Goal: Task Accomplishment & Management: Use online tool/utility

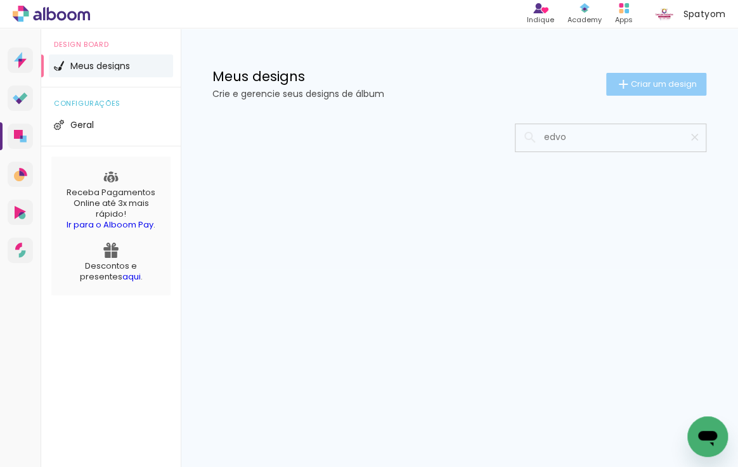
type input "edvo"
type paper-input "edvo"
click at [653, 82] on span "Criar um design" at bounding box center [664, 84] width 66 height 8
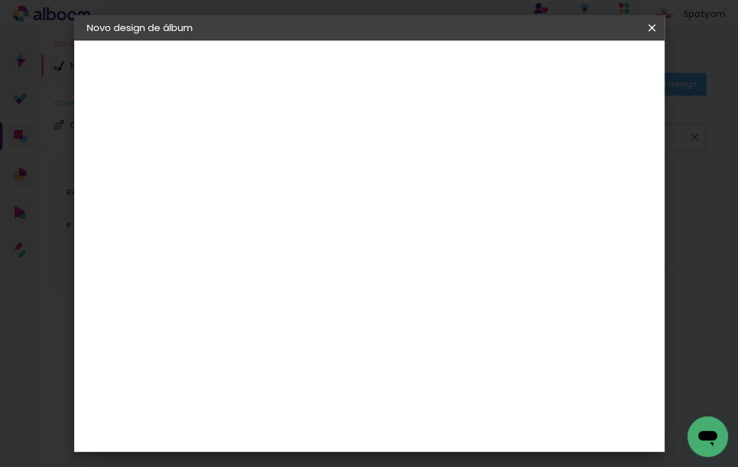
click at [294, 167] on input at bounding box center [294, 170] width 0 height 20
type input "EDVONE"
type paper-input "EDVONE"
click at [0, 0] on slot "Avançar" at bounding box center [0, 0] width 0 height 0
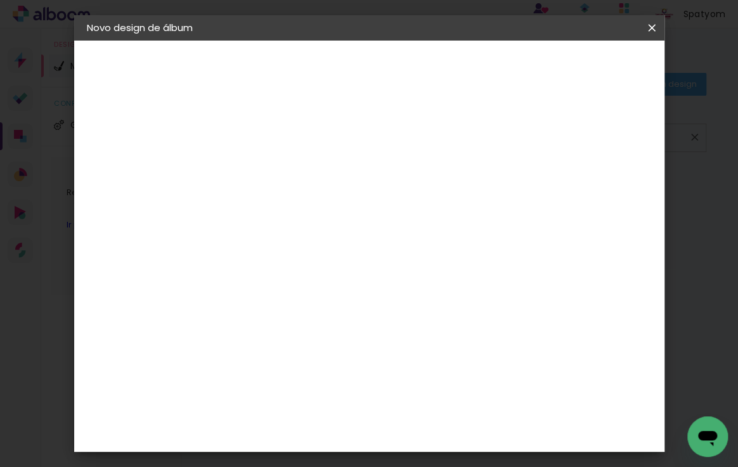
click at [365, 389] on paper-item "Print7" at bounding box center [326, 403] width 137 height 28
click at [0, 0] on slot "Avançar" at bounding box center [0, 0] width 0 height 0
click at [380, 312] on span "30 × 45" at bounding box center [350, 329] width 59 height 34
click at [0, 0] on slot "Avançar" at bounding box center [0, 0] width 0 height 0
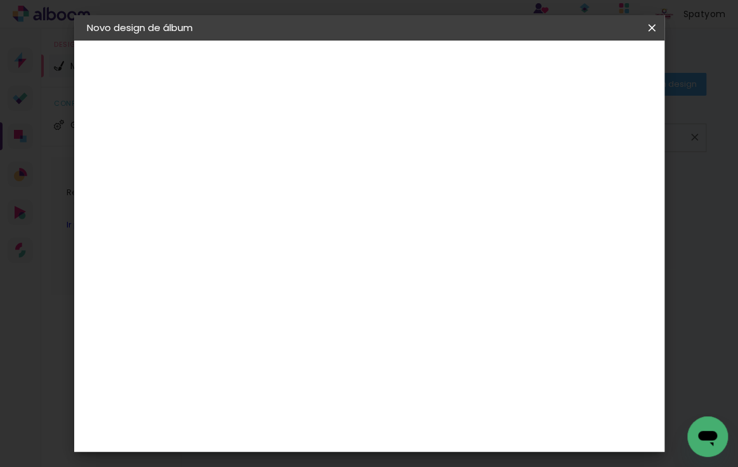
click at [573, 68] on span "Iniciar design" at bounding box center [548, 72] width 49 height 18
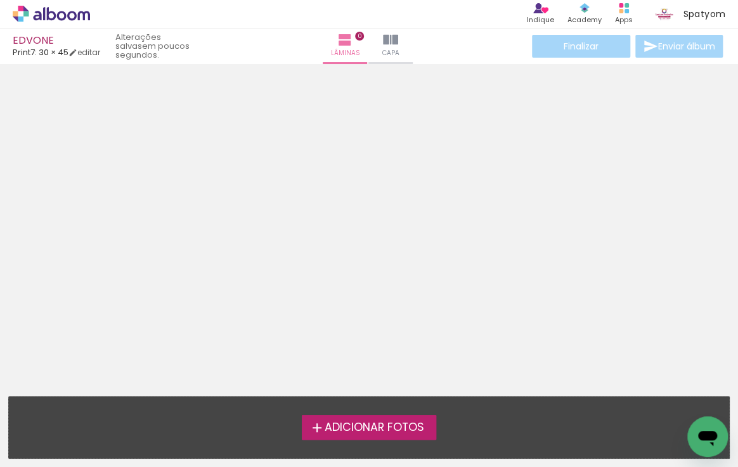
click at [344, 425] on span "Adicionar Fotos" at bounding box center [375, 427] width 100 height 11
click at [0, 0] on input "file" at bounding box center [0, 0] width 0 height 0
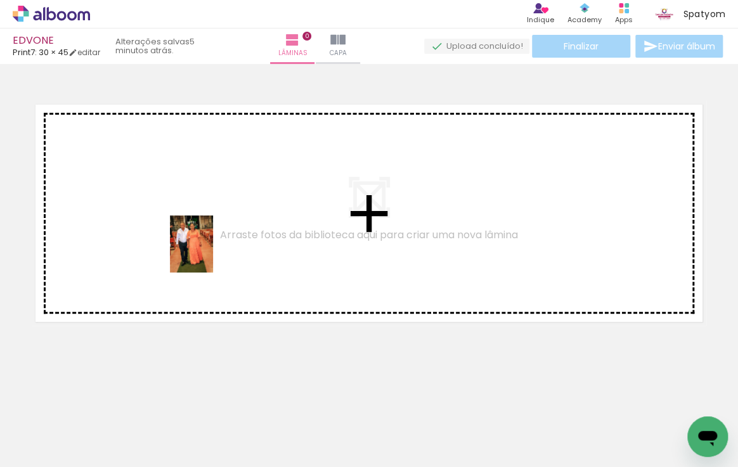
drag, startPoint x: 127, startPoint y: 432, endPoint x: 233, endPoint y: 350, distance: 134.1
click at [221, 233] on quentale-workspace at bounding box center [369, 233] width 738 height 467
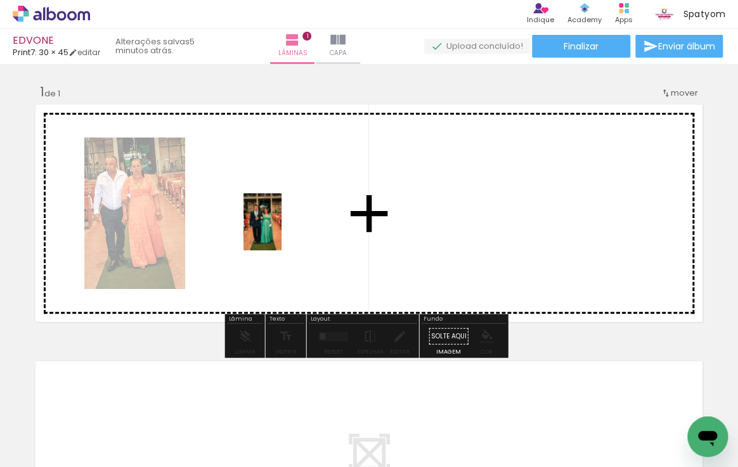
drag, startPoint x: 200, startPoint y: 420, endPoint x: 316, endPoint y: 336, distance: 143.0
click at [287, 233] on quentale-workspace at bounding box center [369, 233] width 738 height 467
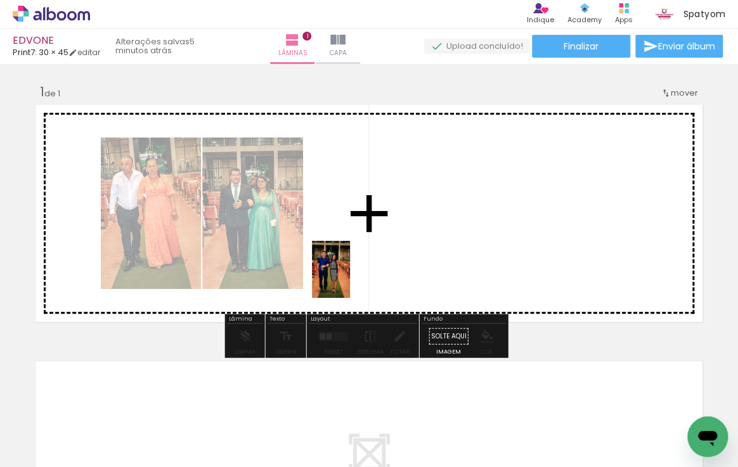
drag, startPoint x: 271, startPoint y: 434, endPoint x: 390, endPoint y: 222, distance: 242.4
click at [390, 222] on quentale-workspace at bounding box center [369, 233] width 738 height 467
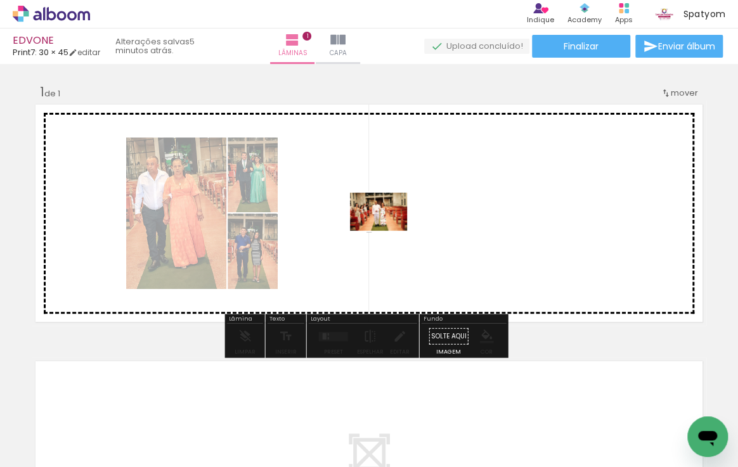
drag, startPoint x: 341, startPoint y: 439, endPoint x: 388, endPoint y: 231, distance: 213.7
click at [388, 231] on quentale-workspace at bounding box center [369, 233] width 738 height 467
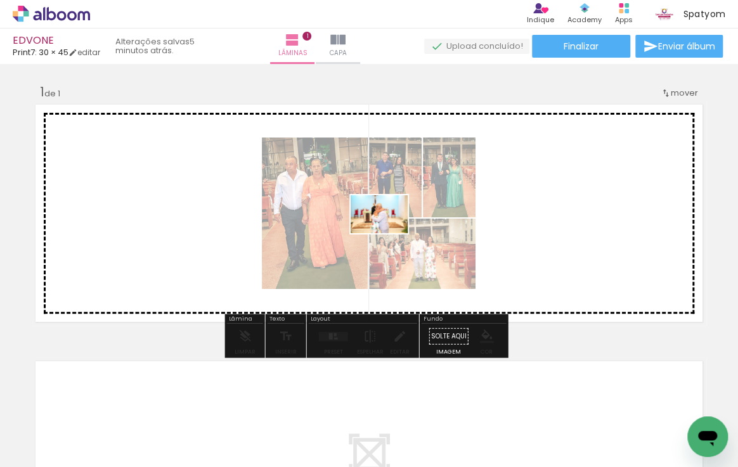
drag, startPoint x: 415, startPoint y: 439, endPoint x: 389, endPoint y: 233, distance: 207.6
click at [389, 233] on quentale-workspace at bounding box center [369, 233] width 738 height 467
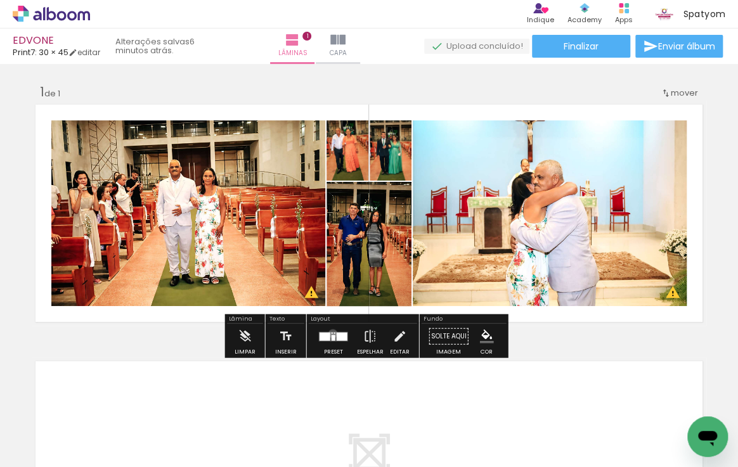
click at [330, 333] on quentale-layouter at bounding box center [333, 336] width 29 height 10
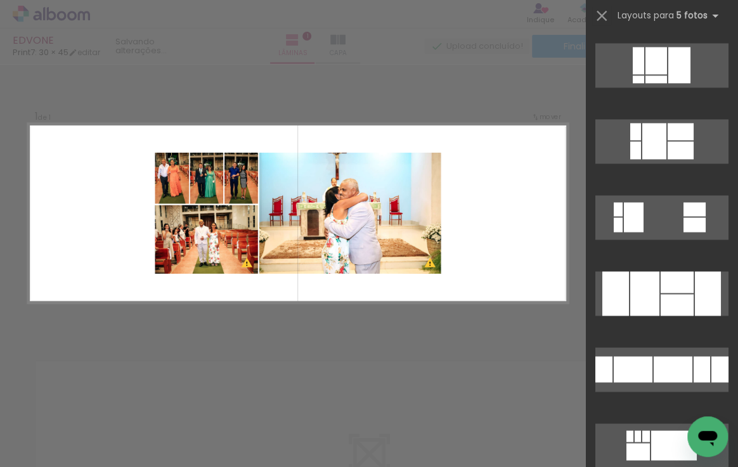
scroll to position [922, 0]
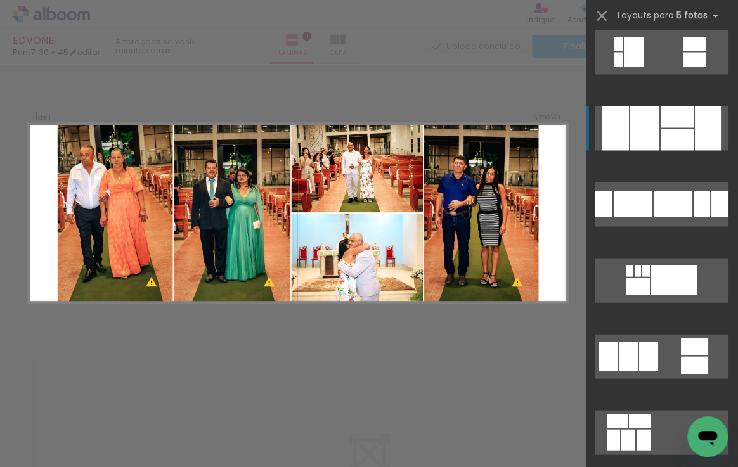
click at [654, 135] on div at bounding box center [644, 128] width 29 height 44
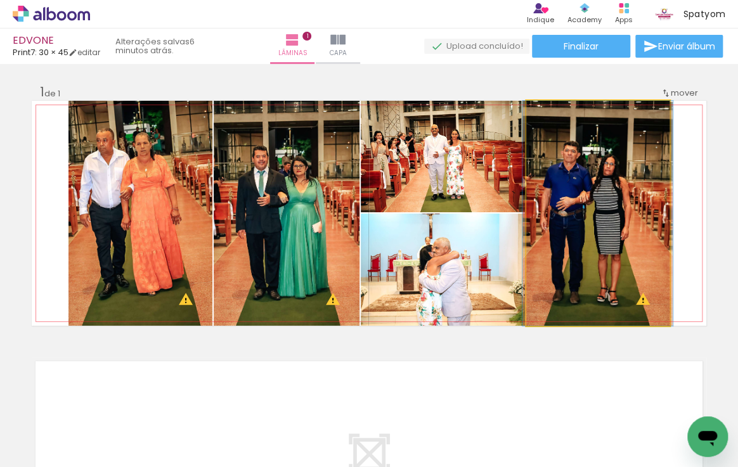
click at [588, 226] on quentale-photo at bounding box center [597, 213] width 143 height 225
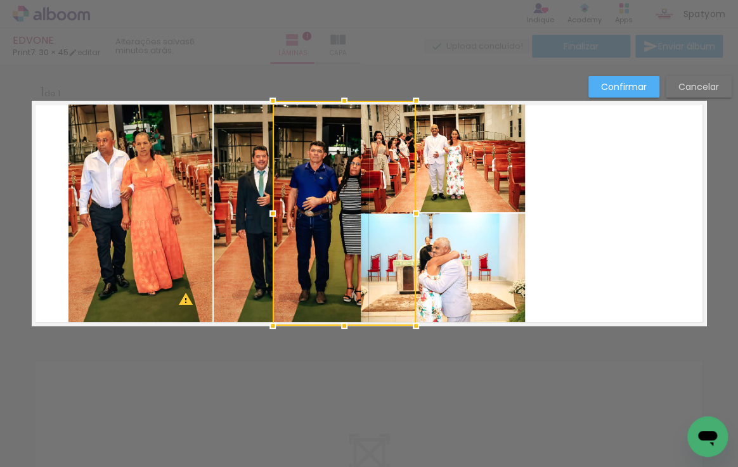
drag, startPoint x: 594, startPoint y: 237, endPoint x: 340, endPoint y: 285, distance: 258.0
click at [340, 285] on div at bounding box center [344, 213] width 143 height 225
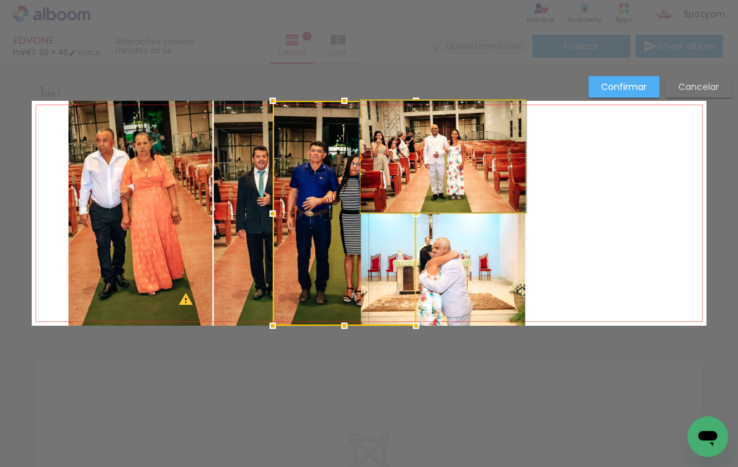
click at [475, 177] on quentale-photo at bounding box center [443, 157] width 164 height 112
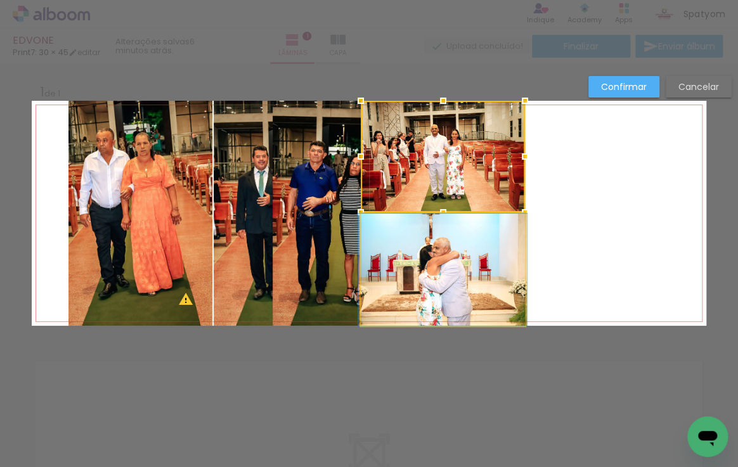
click at [480, 257] on quentale-photo at bounding box center [443, 270] width 164 height 112
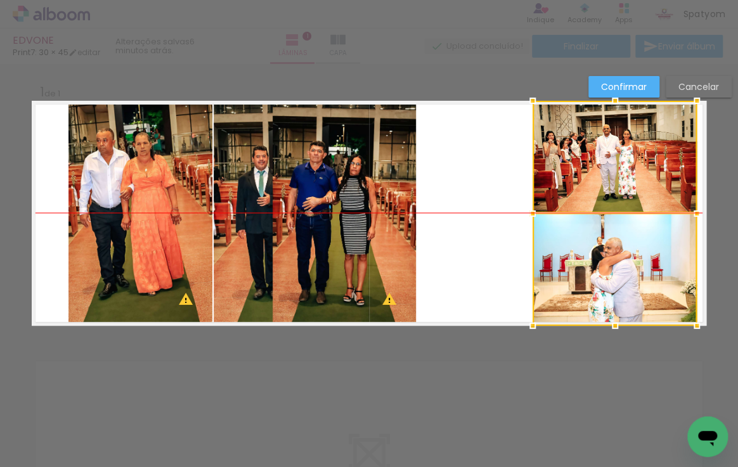
drag, startPoint x: 439, startPoint y: 215, endPoint x: 610, endPoint y: 209, distance: 171.9
click at [610, 209] on div at bounding box center [614, 213] width 164 height 225
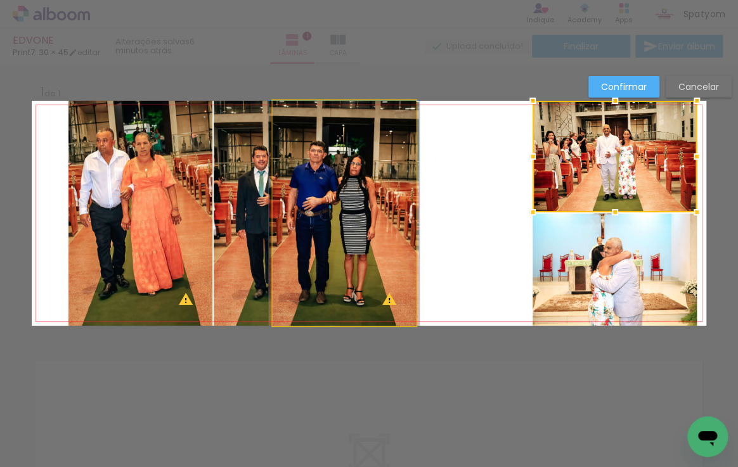
click at [322, 221] on quentale-photo at bounding box center [344, 213] width 143 height 225
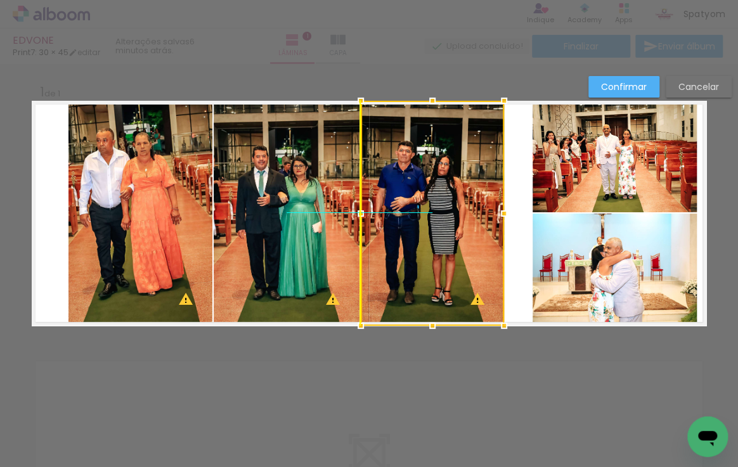
drag, startPoint x: 330, startPoint y: 213, endPoint x: 433, endPoint y: 207, distance: 102.8
click at [433, 207] on div at bounding box center [432, 213] width 143 height 225
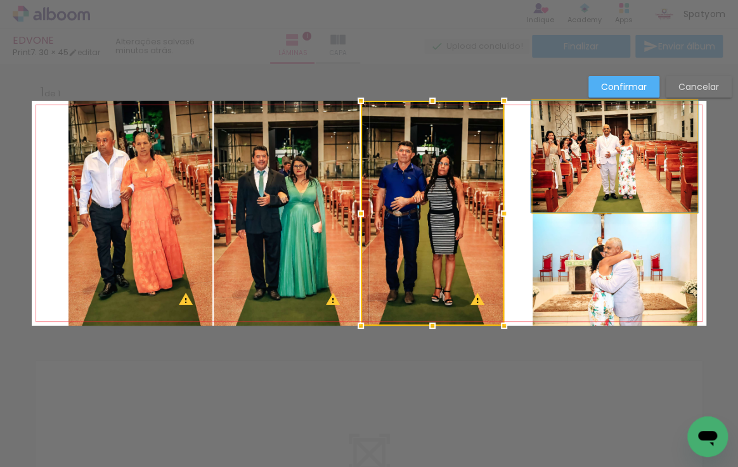
click at [600, 167] on quentale-photo at bounding box center [614, 157] width 164 height 112
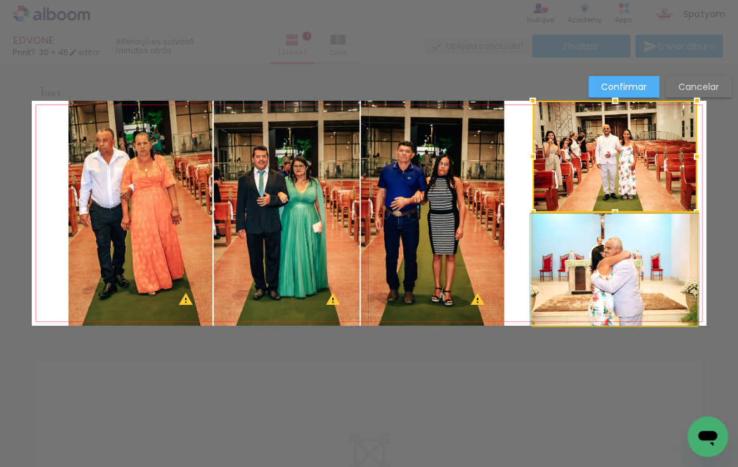
click at [591, 265] on quentale-photo at bounding box center [614, 270] width 164 height 112
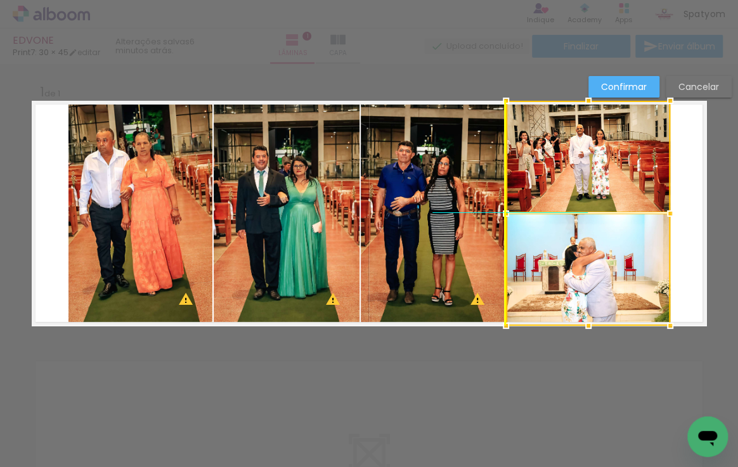
drag, startPoint x: 614, startPoint y: 209, endPoint x: 593, endPoint y: 214, distance: 21.5
click at [593, 214] on div at bounding box center [588, 213] width 164 height 225
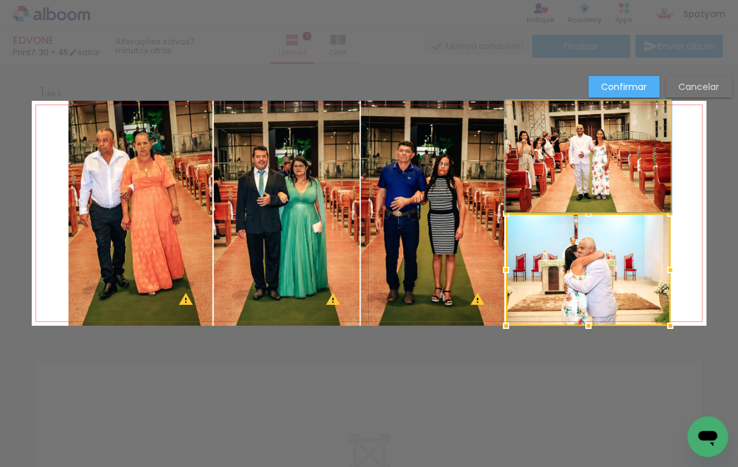
click at [595, 167] on quentale-photo at bounding box center [588, 157] width 164 height 112
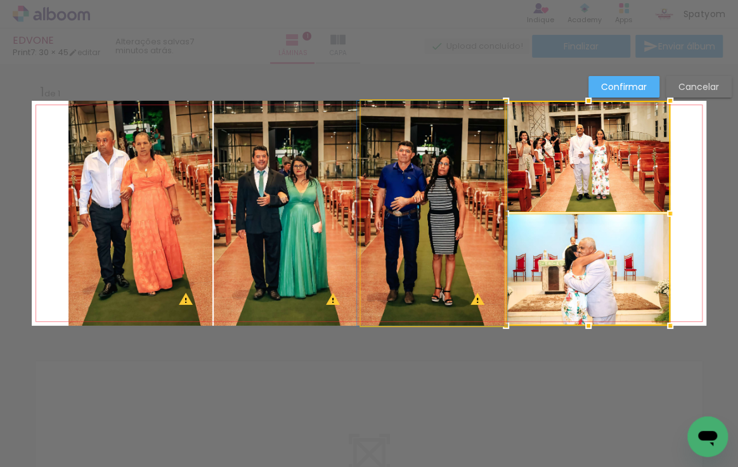
click at [447, 177] on quentale-photo at bounding box center [432, 213] width 143 height 225
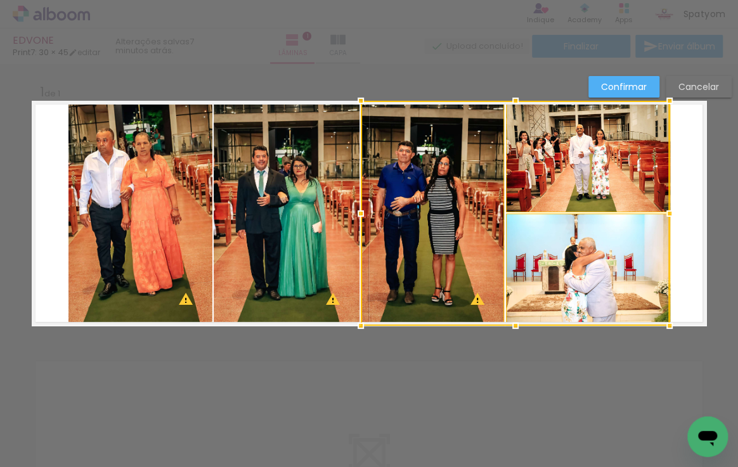
click at [290, 196] on quentale-photo at bounding box center [287, 213] width 146 height 225
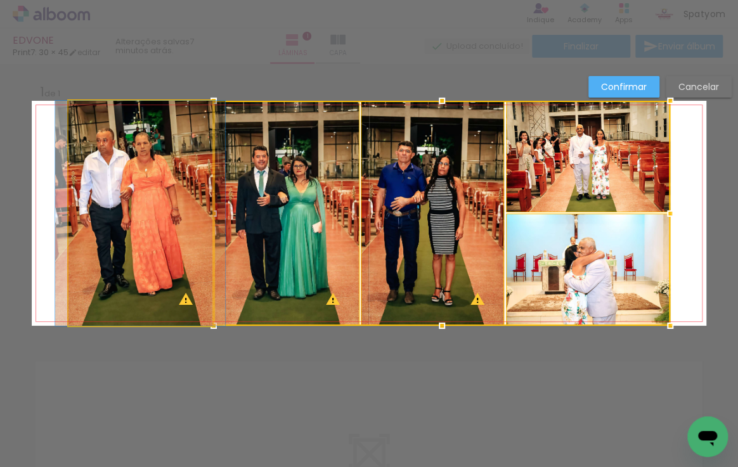
click at [176, 203] on quentale-photo at bounding box center [140, 213] width 144 height 225
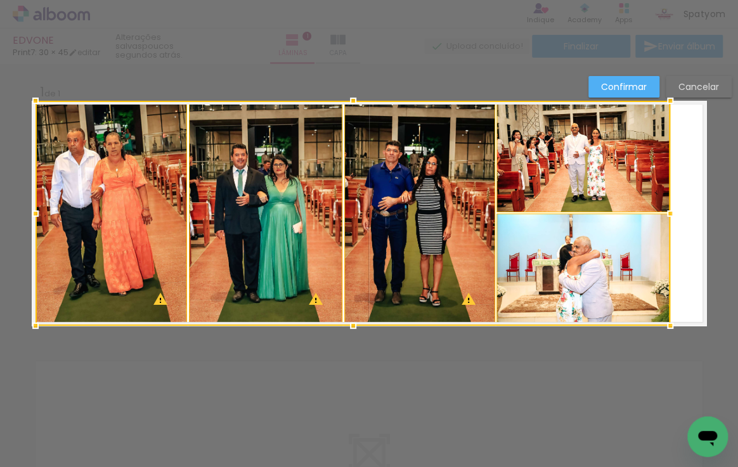
drag, startPoint x: 66, startPoint y: 214, endPoint x: 13, endPoint y: 217, distance: 53.3
click at [23, 221] on div at bounding box center [35, 213] width 25 height 25
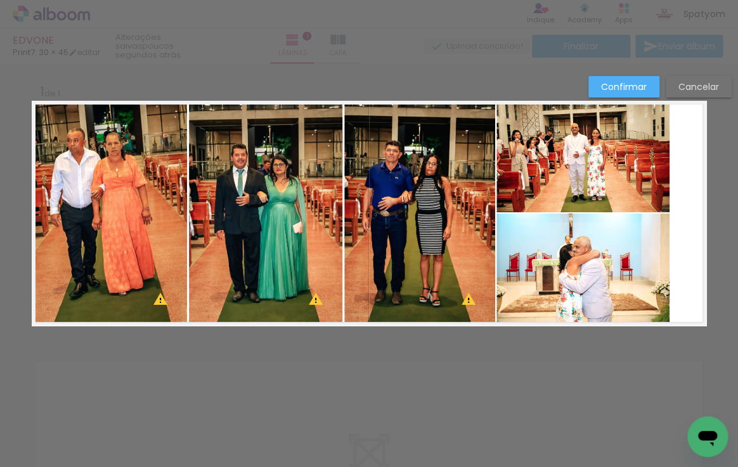
click at [105, 203] on quentale-photo at bounding box center [110, 213] width 151 height 225
click at [105, 203] on div at bounding box center [110, 213] width 151 height 225
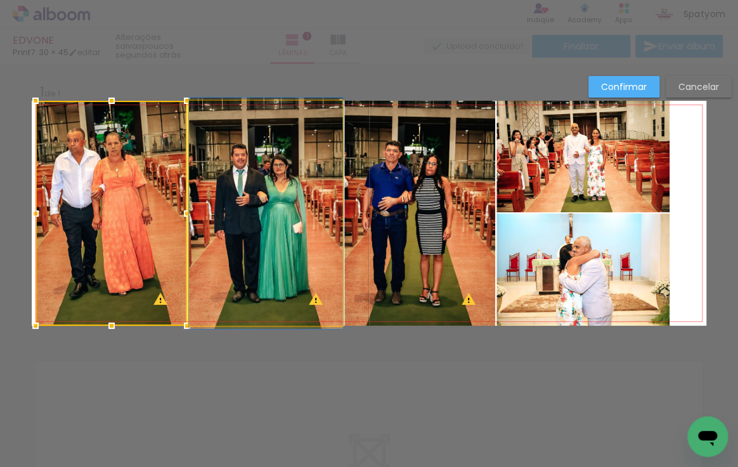
click at [235, 195] on quentale-photo at bounding box center [266, 213] width 154 height 225
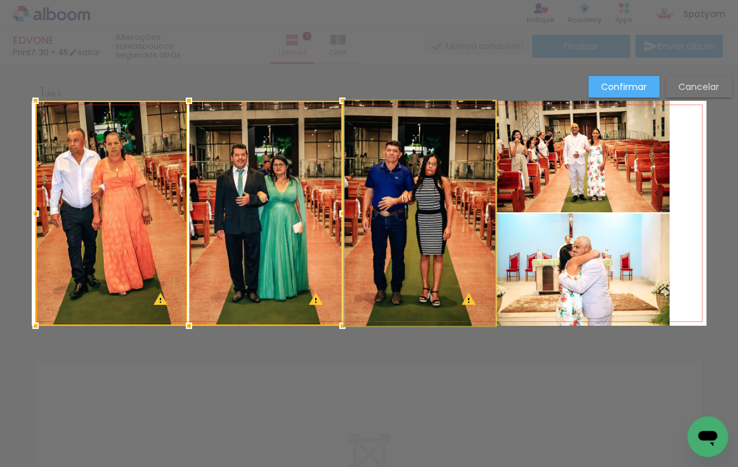
click at [365, 200] on quentale-photo at bounding box center [419, 213] width 151 height 225
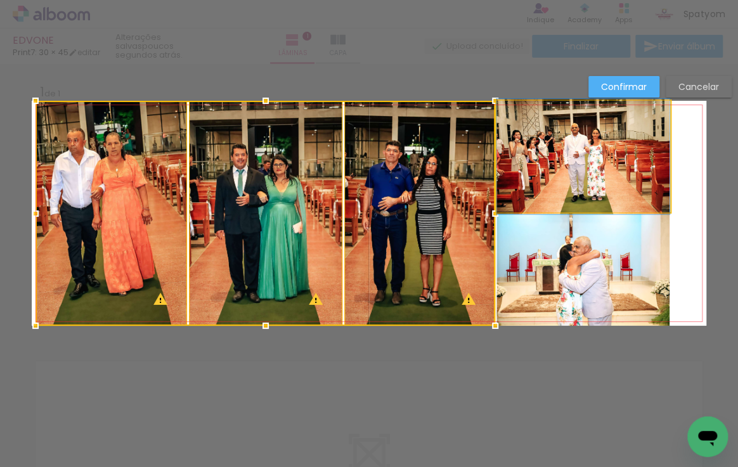
drag, startPoint x: 559, startPoint y: 184, endPoint x: 576, endPoint y: 209, distance: 30.1
click at [560, 184] on quentale-photo at bounding box center [582, 157] width 173 height 112
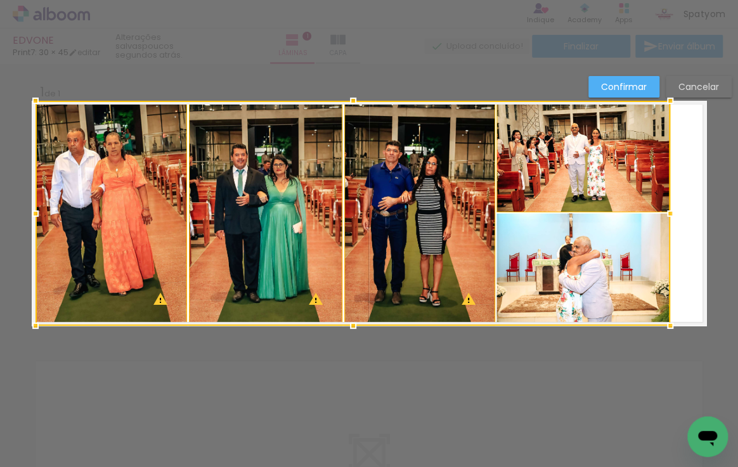
click at [575, 246] on div at bounding box center [352, 213] width 634 height 225
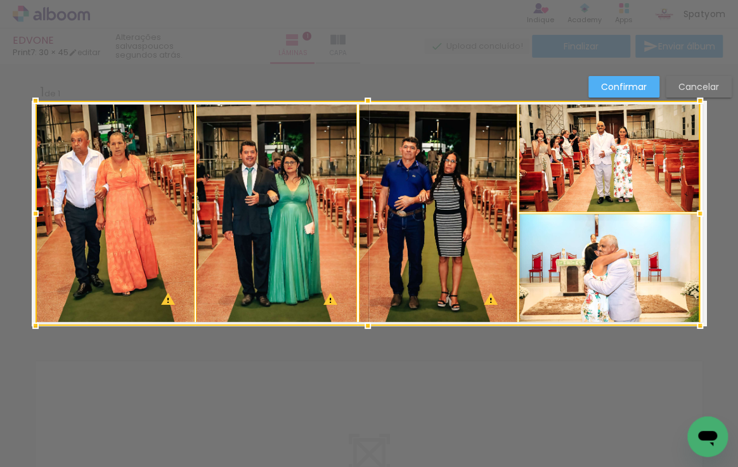
drag, startPoint x: 662, startPoint y: 212, endPoint x: 712, endPoint y: 205, distance: 49.9
click at [712, 205] on div "Inserir lâmina 1 de 1 O Designbox precisará aumentar a sua imagem em 180% para …" at bounding box center [369, 336] width 738 height 544
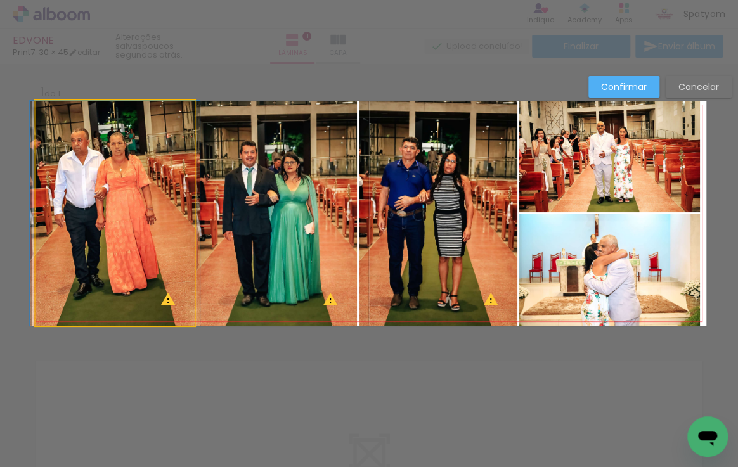
click at [96, 186] on quentale-photo at bounding box center [114, 213] width 159 height 225
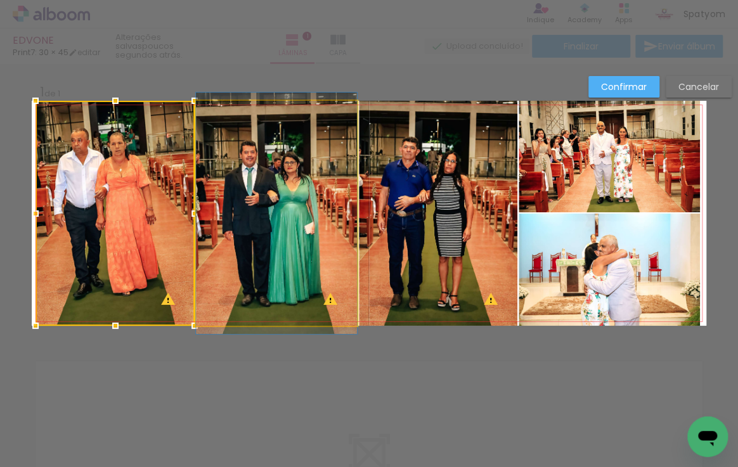
click at [264, 193] on quentale-photo at bounding box center [276, 213] width 161 height 225
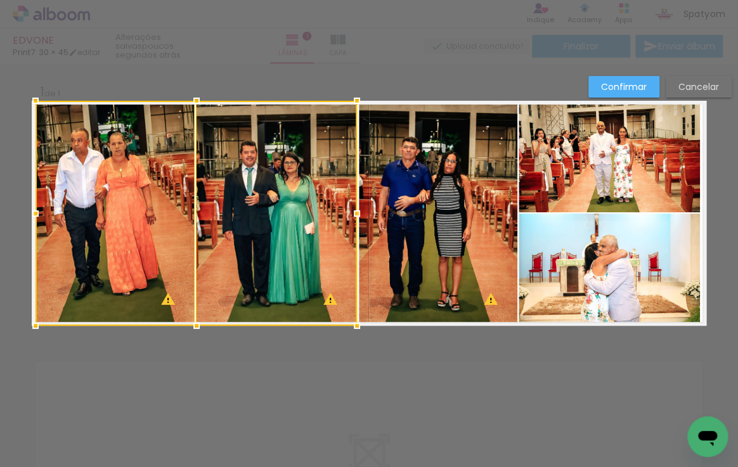
click at [419, 202] on quentale-photo at bounding box center [438, 213] width 158 height 225
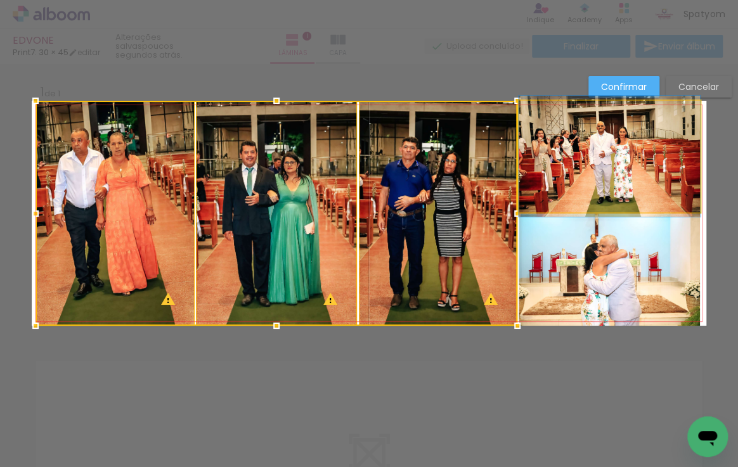
click at [573, 196] on quentale-photo at bounding box center [608, 157] width 181 height 112
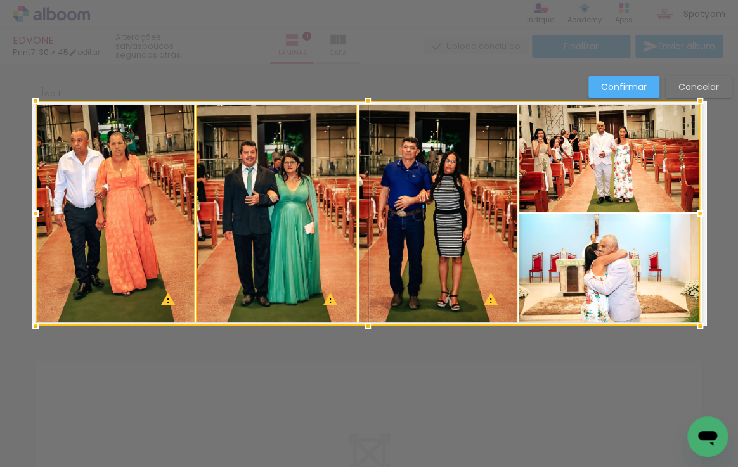
click at [579, 246] on div at bounding box center [367, 213] width 664 height 225
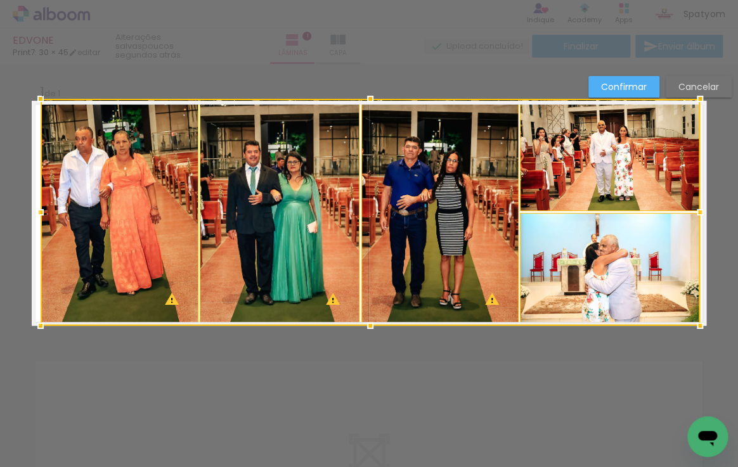
drag, startPoint x: 32, startPoint y: 102, endPoint x: 13, endPoint y: 101, distance: 19.7
click at [13, 101] on div "Inserir lâmina 1 de 1 O Designbox precisará aumentar a sua imagem em 180% para …" at bounding box center [369, 336] width 738 height 544
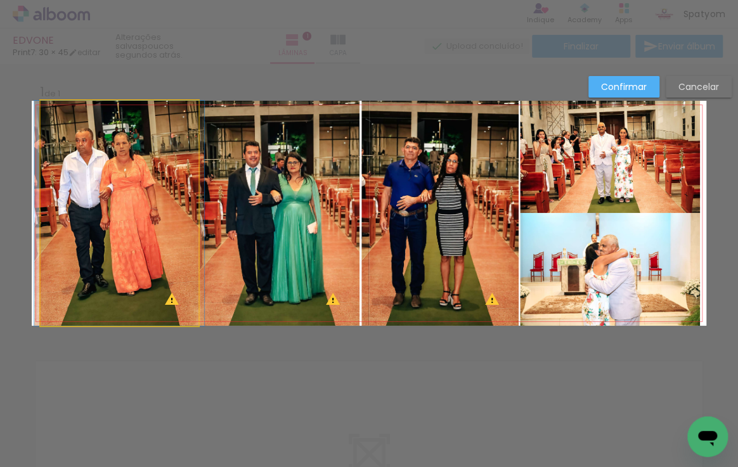
click at [117, 159] on quentale-photo at bounding box center [120, 213] width 158 height 225
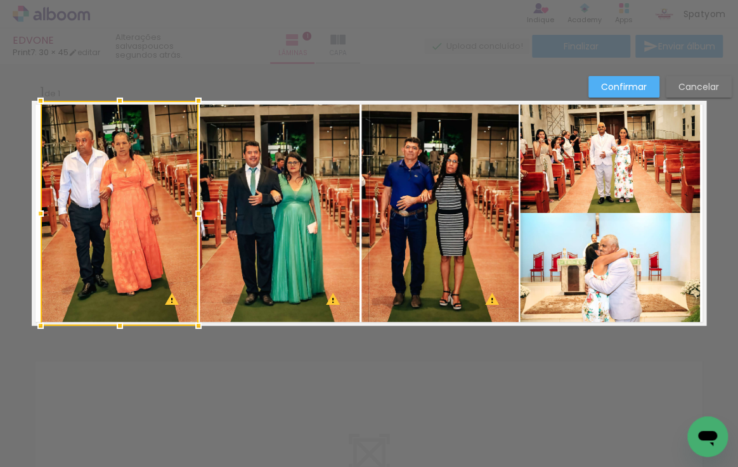
click at [271, 184] on quentale-photo at bounding box center [280, 213] width 160 height 225
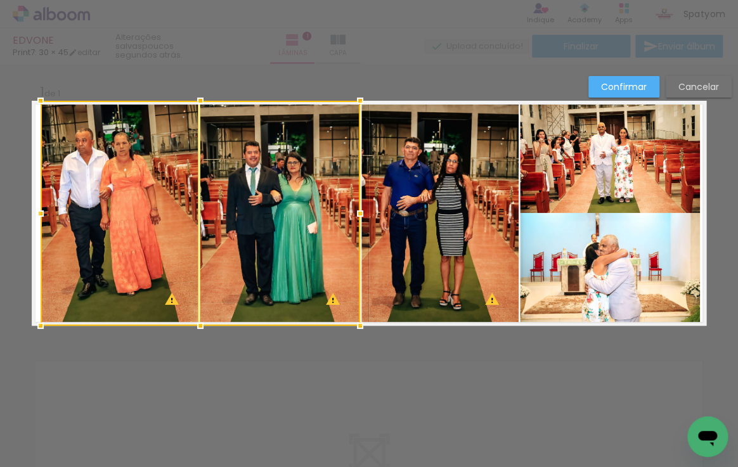
click at [421, 201] on quentale-photo at bounding box center [439, 213] width 157 height 225
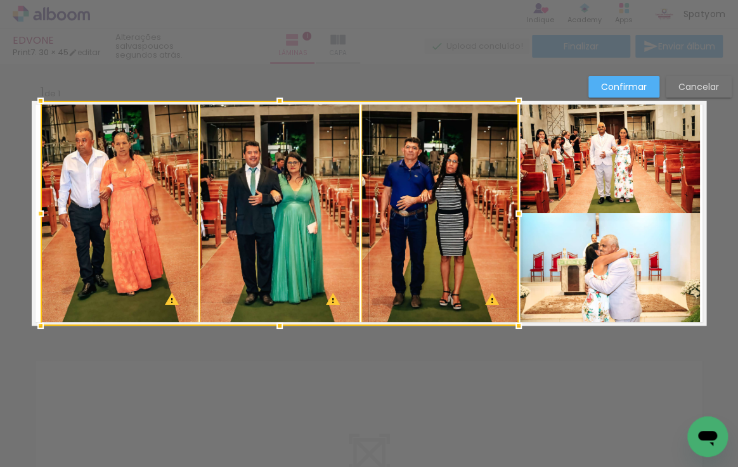
click at [580, 183] on quentale-photo at bounding box center [610, 157] width 180 height 112
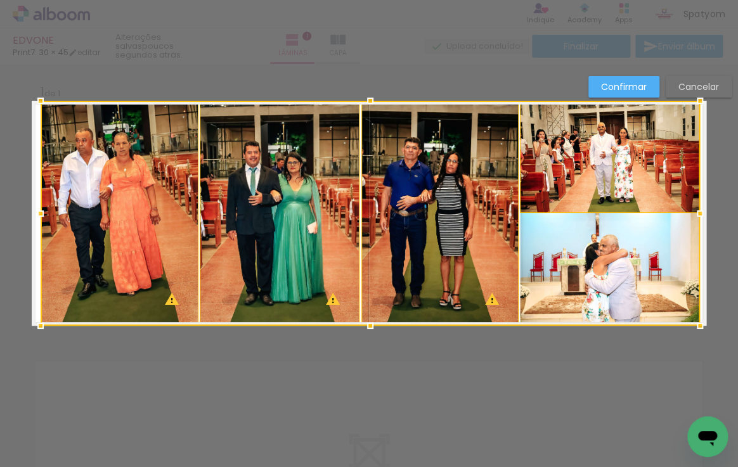
click at [598, 257] on div at bounding box center [370, 213] width 659 height 225
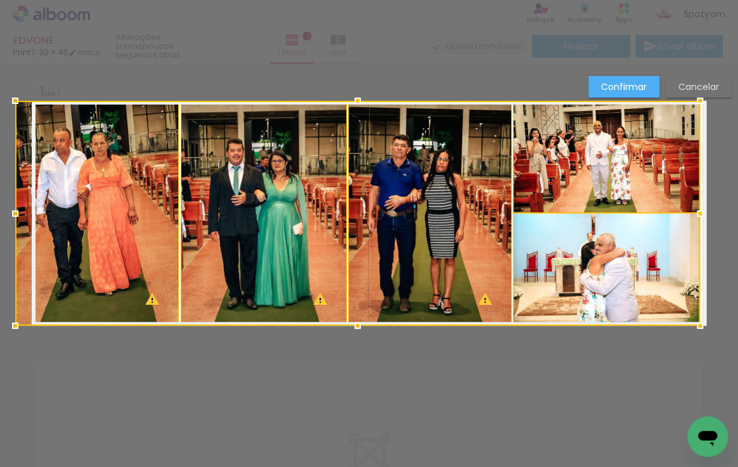
drag, startPoint x: 37, startPoint y: 211, endPoint x: 22, endPoint y: 209, distance: 15.3
click at [22, 209] on div at bounding box center [15, 213] width 25 height 25
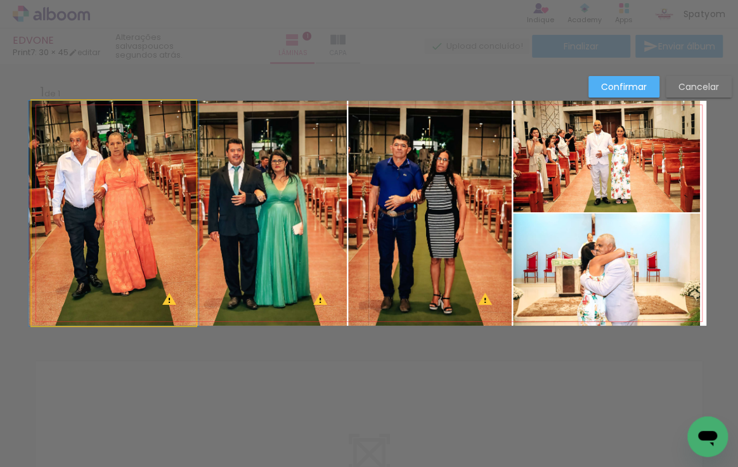
click at [163, 176] on quentale-photo at bounding box center [114, 213] width 164 height 225
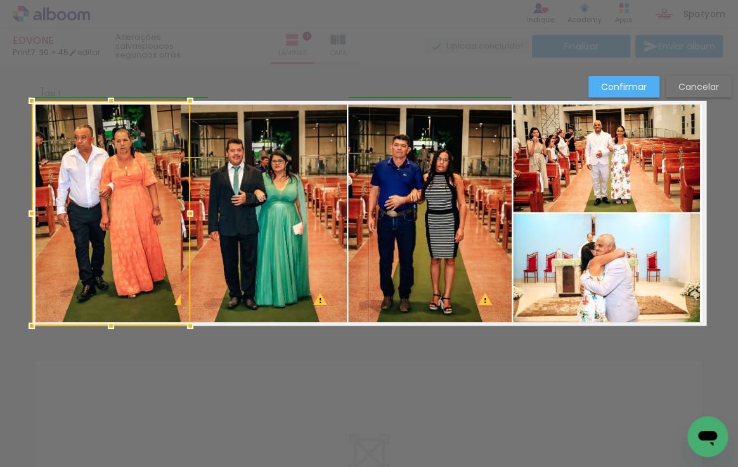
click at [177, 214] on div at bounding box center [189, 213] width 25 height 25
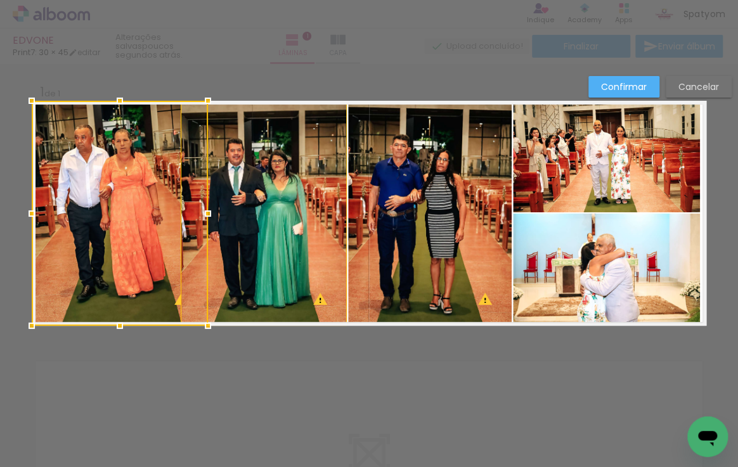
click at [141, 200] on div at bounding box center [120, 213] width 176 height 225
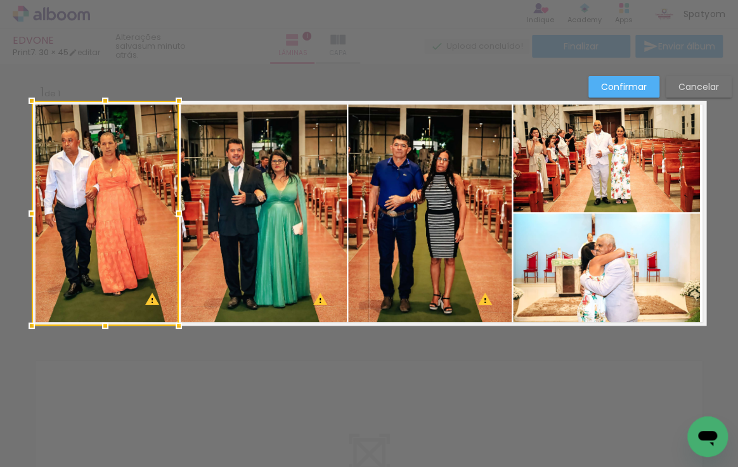
drag, startPoint x: 203, startPoint y: 214, endPoint x: 175, endPoint y: 217, distance: 28.1
click at [175, 217] on div at bounding box center [178, 213] width 25 height 25
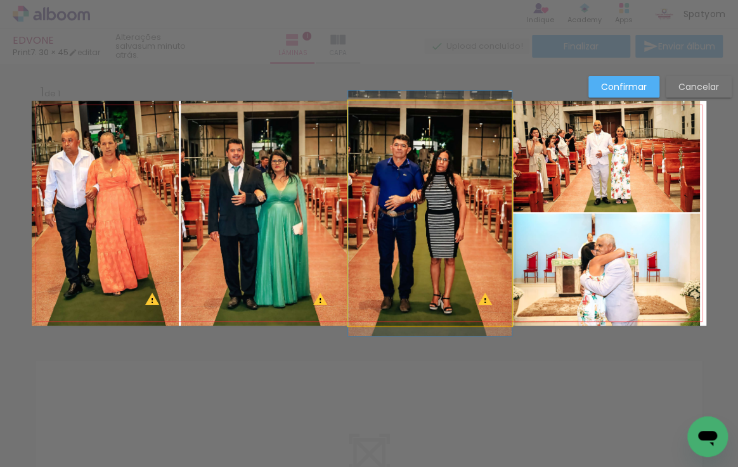
click at [370, 203] on quentale-photo at bounding box center [430, 213] width 164 height 225
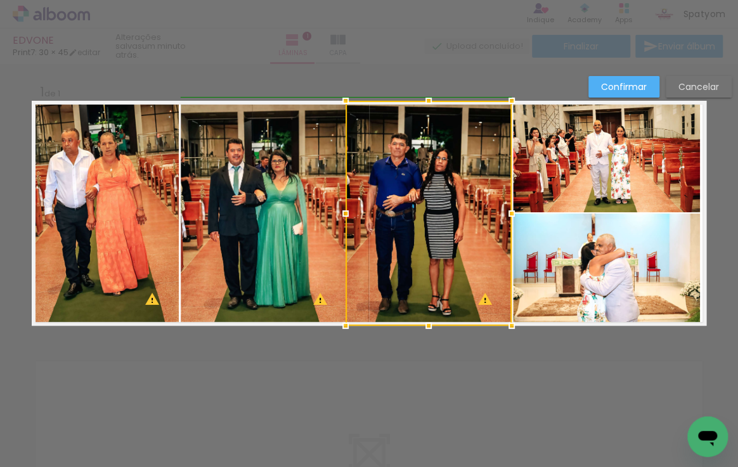
click at [343, 212] on div at bounding box center [345, 213] width 25 height 25
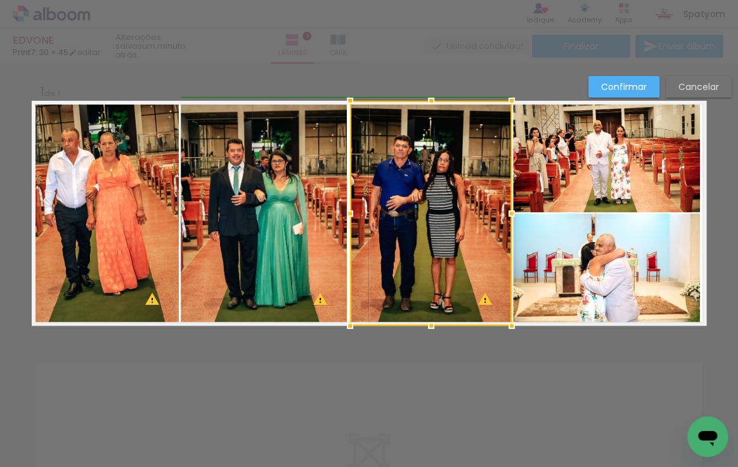
click at [342, 209] on div at bounding box center [349, 213] width 25 height 25
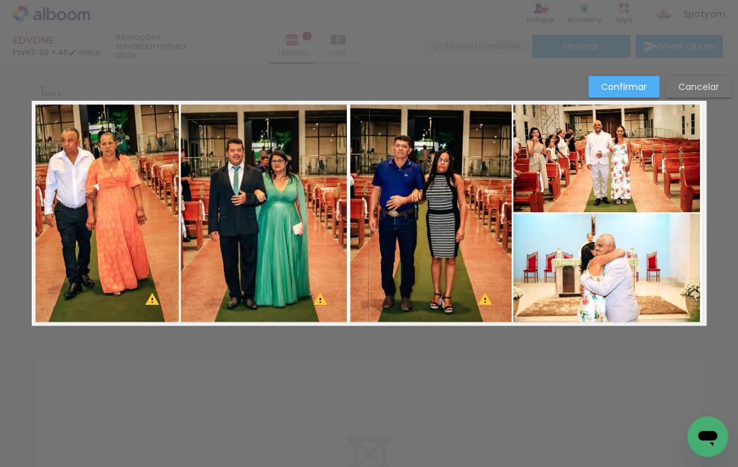
click at [387, 206] on quentale-photo at bounding box center [431, 213] width 162 height 225
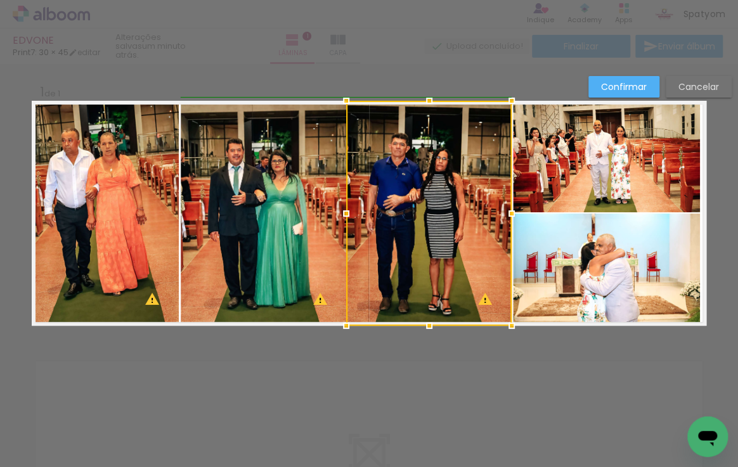
click at [345, 212] on div at bounding box center [345, 213] width 25 height 25
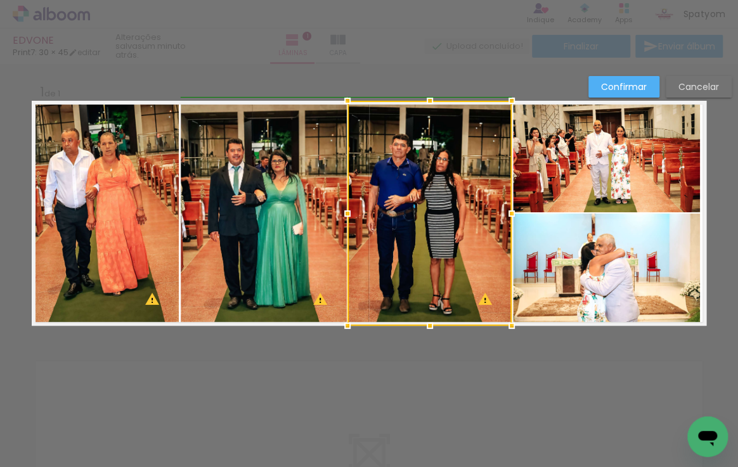
click at [345, 212] on div at bounding box center [347, 213] width 25 height 25
click at [344, 212] on div at bounding box center [347, 213] width 25 height 25
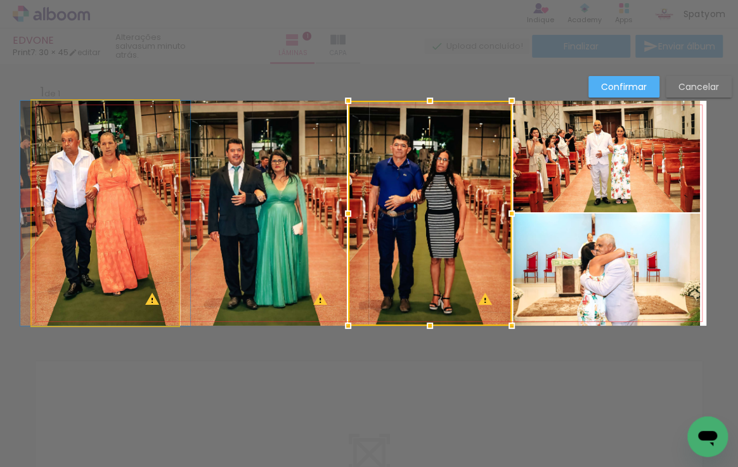
click at [161, 191] on quentale-photo at bounding box center [105, 213] width 147 height 225
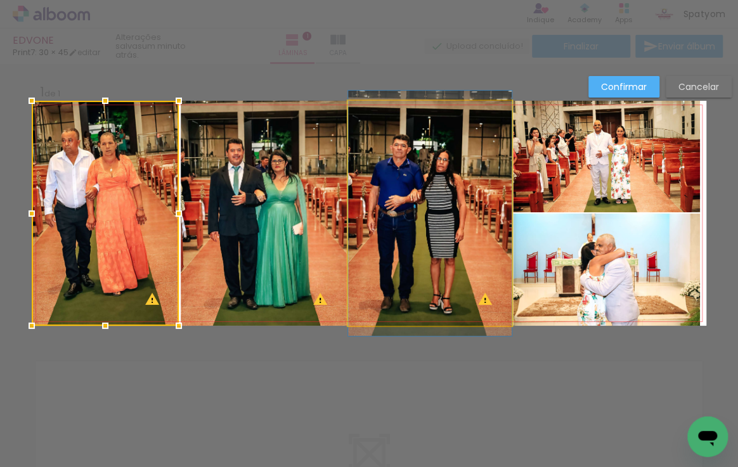
click at [381, 226] on quentale-photo at bounding box center [430, 213] width 164 height 225
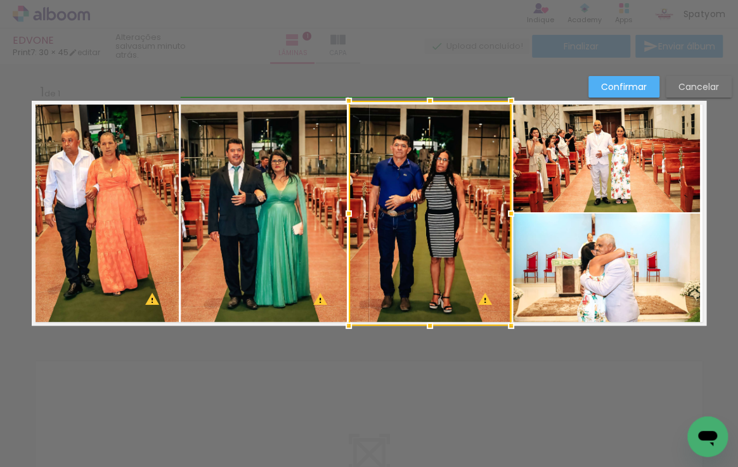
click at [343, 212] on div at bounding box center [348, 213] width 25 height 25
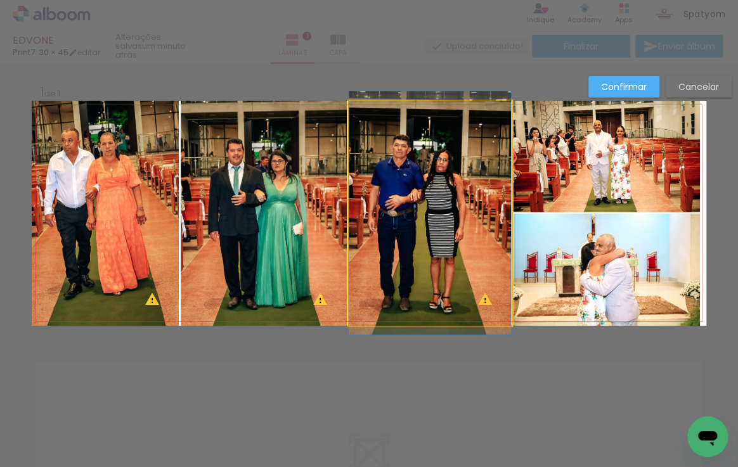
click at [375, 210] on quentale-photo at bounding box center [430, 213] width 162 height 225
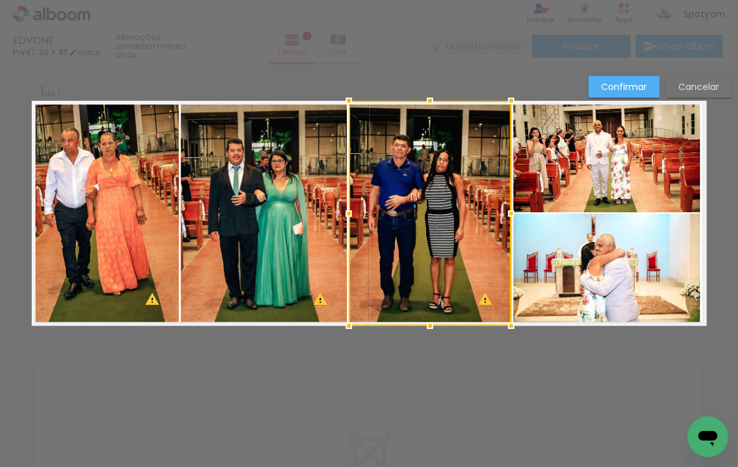
click at [347, 213] on div at bounding box center [348, 213] width 25 height 25
click at [250, 217] on quentale-photo at bounding box center [264, 213] width 166 height 225
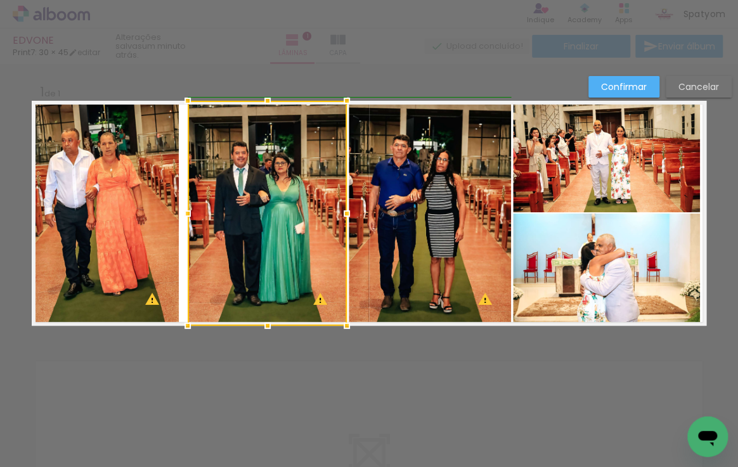
click at [175, 212] on div at bounding box center [187, 213] width 25 height 25
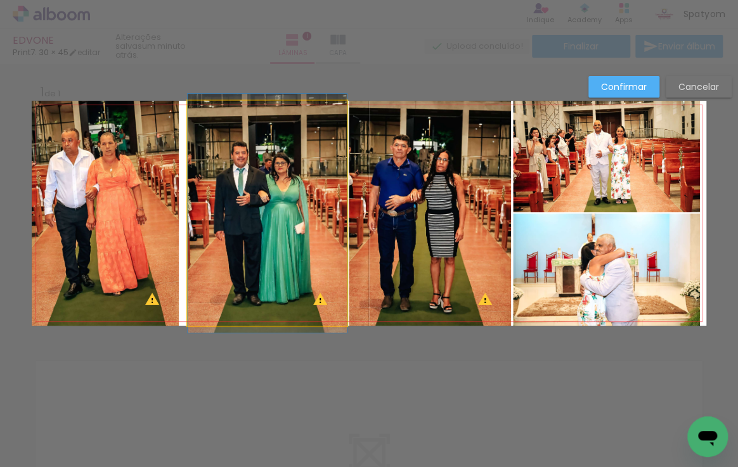
click at [207, 213] on quentale-photo at bounding box center [267, 213] width 159 height 225
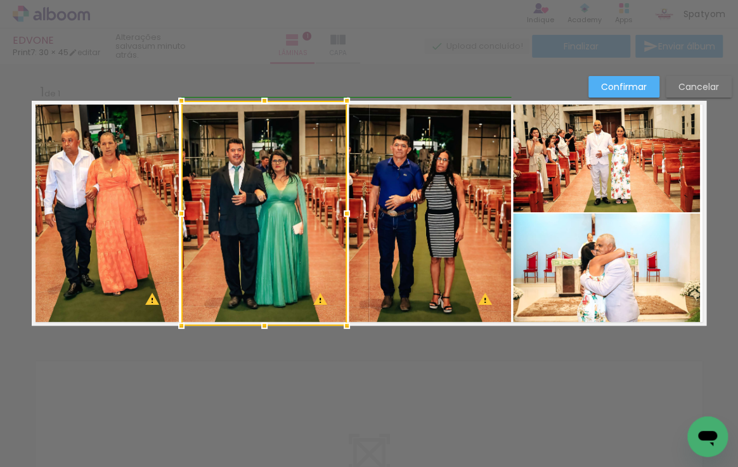
click at [184, 215] on div at bounding box center [181, 213] width 25 height 25
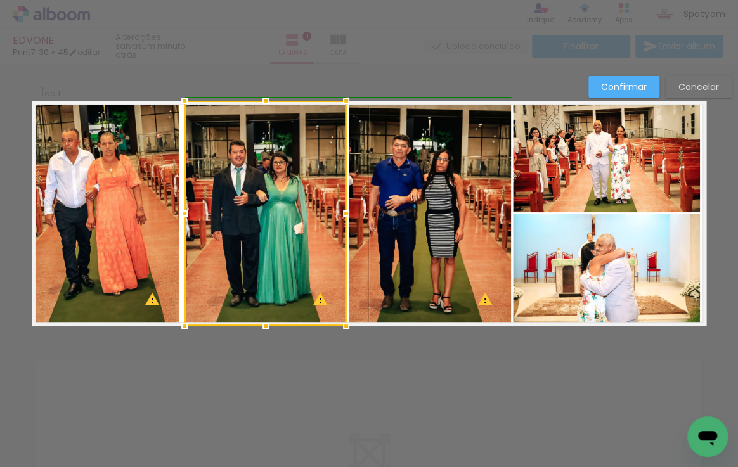
click at [177, 212] on div at bounding box center [184, 213] width 25 height 25
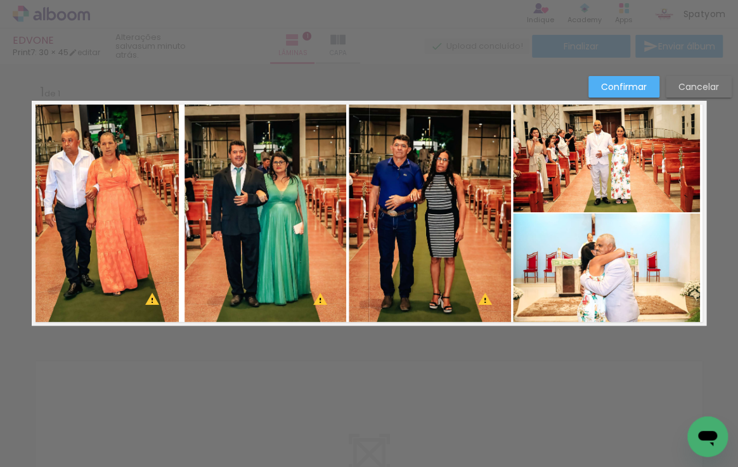
click at [188, 214] on quentale-photo at bounding box center [265, 213] width 162 height 225
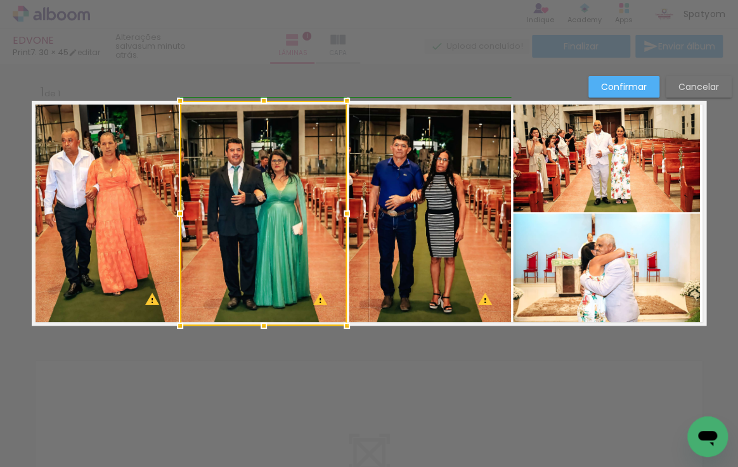
click at [181, 214] on div at bounding box center [179, 213] width 25 height 25
click at [178, 214] on div at bounding box center [180, 213] width 25 height 25
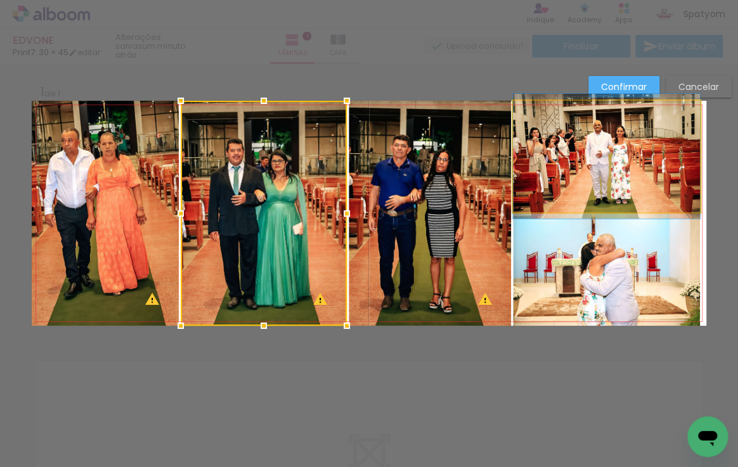
click at [567, 191] on quentale-photo at bounding box center [606, 157] width 187 height 112
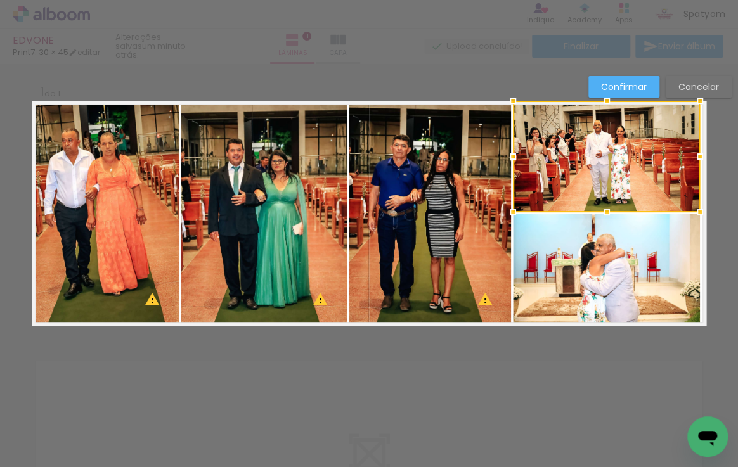
click at [468, 222] on quentale-photo at bounding box center [430, 213] width 162 height 225
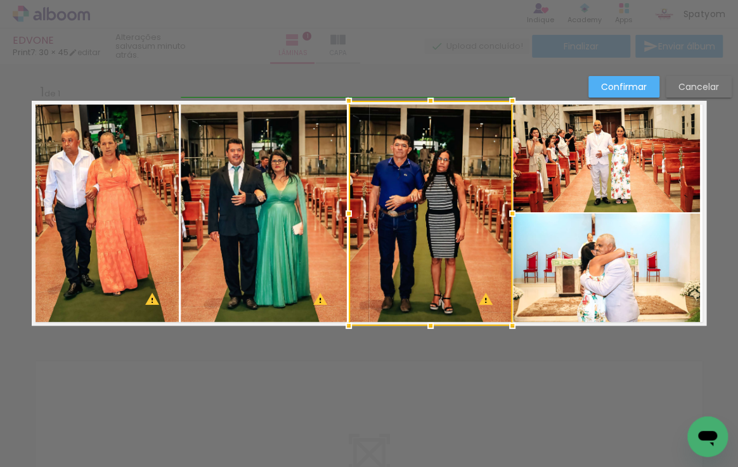
click at [510, 213] on div at bounding box center [511, 213] width 25 height 25
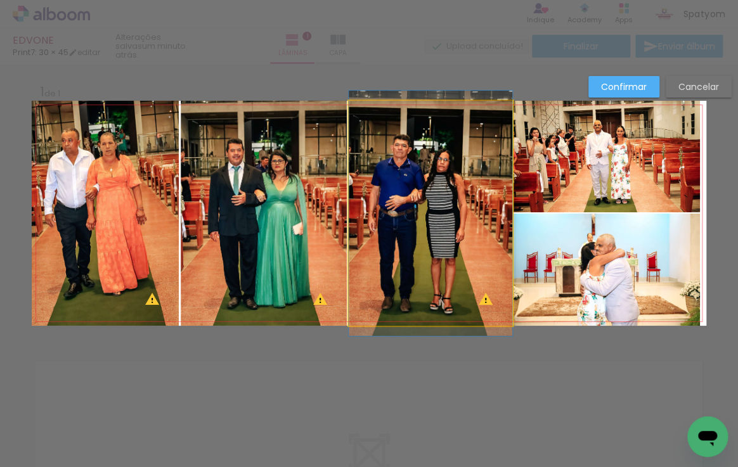
click at [493, 216] on quentale-photo at bounding box center [431, 213] width 164 height 225
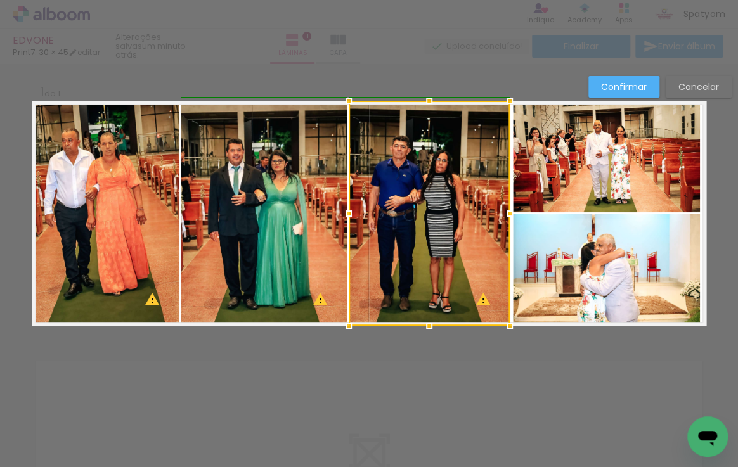
click at [505, 212] on div at bounding box center [509, 213] width 25 height 25
click at [480, 205] on div at bounding box center [429, 213] width 161 height 225
click at [506, 212] on div at bounding box center [510, 213] width 25 height 25
click at [310, 203] on quentale-photo at bounding box center [264, 213] width 166 height 225
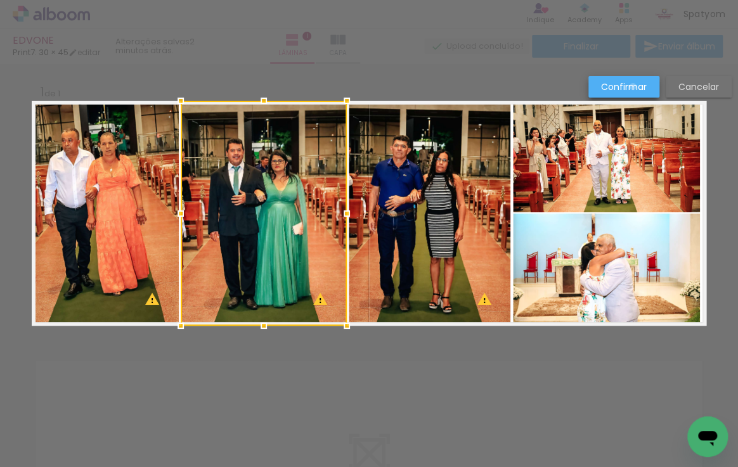
click at [0, 0] on slot "Confirmar" at bounding box center [0, 0] width 0 height 0
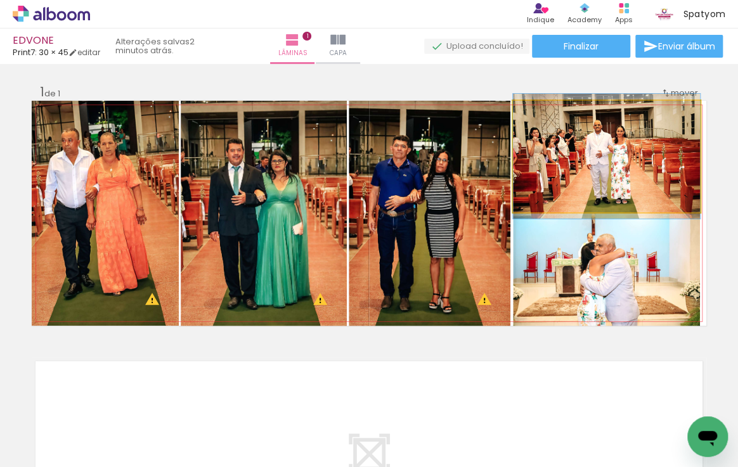
click at [631, 145] on quentale-photo at bounding box center [606, 157] width 187 height 112
click at [617, 184] on quentale-photo at bounding box center [606, 157] width 187 height 112
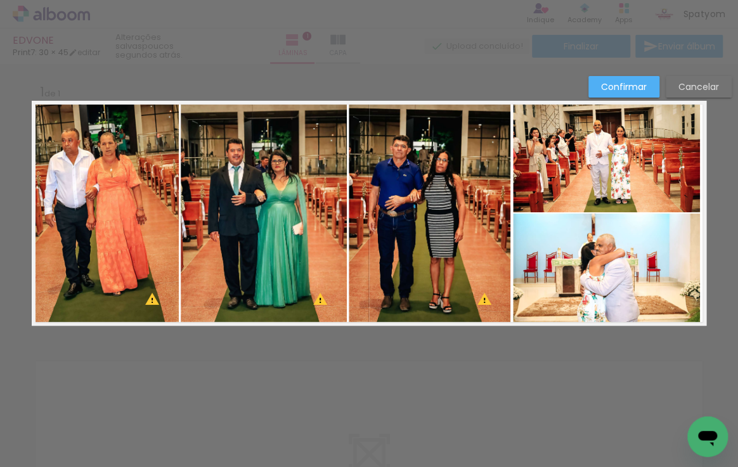
click at [604, 176] on quentale-photo at bounding box center [606, 157] width 187 height 112
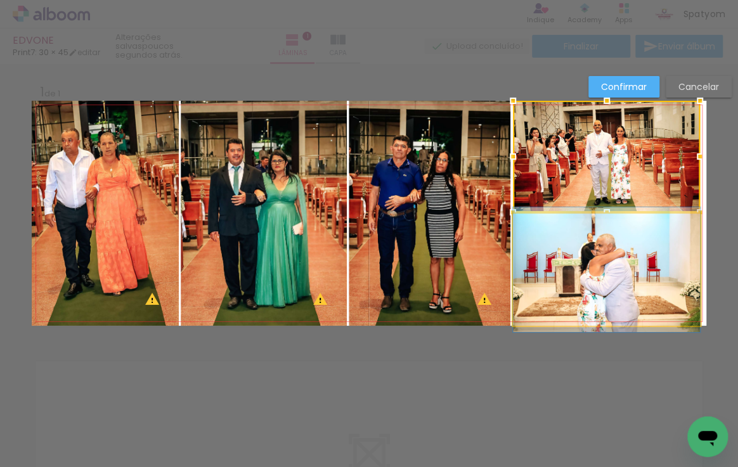
click at [608, 241] on quentale-photo at bounding box center [606, 270] width 187 height 112
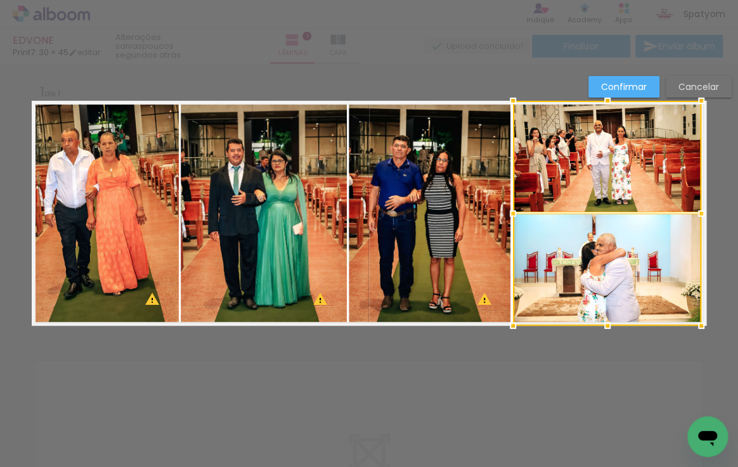
drag, startPoint x: 697, startPoint y: 214, endPoint x: 703, endPoint y: 212, distance: 6.5
click at [703, 212] on div at bounding box center [700, 213] width 25 height 25
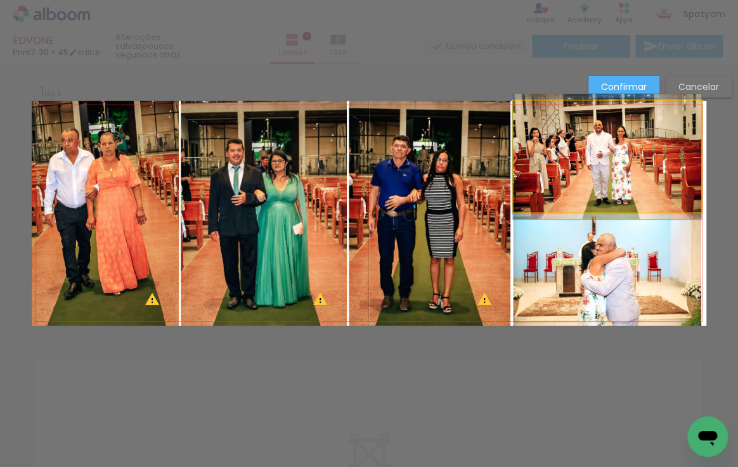
click at [642, 188] on quentale-photo at bounding box center [607, 157] width 188 height 112
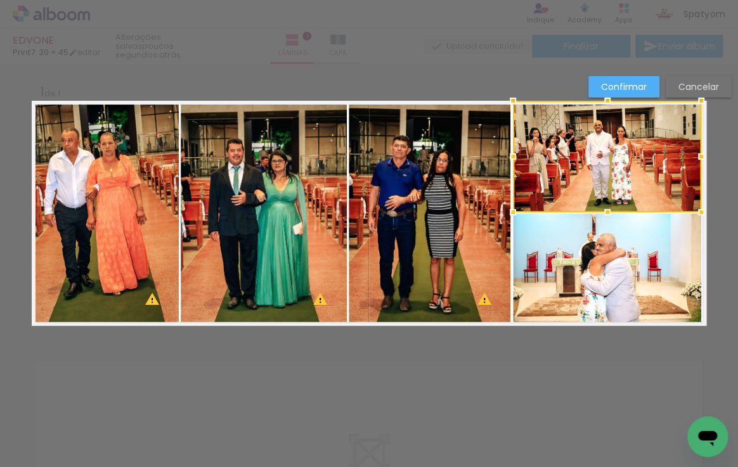
click at [650, 245] on quentale-photo at bounding box center [607, 270] width 188 height 112
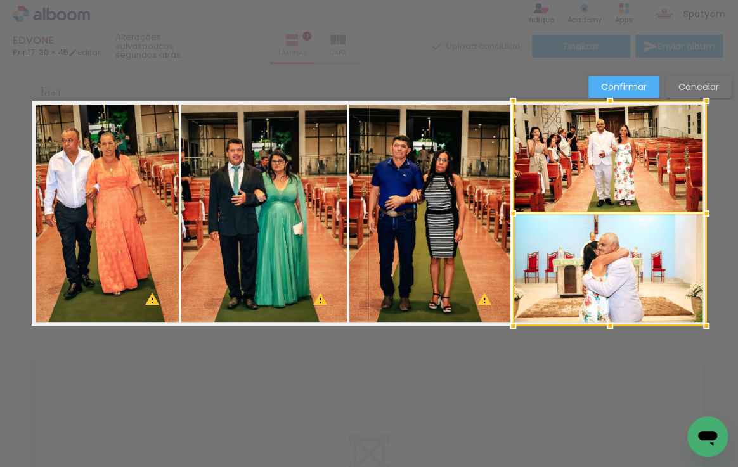
click at [699, 211] on div at bounding box center [705, 213] width 25 height 25
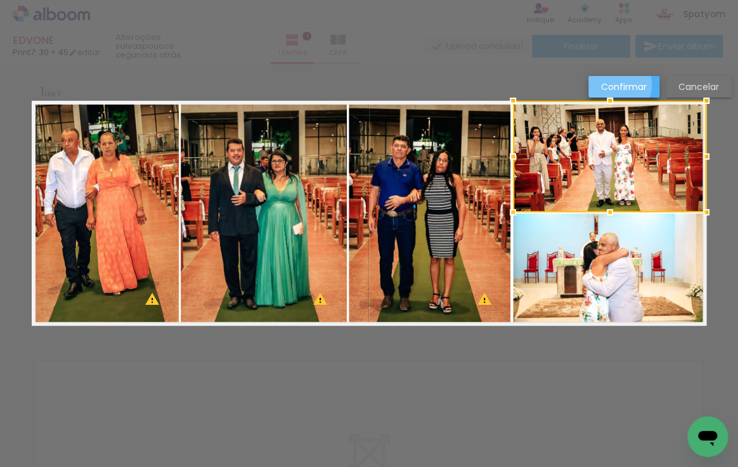
click at [0, 0] on slot "Confirmar" at bounding box center [0, 0] width 0 height 0
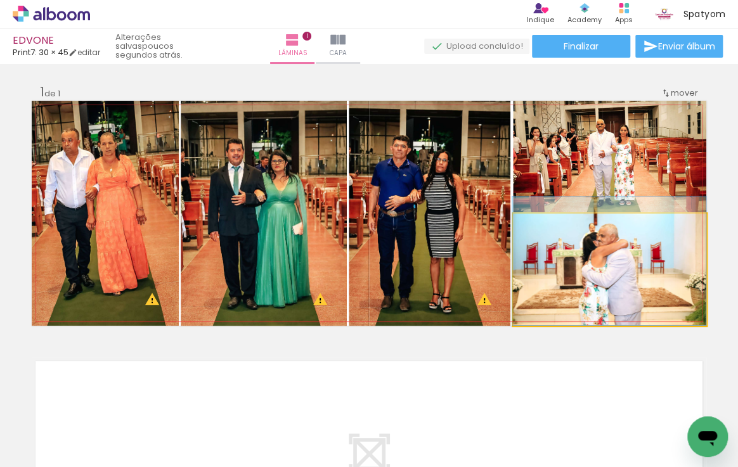
drag, startPoint x: 602, startPoint y: 281, endPoint x: 600, endPoint y: 266, distance: 14.6
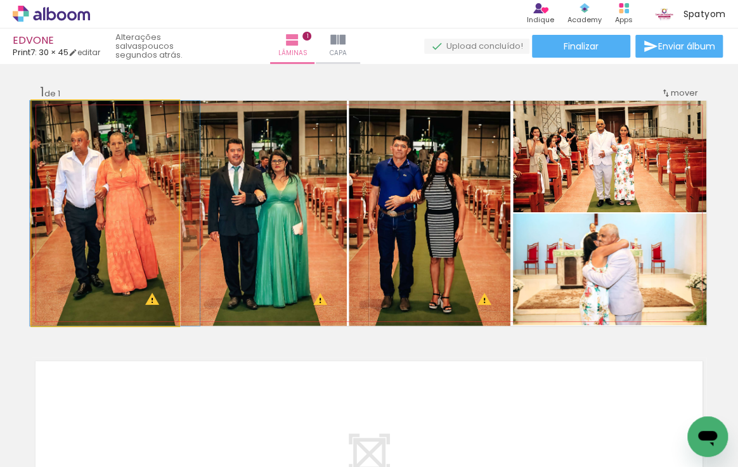
drag, startPoint x: 94, startPoint y: 217, endPoint x: 100, endPoint y: 217, distance: 6.4
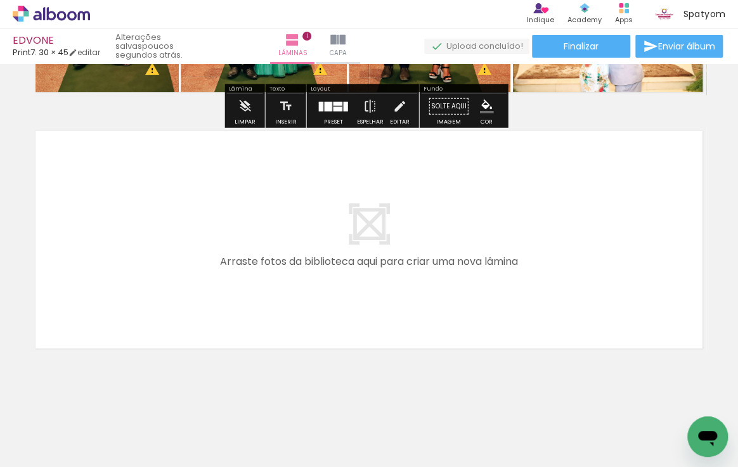
scroll to position [238, 0]
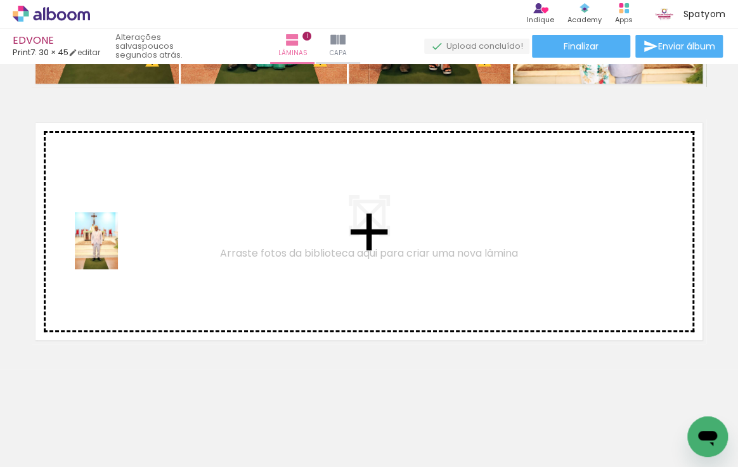
drag, startPoint x: 487, startPoint y: 435, endPoint x: 113, endPoint y: 250, distance: 417.3
click at [113, 250] on quentale-workspace at bounding box center [369, 233] width 738 height 467
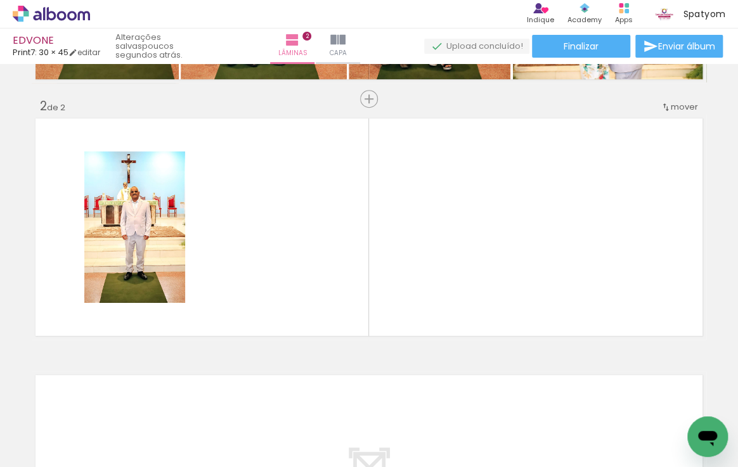
scroll to position [243, 0]
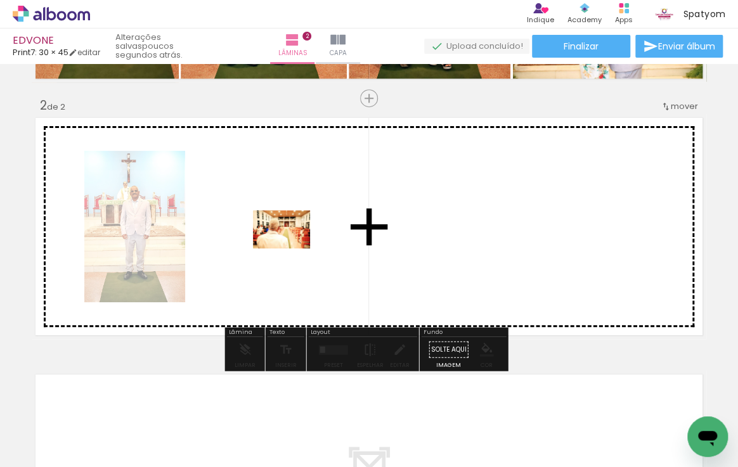
drag, startPoint x: 562, startPoint y: 430, endPoint x: 432, endPoint y: 361, distance: 147.5
click at [274, 240] on quentale-workspace at bounding box center [369, 233] width 738 height 467
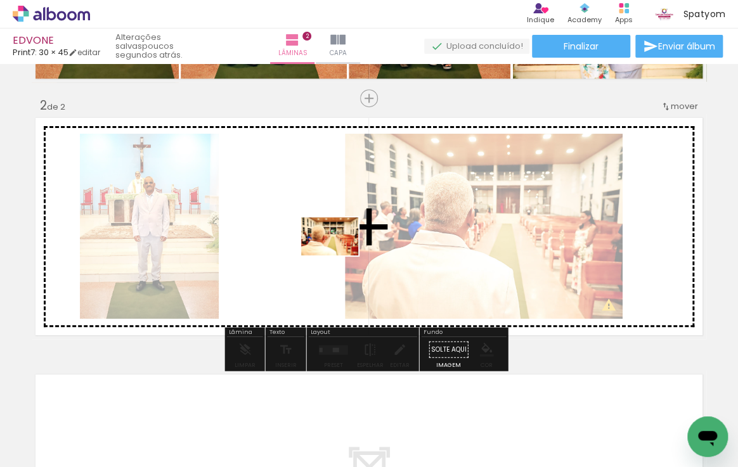
drag, startPoint x: 631, startPoint y: 430, endPoint x: 339, endPoint y: 255, distance: 339.7
click at [339, 255] on quentale-workspace at bounding box center [369, 233] width 738 height 467
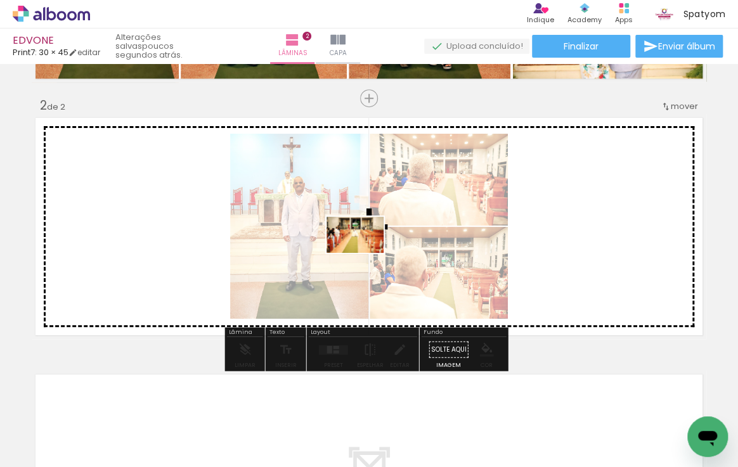
drag, startPoint x: 681, startPoint y: 423, endPoint x: 364, endPoint y: 255, distance: 358.4
click at [364, 255] on quentale-workspace at bounding box center [369, 233] width 738 height 467
click at [370, 255] on quentale-photo at bounding box center [439, 273] width 138 height 92
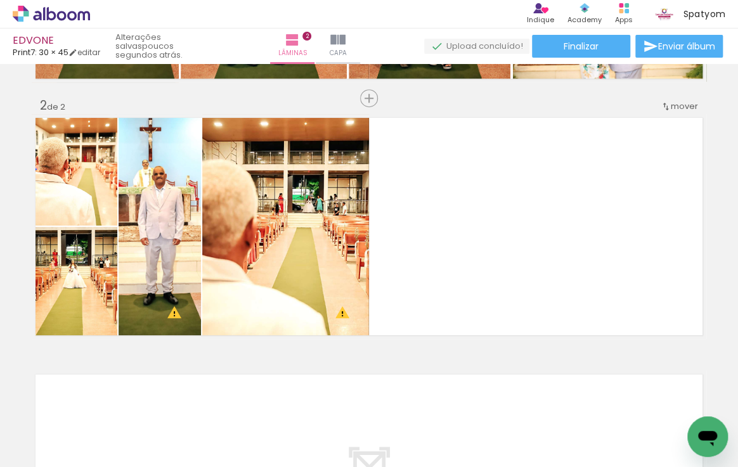
scroll to position [0, 262]
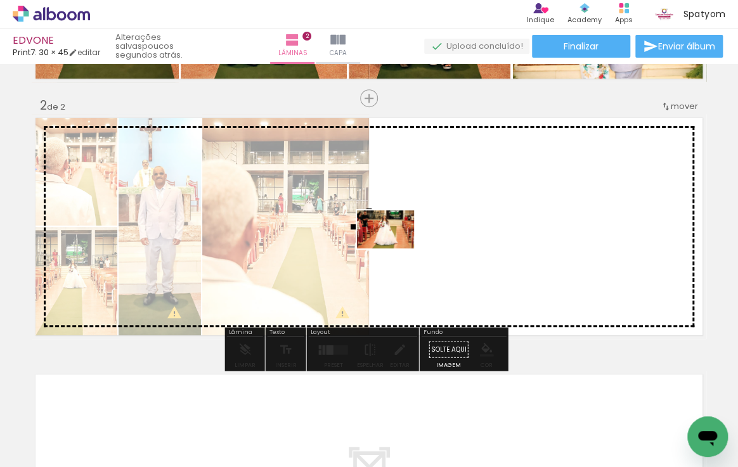
drag, startPoint x: 514, startPoint y: 439, endPoint x: 395, endPoint y: 248, distance: 224.4
click at [395, 248] on quentale-workspace at bounding box center [369, 233] width 738 height 467
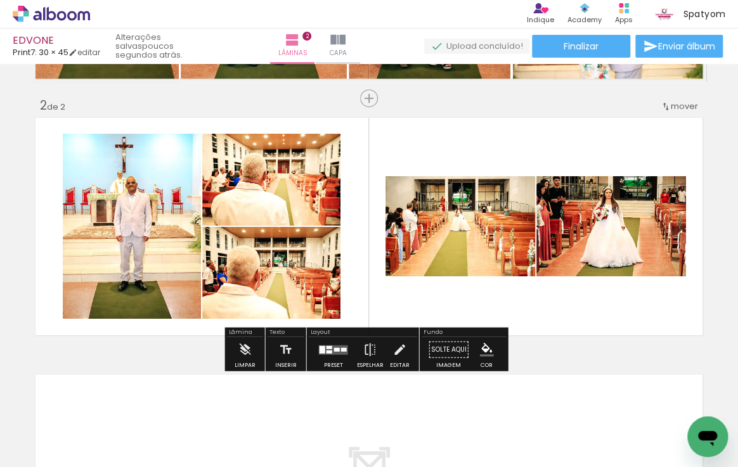
click at [335, 351] on quentale-layouter at bounding box center [333, 350] width 29 height 10
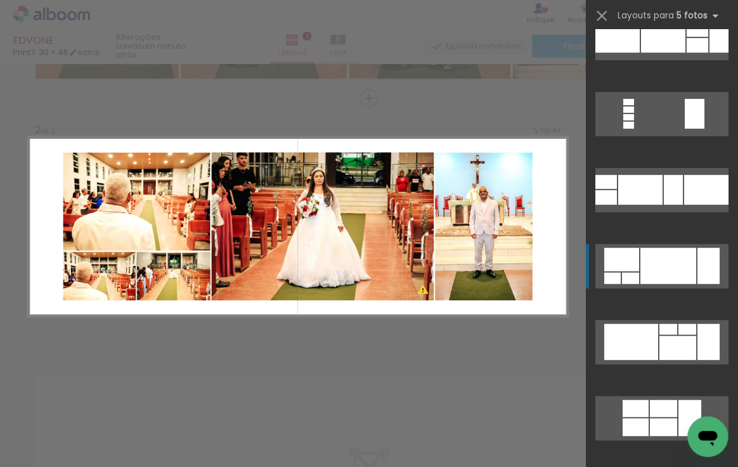
scroll to position [2189, 0]
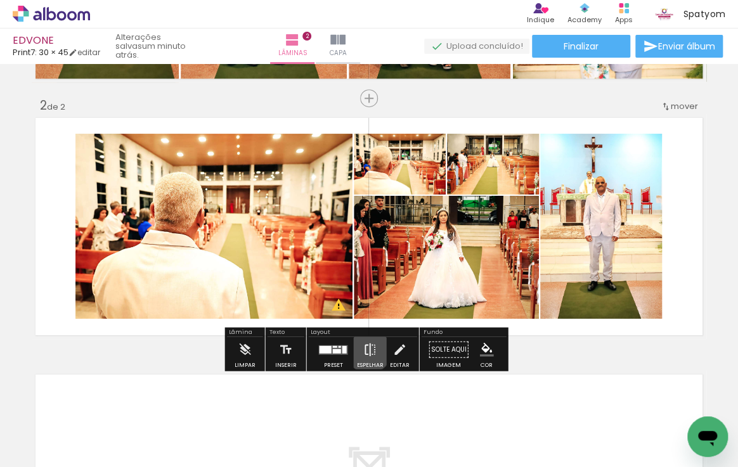
click at [366, 349] on iron-icon at bounding box center [370, 349] width 14 height 25
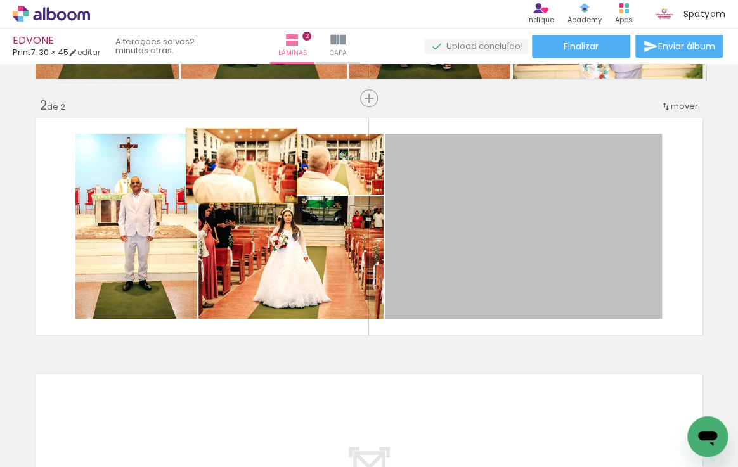
drag, startPoint x: 473, startPoint y: 247, endPoint x: 237, endPoint y: 165, distance: 249.6
click at [0, 0] on slot at bounding box center [0, 0] width 0 height 0
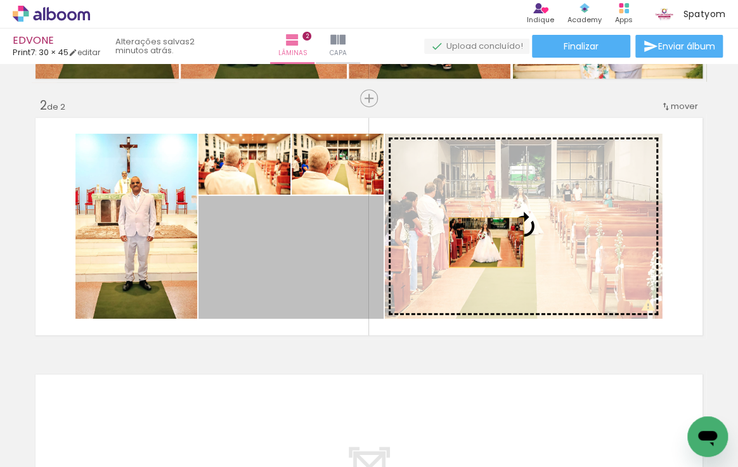
drag, startPoint x: 317, startPoint y: 262, endPoint x: 538, endPoint y: 239, distance: 222.4
click at [0, 0] on slot at bounding box center [0, 0] width 0 height 0
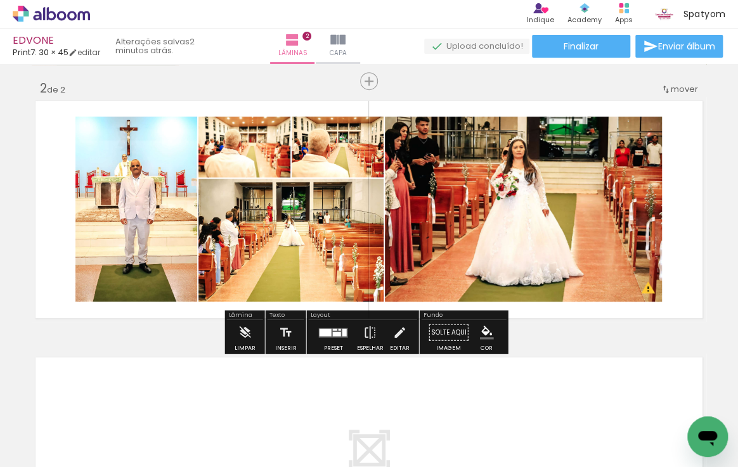
scroll to position [243, 0]
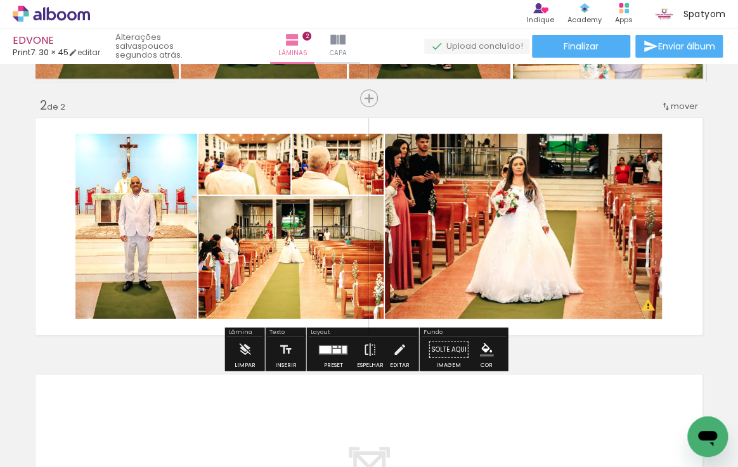
click at [131, 223] on quentale-photo at bounding box center [136, 226] width 122 height 185
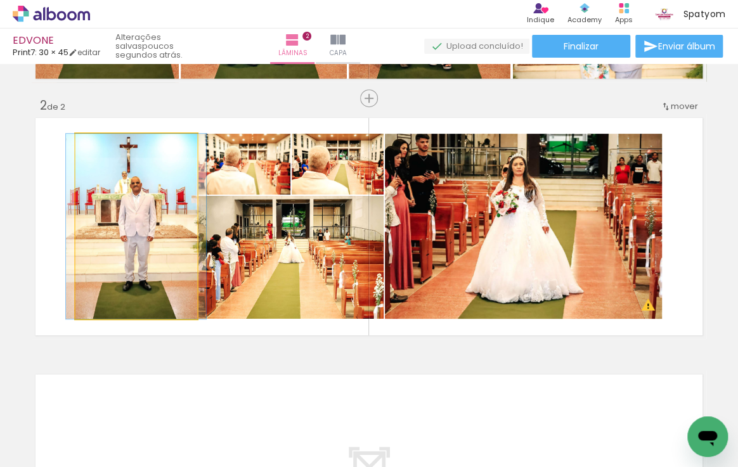
click at [131, 223] on quentale-photo at bounding box center [136, 226] width 122 height 185
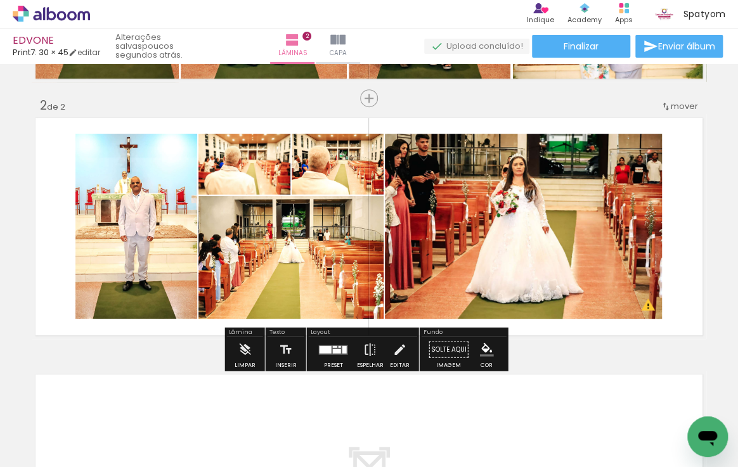
click at [131, 223] on quentale-photo at bounding box center [136, 226] width 122 height 185
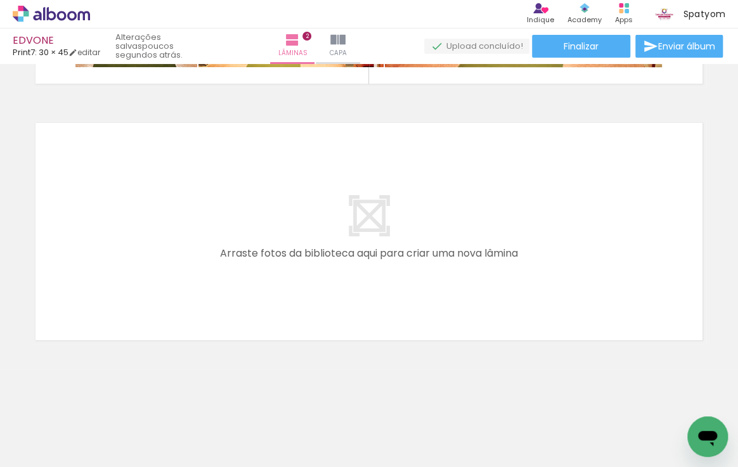
scroll to position [0, 657]
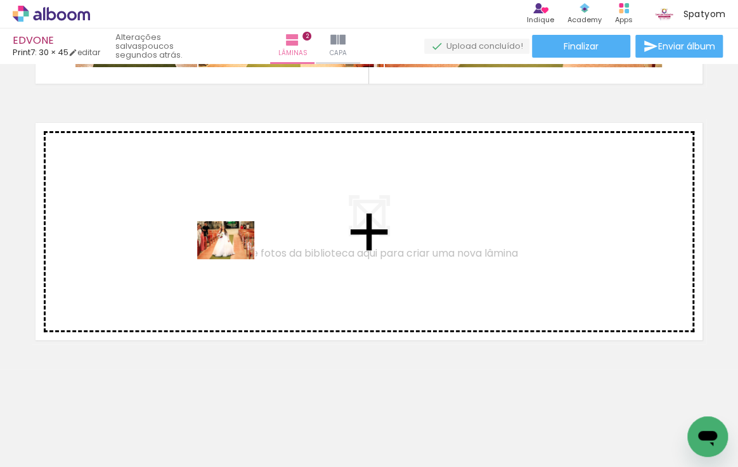
drag, startPoint x: 186, startPoint y: 420, endPoint x: 235, endPoint y: 259, distance: 167.8
click at [235, 259] on quentale-workspace at bounding box center [369, 233] width 738 height 467
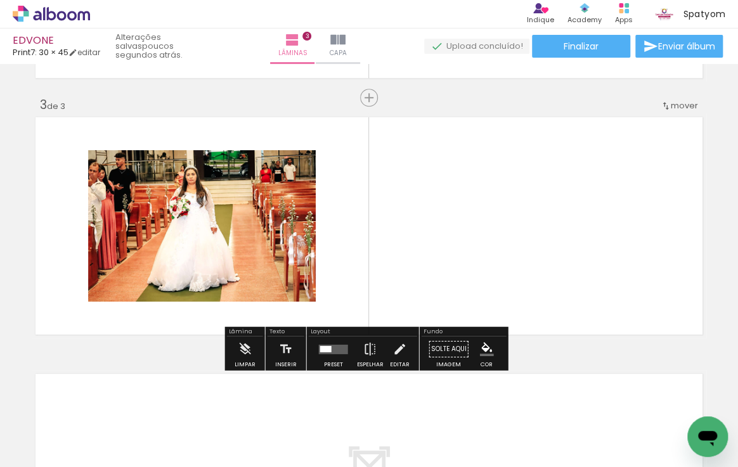
scroll to position [501, 0]
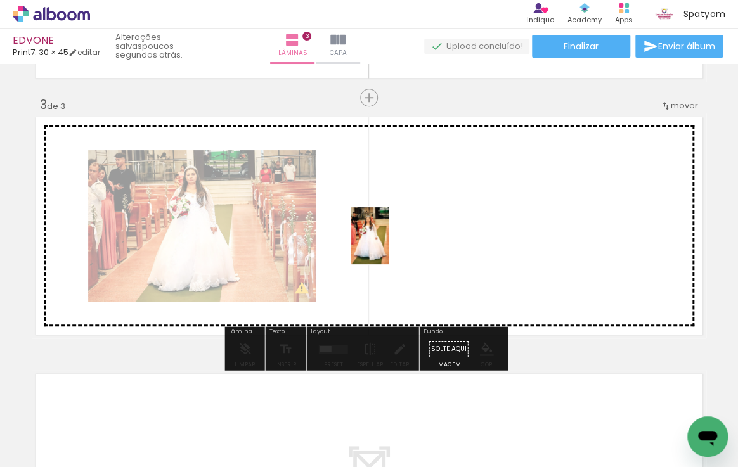
drag, startPoint x: 254, startPoint y: 435, endPoint x: 391, endPoint y: 250, distance: 230.2
click at [390, 245] on quentale-workspace at bounding box center [369, 233] width 738 height 467
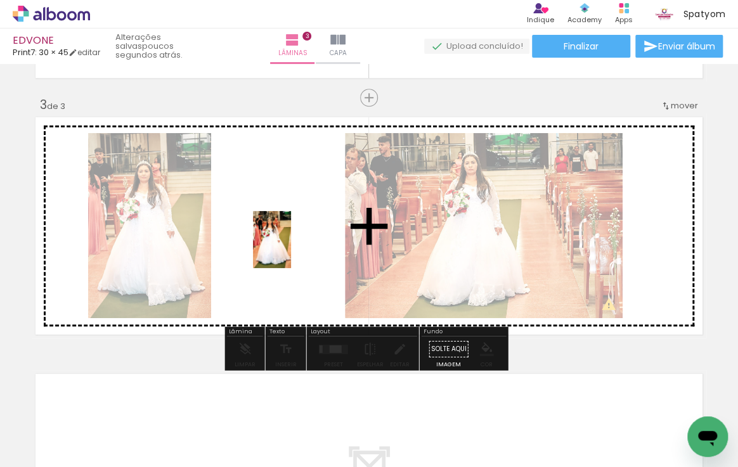
drag, startPoint x: 328, startPoint y: 444, endPoint x: 291, endPoint y: 247, distance: 199.9
click at [291, 247] on quentale-workspace at bounding box center [369, 233] width 738 height 467
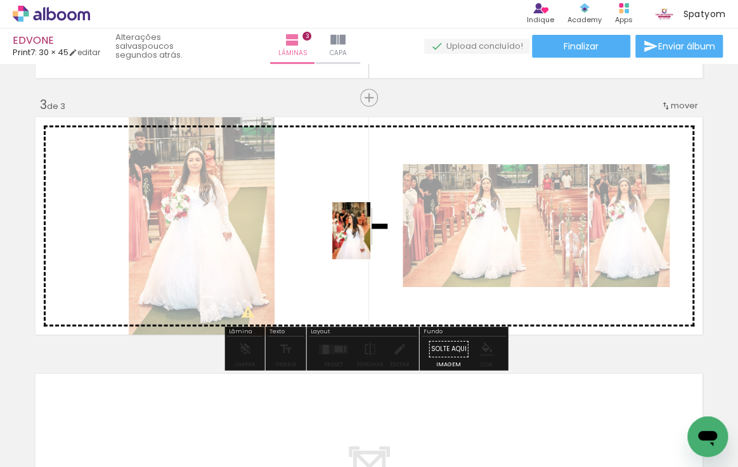
drag, startPoint x: 397, startPoint y: 439, endPoint x: 373, endPoint y: 235, distance: 206.2
click at [373, 235] on quentale-workspace at bounding box center [369, 233] width 738 height 467
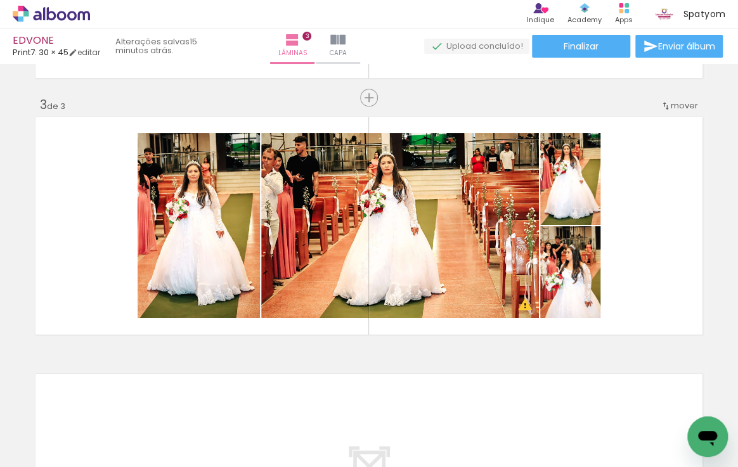
scroll to position [0, 842]
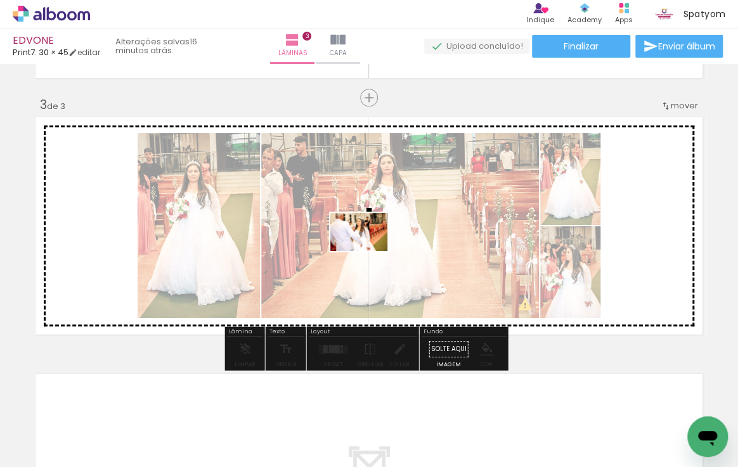
drag, startPoint x: 273, startPoint y: 433, endPoint x: 368, endPoint y: 251, distance: 205.6
click at [368, 251] on quentale-workspace at bounding box center [369, 233] width 738 height 467
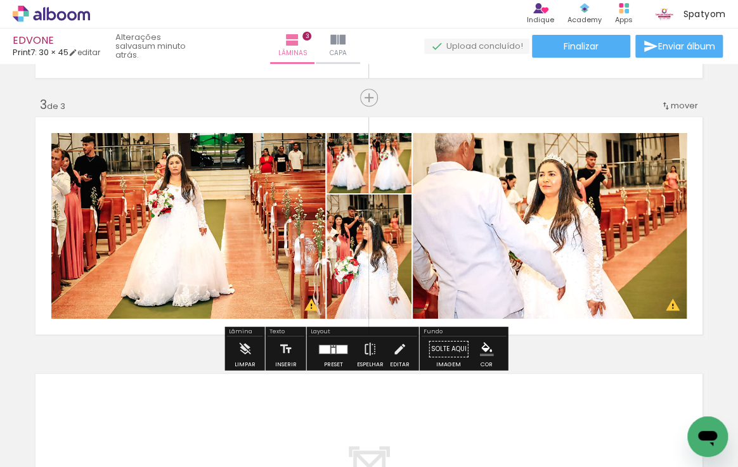
click at [337, 352] on div at bounding box center [342, 349] width 11 height 8
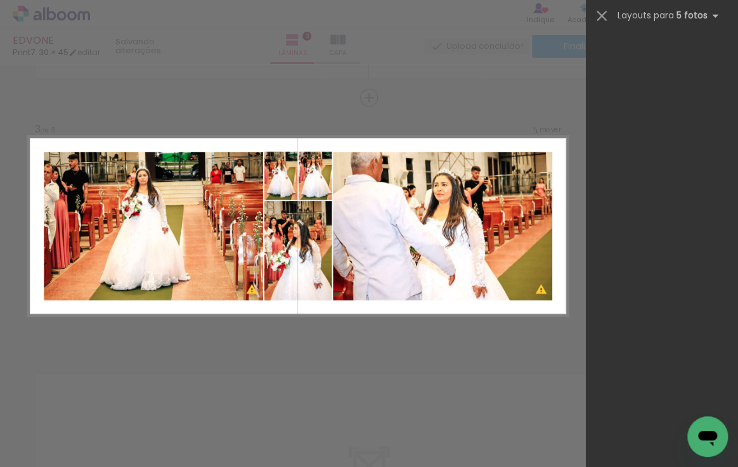
scroll to position [0, 0]
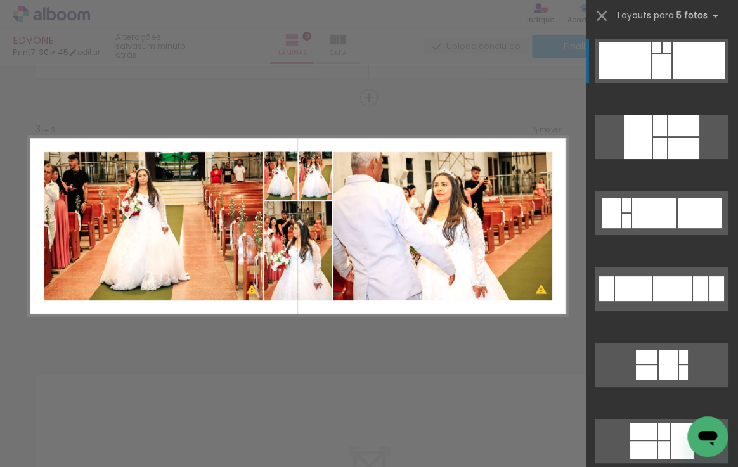
click at [668, 138] on div at bounding box center [683, 149] width 31 height 22
click at [658, 138] on div at bounding box center [660, 149] width 14 height 22
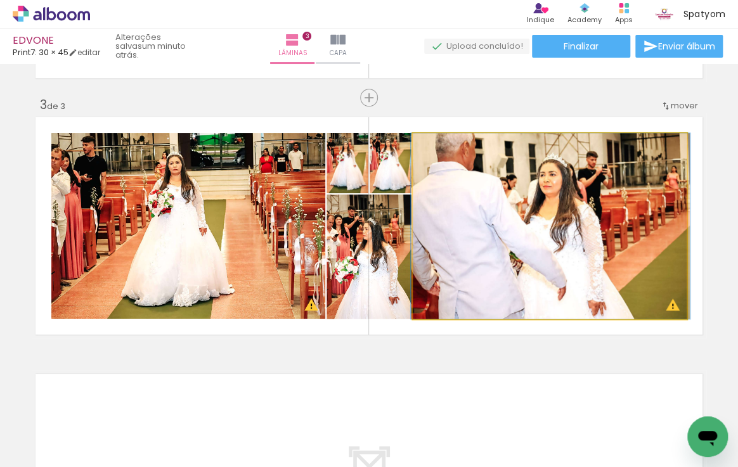
drag, startPoint x: 520, startPoint y: 209, endPoint x: 521, endPoint y: 242, distance: 33.0
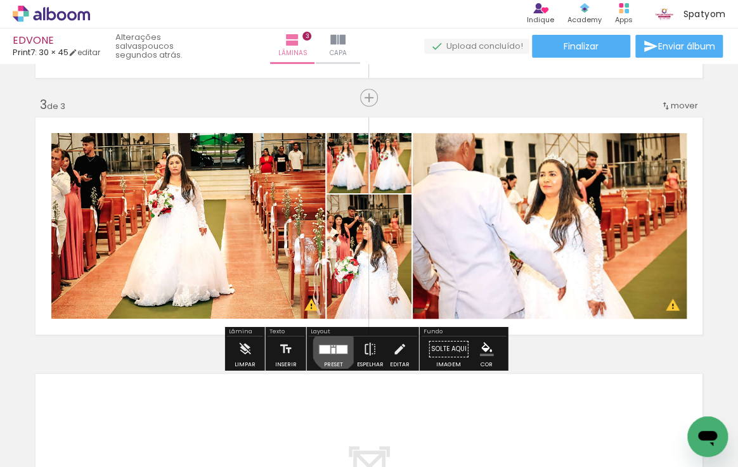
click at [331, 349] on div at bounding box center [333, 350] width 4 height 6
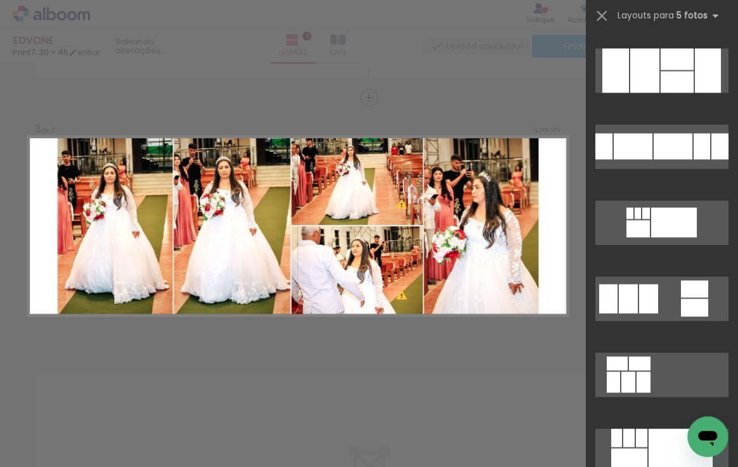
scroll to position [806, 0]
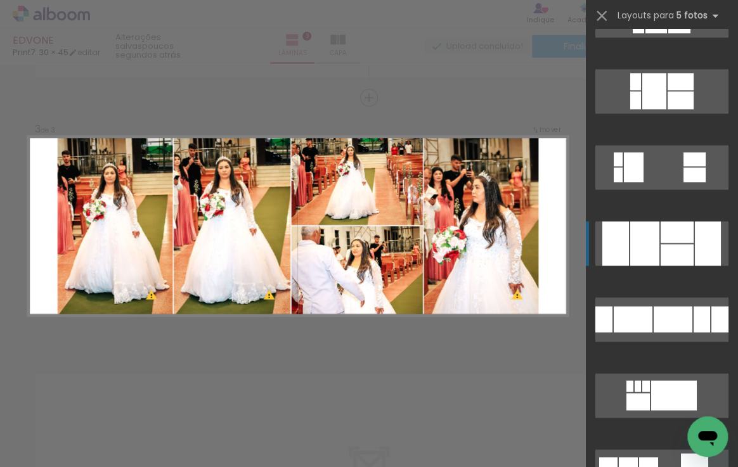
click at [664, 241] on quentale-layouter at bounding box center [661, 243] width 133 height 44
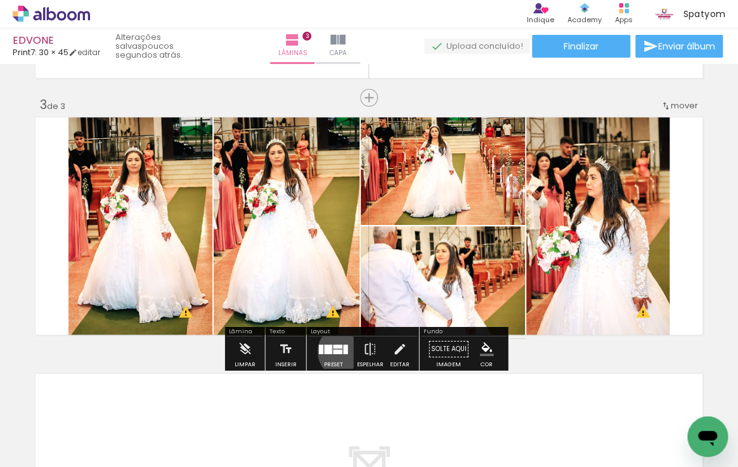
click at [344, 351] on div at bounding box center [346, 349] width 4 height 10
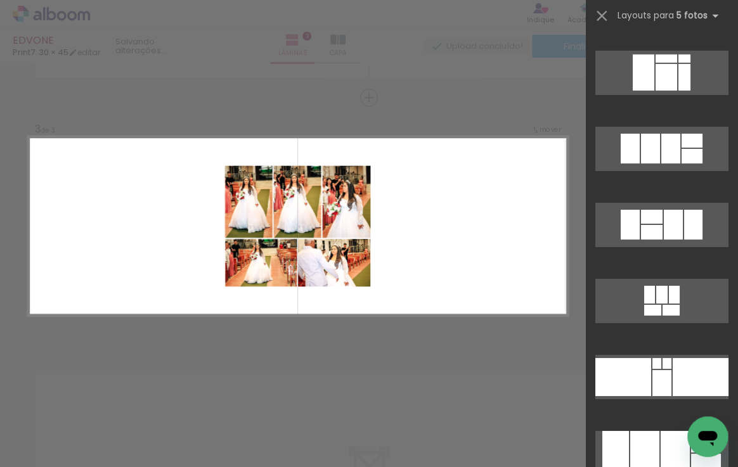
scroll to position [1910, 0]
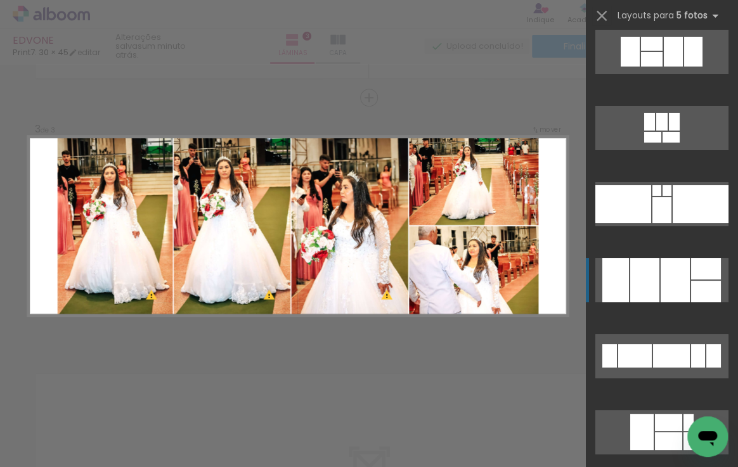
click at [661, 276] on div at bounding box center [674, 280] width 29 height 44
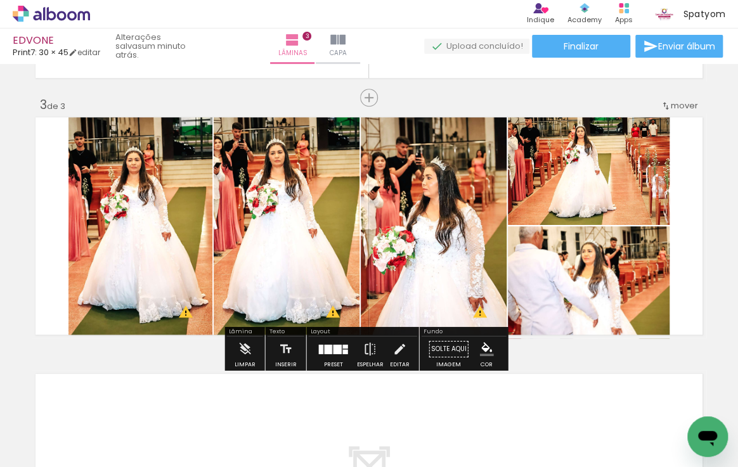
click at [343, 351] on div at bounding box center [345, 351] width 5 height 4
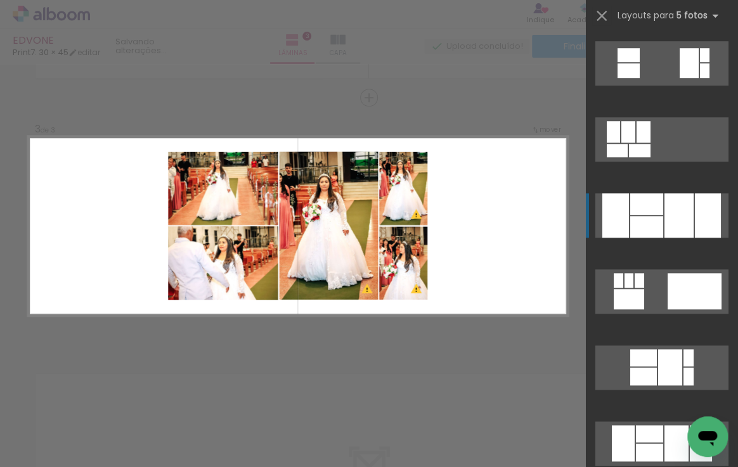
scroll to position [2475, 0]
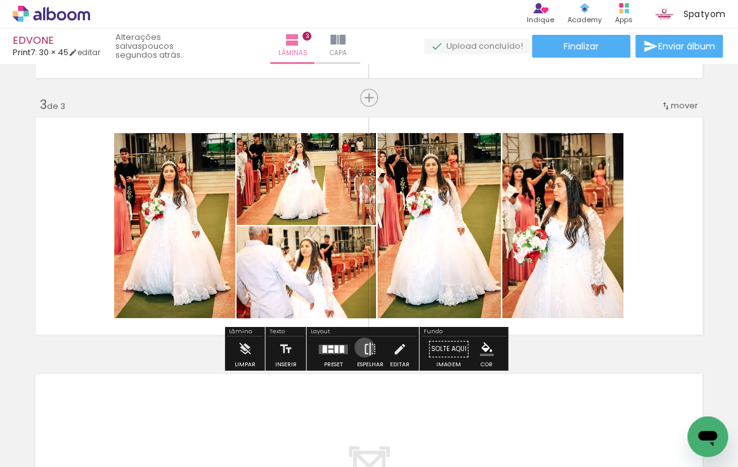
click at [363, 347] on iron-icon at bounding box center [370, 349] width 14 height 25
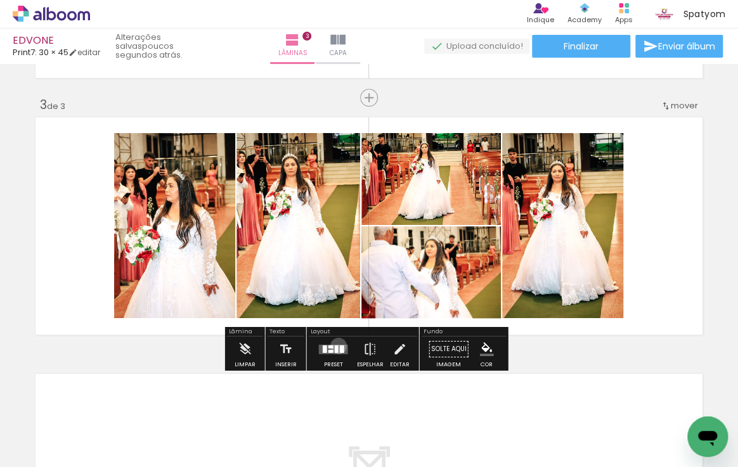
click at [335, 345] on quentale-layouter at bounding box center [333, 349] width 29 height 10
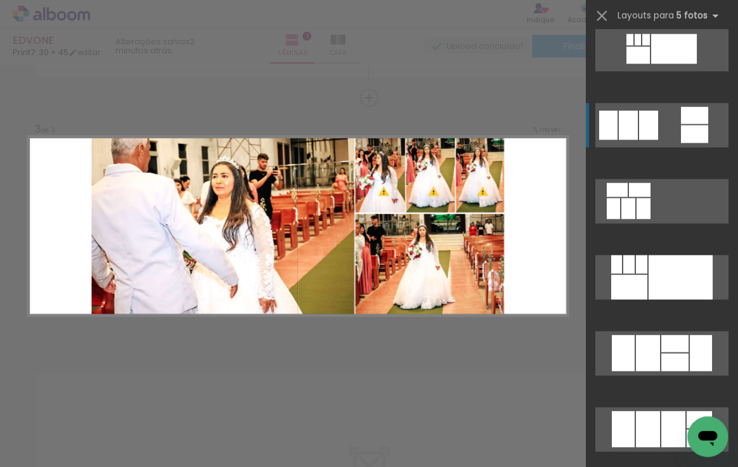
scroll to position [1268, 0]
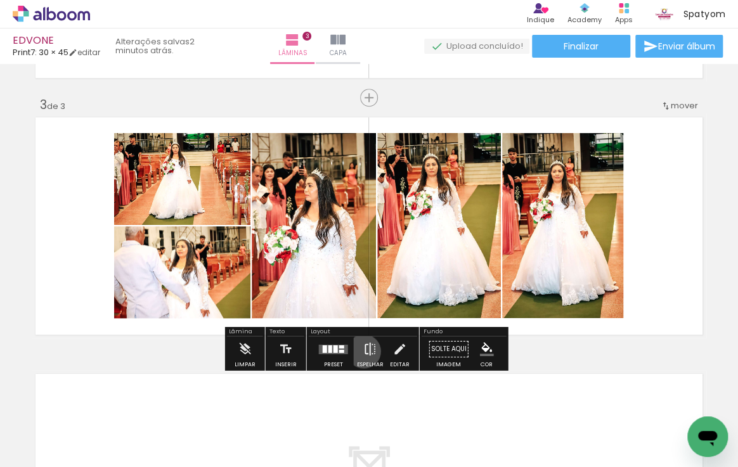
click at [363, 351] on iron-icon at bounding box center [370, 349] width 14 height 25
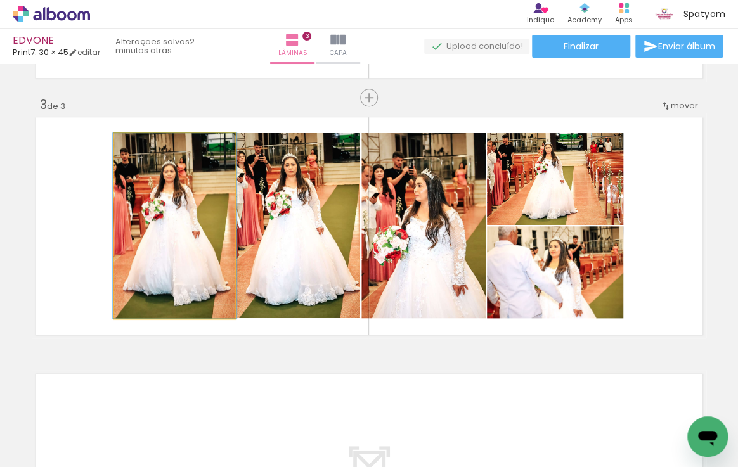
click at [193, 224] on quentale-photo at bounding box center [174, 225] width 121 height 185
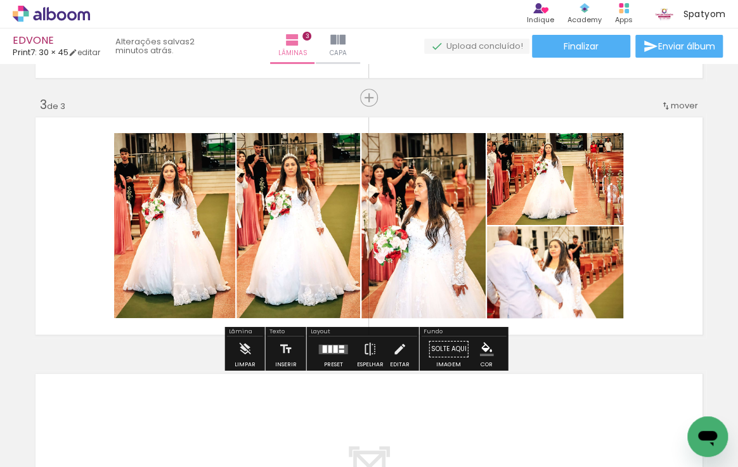
click at [196, 224] on quentale-photo at bounding box center [174, 225] width 121 height 185
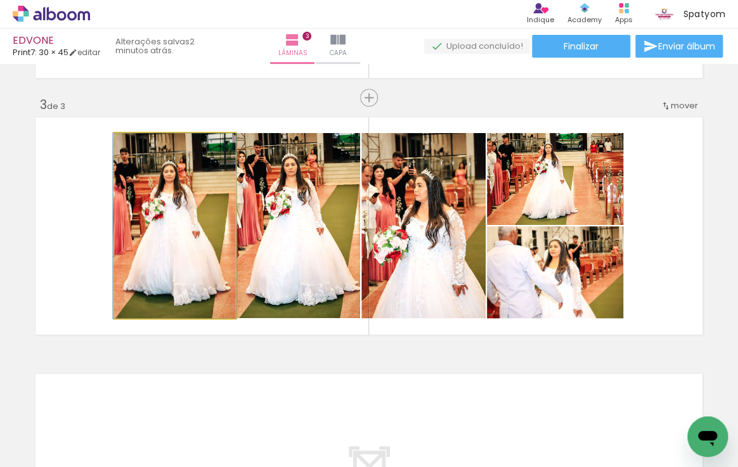
click at [196, 224] on quentale-photo at bounding box center [174, 225] width 121 height 185
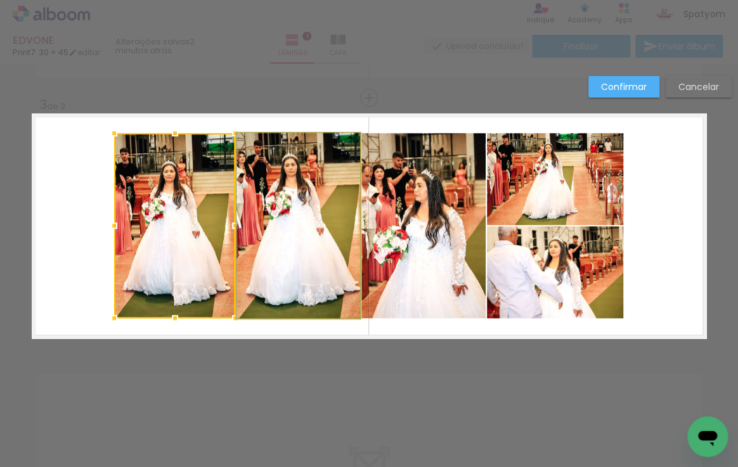
click at [293, 228] on quentale-photo at bounding box center [298, 225] width 124 height 185
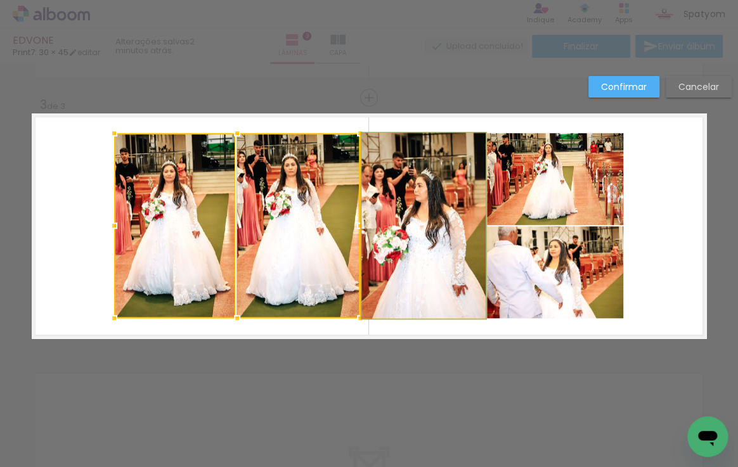
click at [388, 222] on quentale-photo at bounding box center [423, 225] width 124 height 185
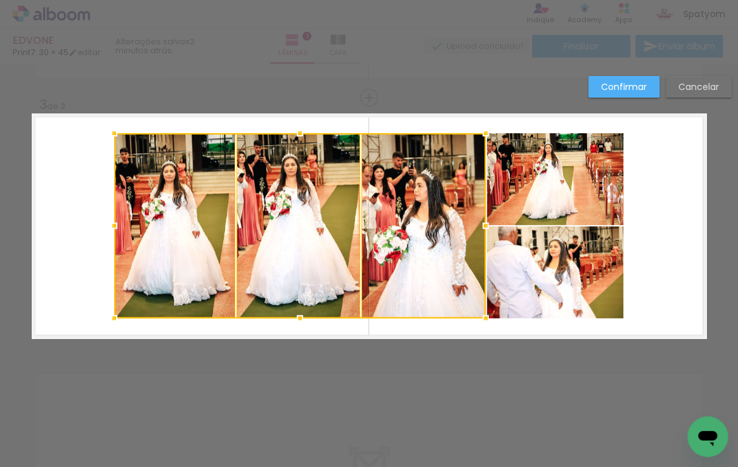
click at [518, 195] on quentale-photo at bounding box center [555, 179] width 136 height 92
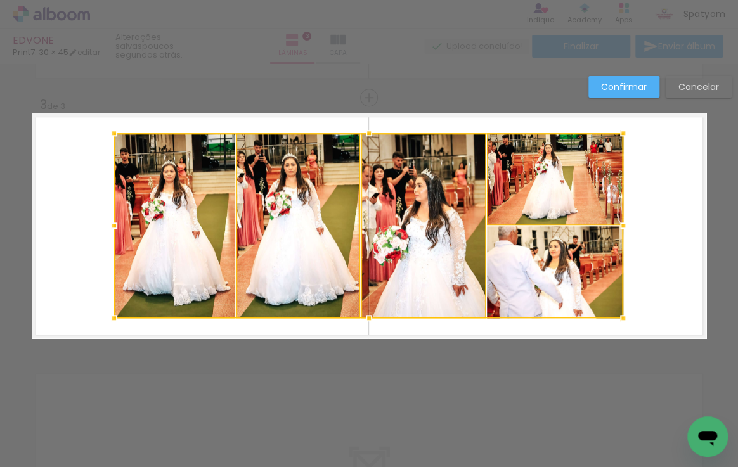
click at [530, 266] on div at bounding box center [368, 225] width 509 height 185
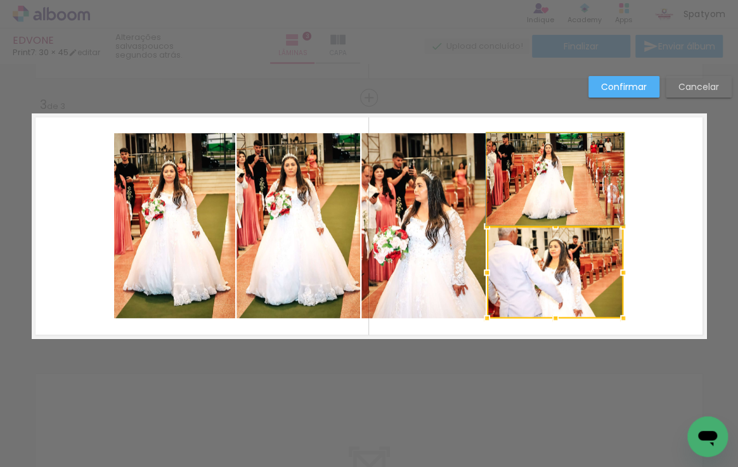
click at [538, 179] on quentale-photo at bounding box center [555, 179] width 136 height 92
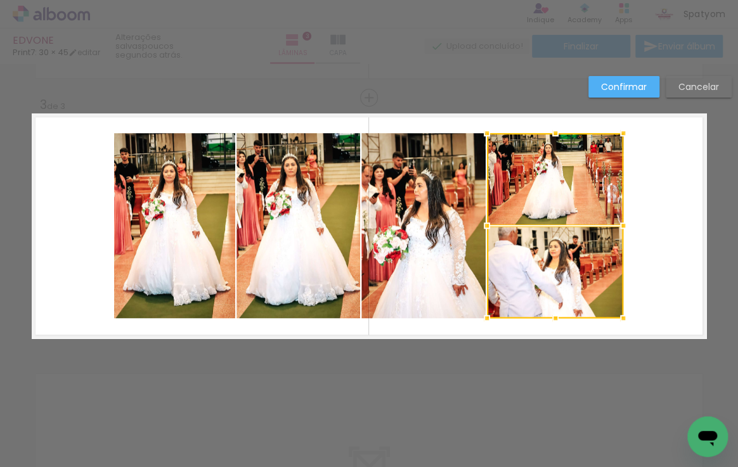
click at [452, 213] on quentale-photo at bounding box center [423, 225] width 124 height 185
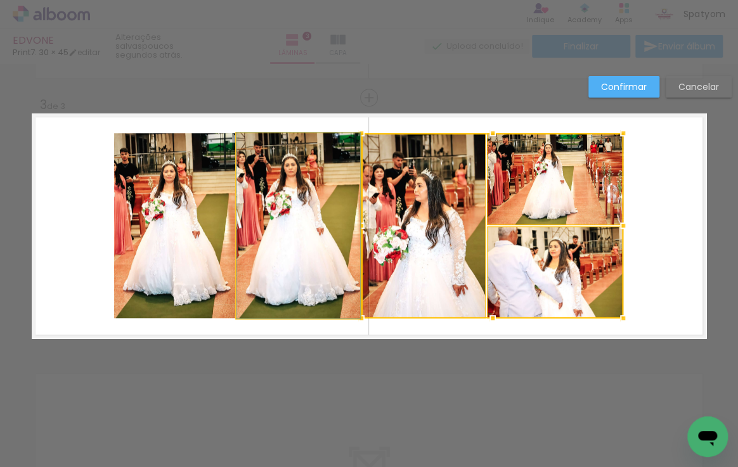
click at [316, 219] on quentale-photo at bounding box center [298, 225] width 124 height 185
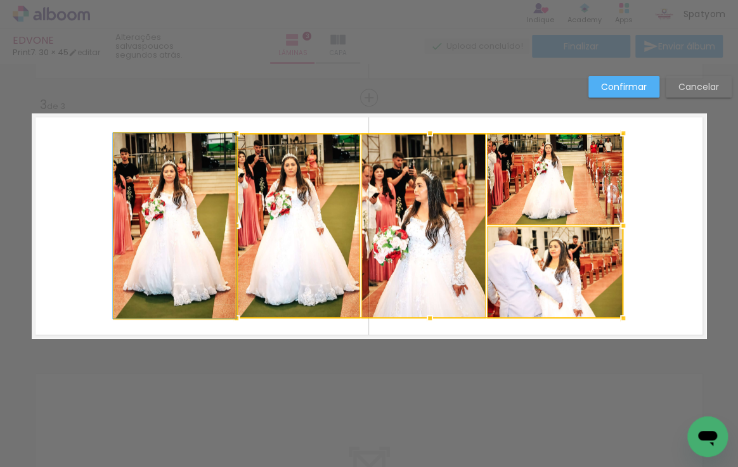
click at [188, 228] on quentale-photo at bounding box center [174, 225] width 121 height 185
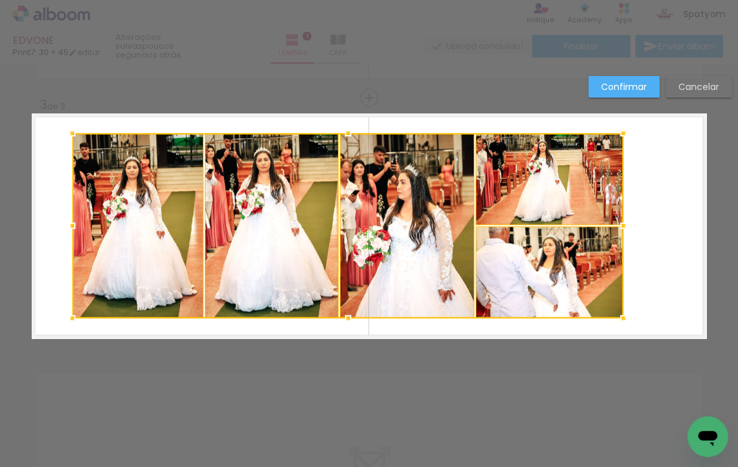
drag, startPoint x: 109, startPoint y: 224, endPoint x: 69, endPoint y: 229, distance: 40.3
click at [69, 229] on div at bounding box center [72, 225] width 25 height 25
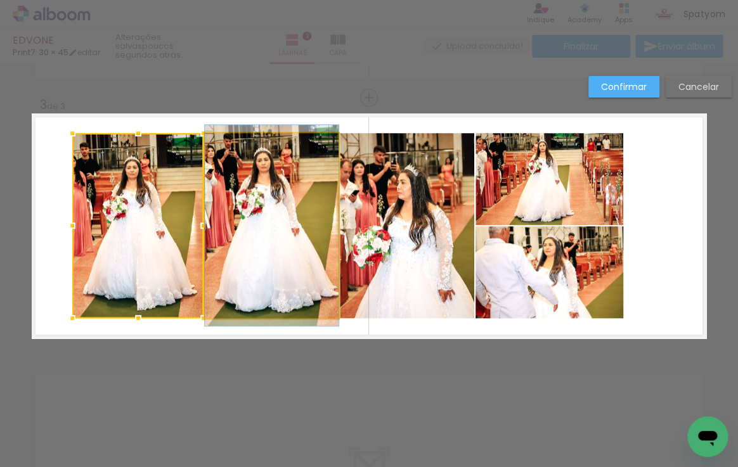
click at [280, 210] on quentale-photo at bounding box center [272, 225] width 134 height 185
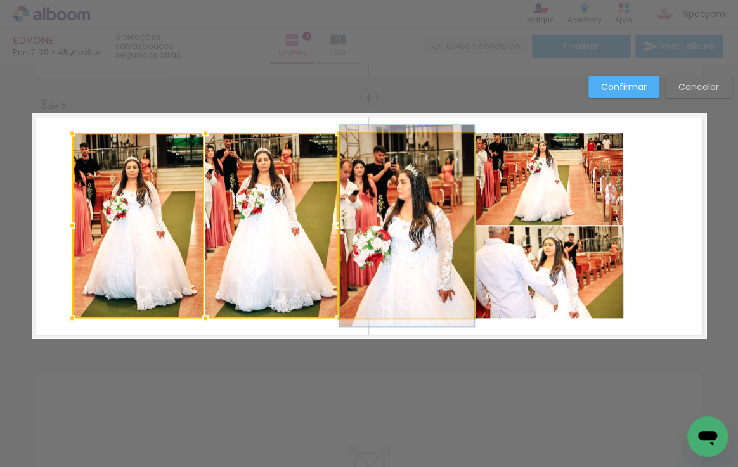
drag, startPoint x: 381, startPoint y: 204, endPoint x: 456, endPoint y: 202, distance: 74.8
click at [382, 204] on quentale-photo at bounding box center [407, 225] width 134 height 185
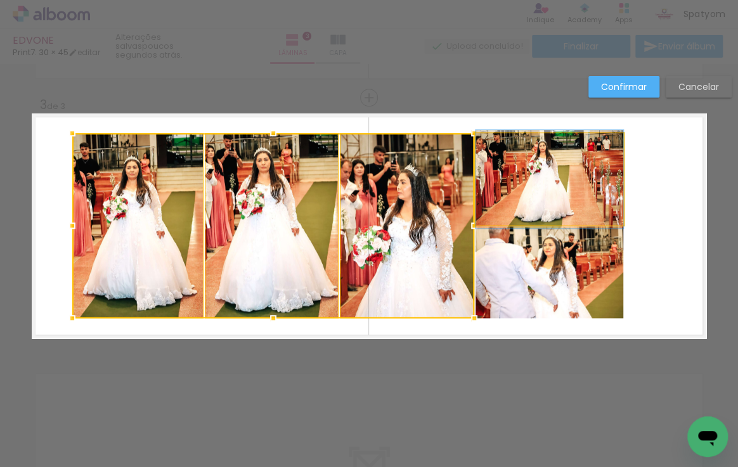
click at [519, 200] on quentale-photo at bounding box center [549, 179] width 148 height 92
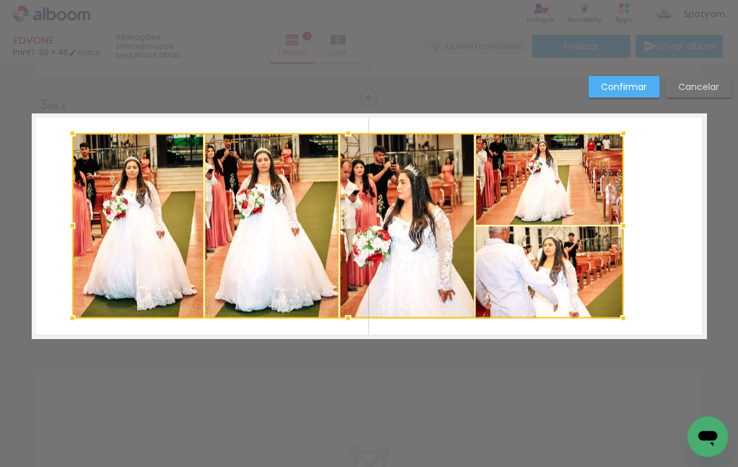
click at [526, 254] on div at bounding box center [347, 225] width 551 height 185
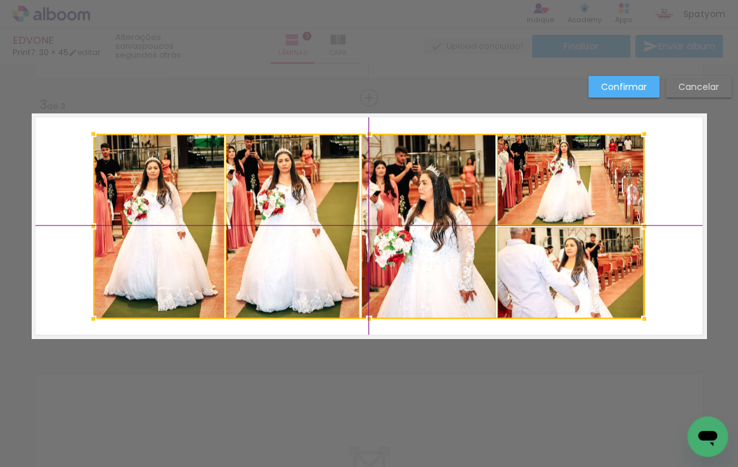
drag, startPoint x: 349, startPoint y: 217, endPoint x: 366, endPoint y: 215, distance: 16.6
click at [366, 215] on div at bounding box center [368, 226] width 551 height 185
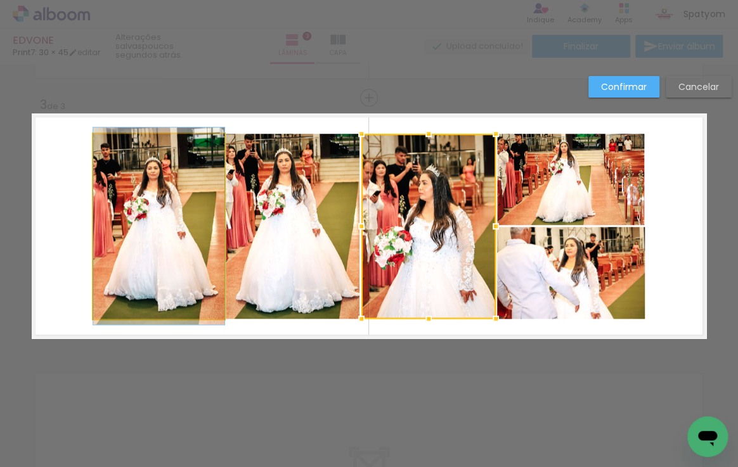
click at [152, 190] on quentale-photo at bounding box center [158, 226] width 131 height 185
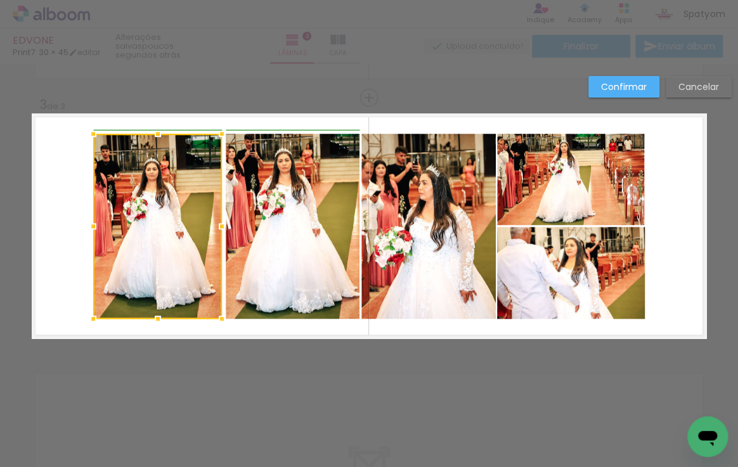
click at [222, 228] on div at bounding box center [221, 226] width 25 height 25
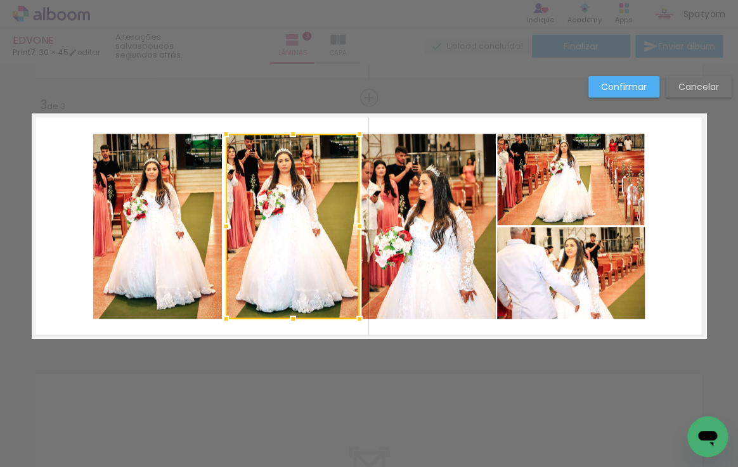
click at [205, 227] on quentale-photo at bounding box center [157, 226] width 129 height 185
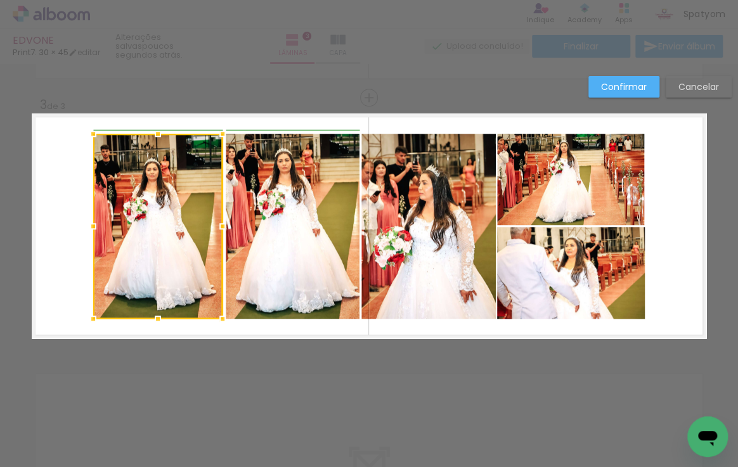
click at [218, 227] on div at bounding box center [222, 226] width 25 height 25
click at [290, 219] on quentale-photo at bounding box center [293, 226] width 134 height 185
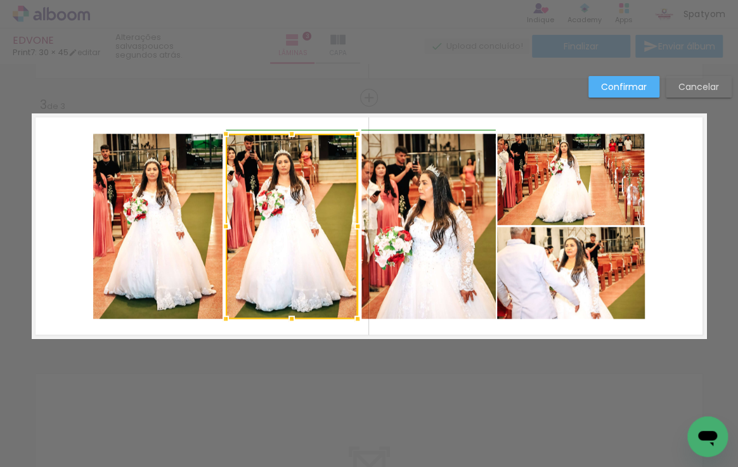
click at [359, 226] on div at bounding box center [357, 226] width 25 height 25
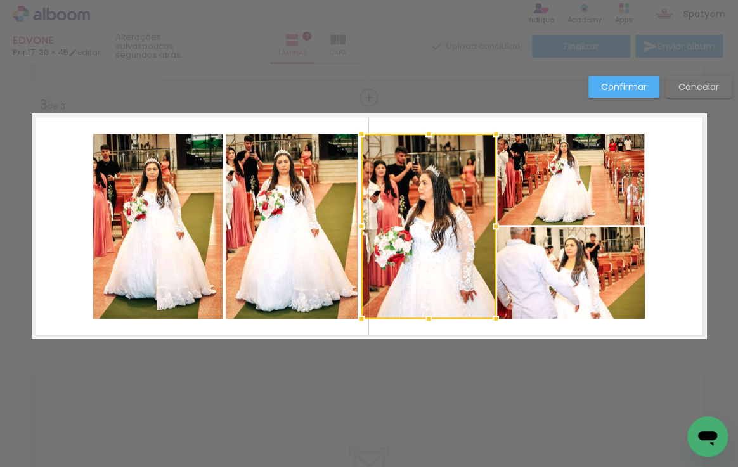
click at [328, 226] on quentale-photo at bounding box center [292, 226] width 132 height 185
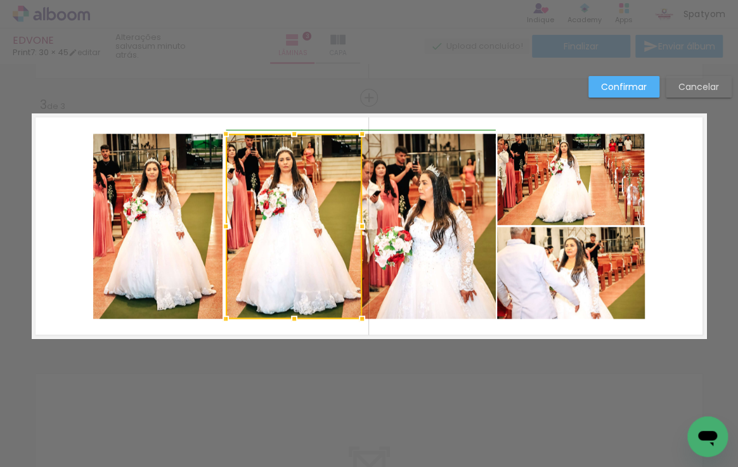
click at [354, 226] on div at bounding box center [361, 226] width 25 height 25
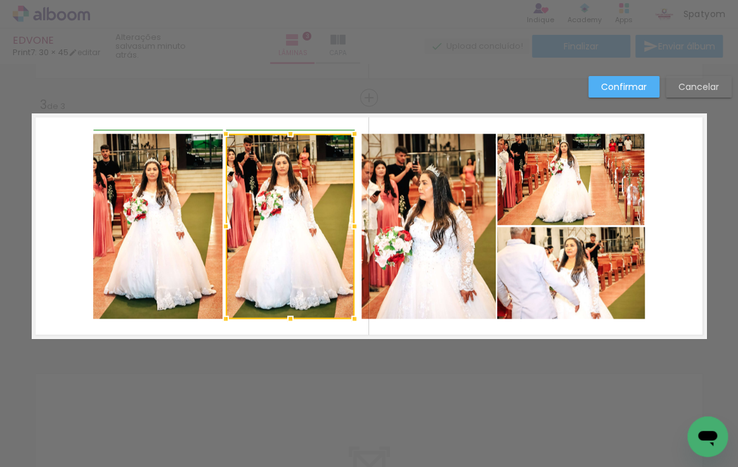
click at [355, 228] on div at bounding box center [354, 226] width 25 height 25
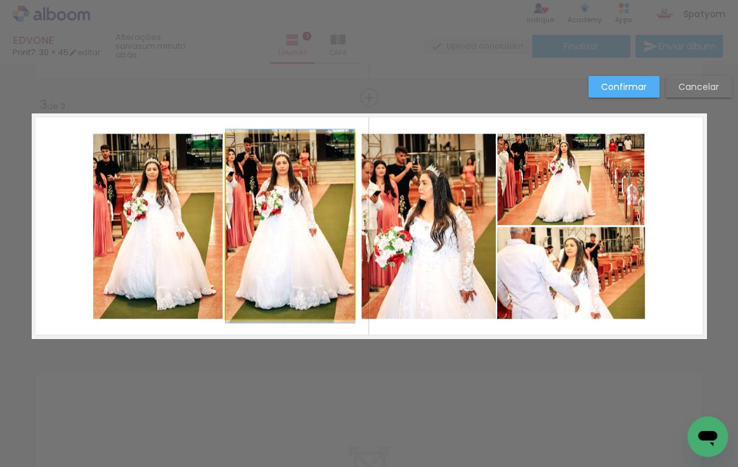
click at [344, 224] on quentale-photo at bounding box center [290, 226] width 129 height 185
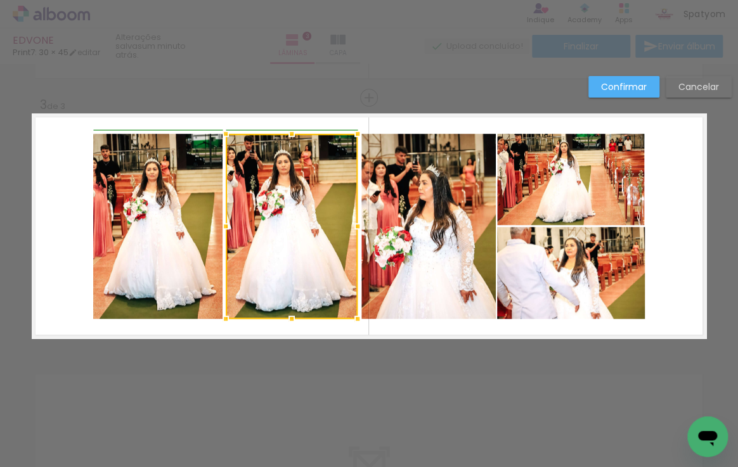
click at [352, 227] on div at bounding box center [357, 226] width 25 height 25
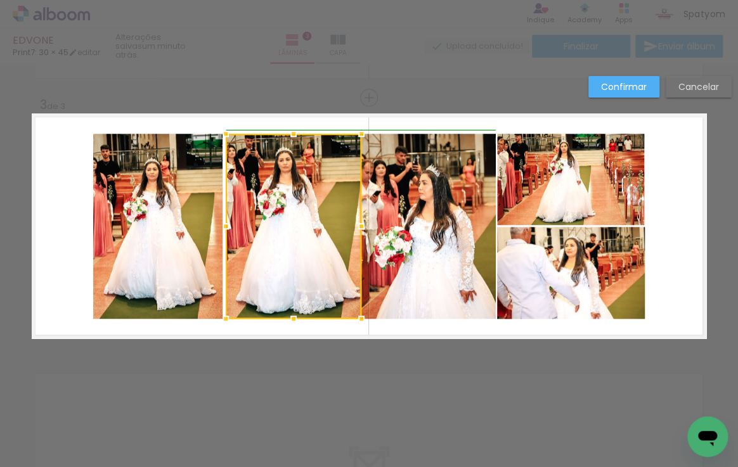
click at [353, 226] on div at bounding box center [361, 226] width 25 height 25
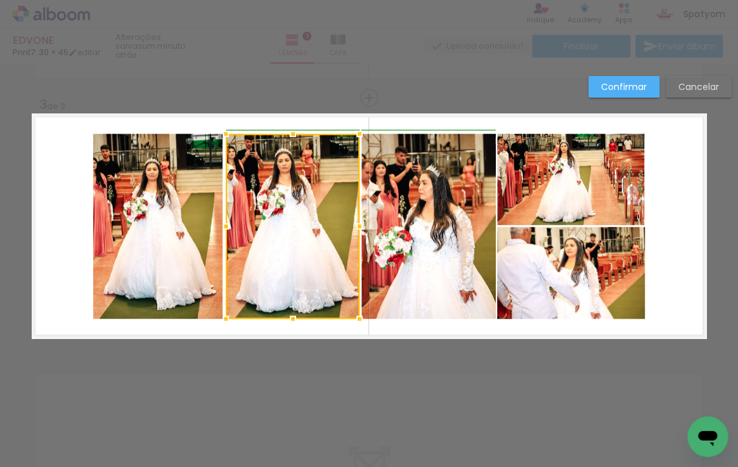
click at [354, 227] on div at bounding box center [359, 226] width 25 height 25
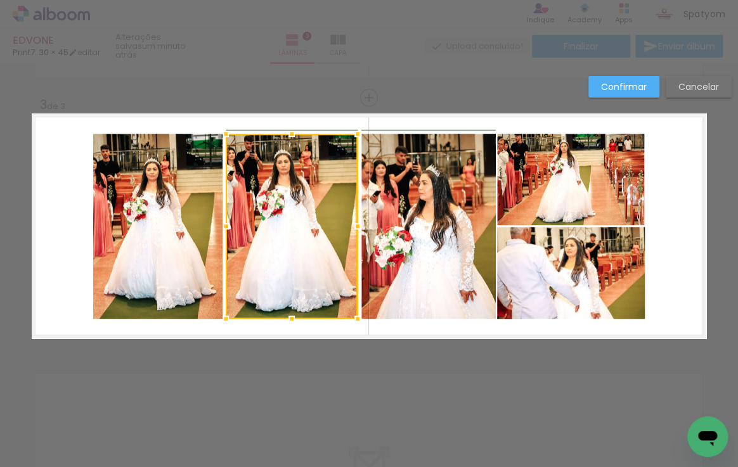
click at [353, 227] on div at bounding box center [357, 226] width 25 height 25
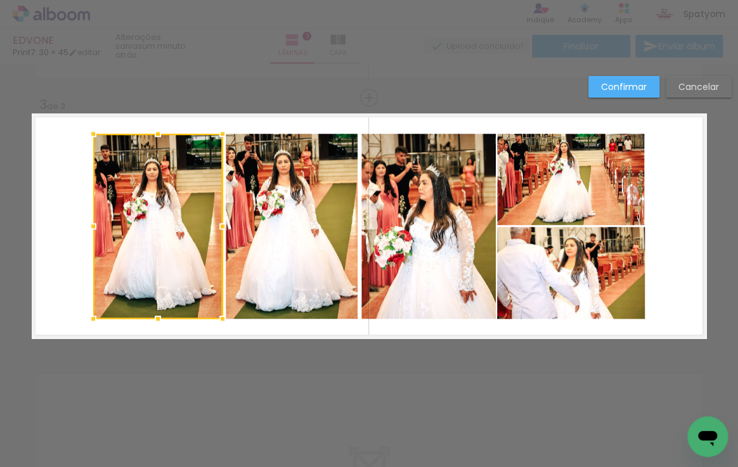
scroll to position [0, 842]
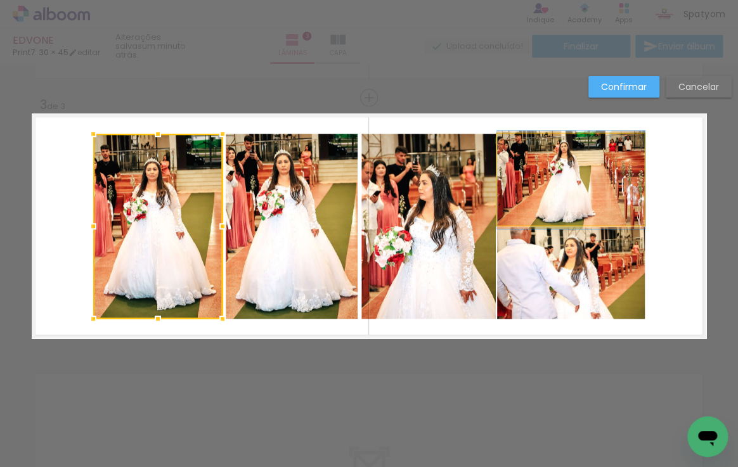
click at [550, 209] on quentale-photo at bounding box center [571, 180] width 148 height 92
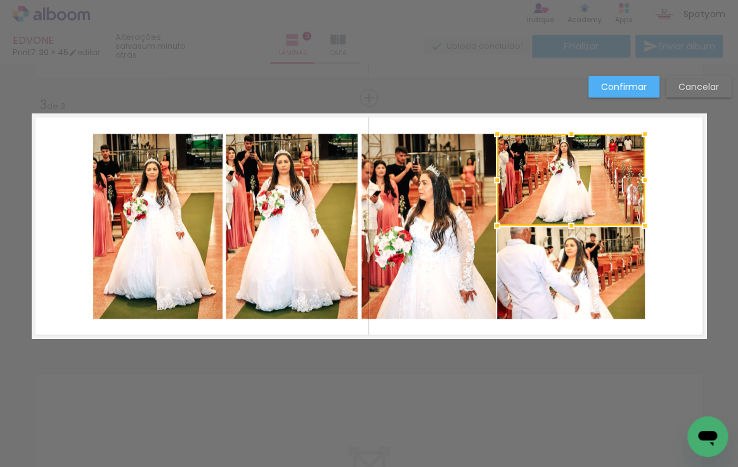
click at [338, 228] on quentale-photo at bounding box center [292, 226] width 132 height 185
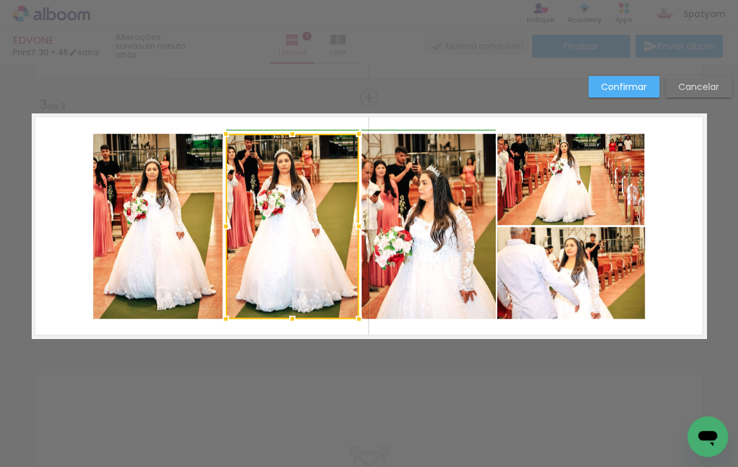
click at [351, 227] on div at bounding box center [358, 226] width 25 height 25
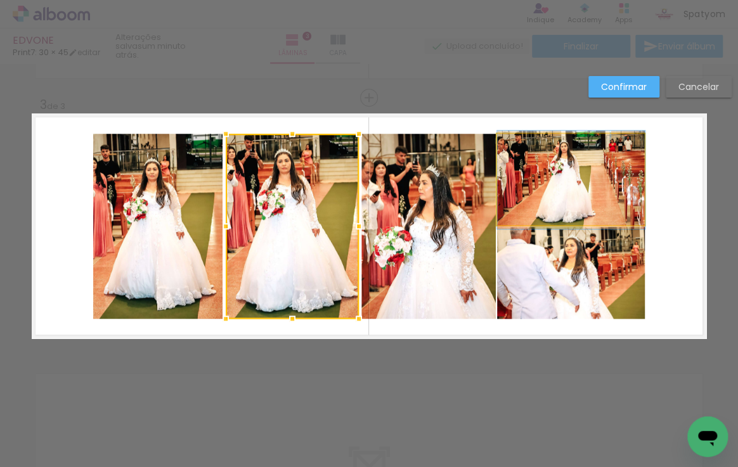
click at [522, 215] on quentale-photo at bounding box center [571, 180] width 148 height 92
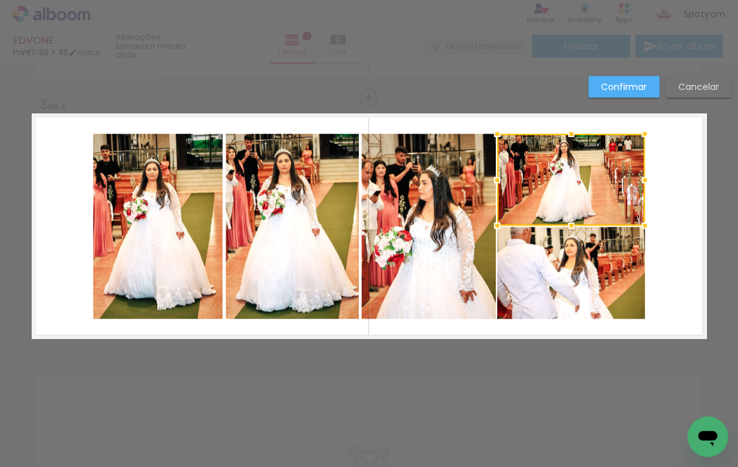
click at [176, 220] on quentale-photo at bounding box center [157, 226] width 129 height 185
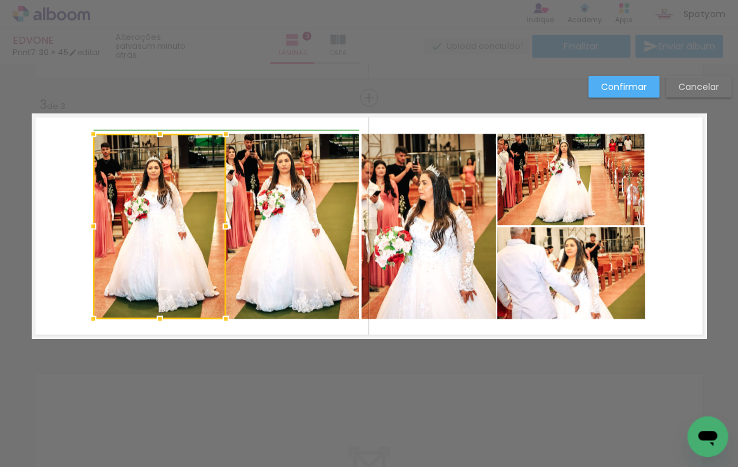
click at [217, 225] on div at bounding box center [225, 226] width 25 height 25
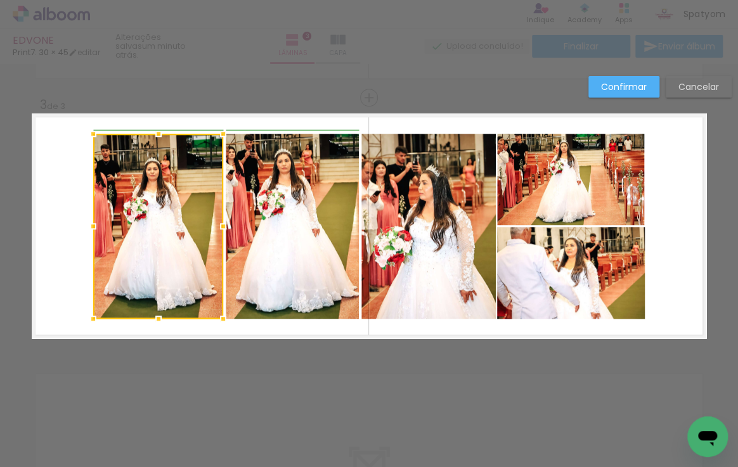
click at [220, 225] on div at bounding box center [222, 226] width 25 height 25
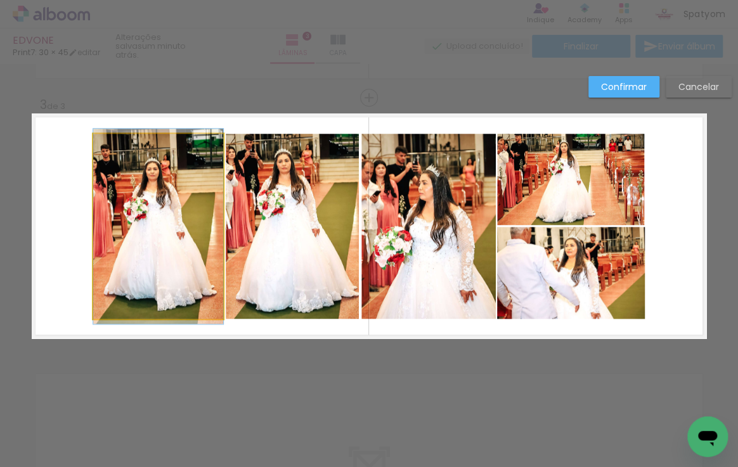
click at [192, 253] on quentale-photo at bounding box center [158, 226] width 130 height 185
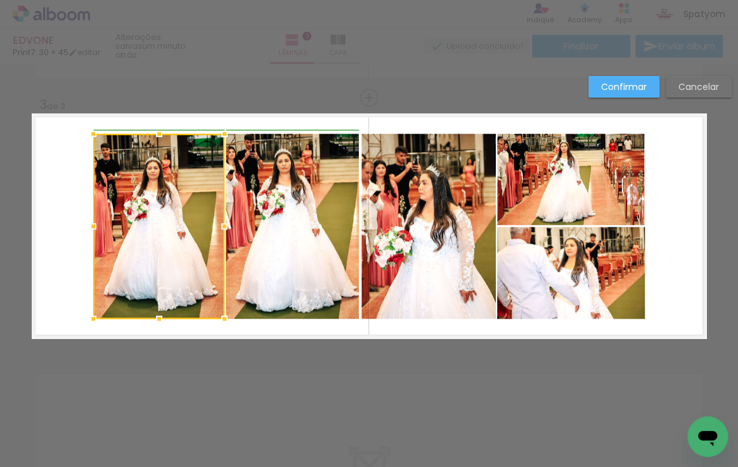
click at [217, 228] on div at bounding box center [224, 226] width 25 height 25
click at [219, 225] on div at bounding box center [224, 226] width 25 height 25
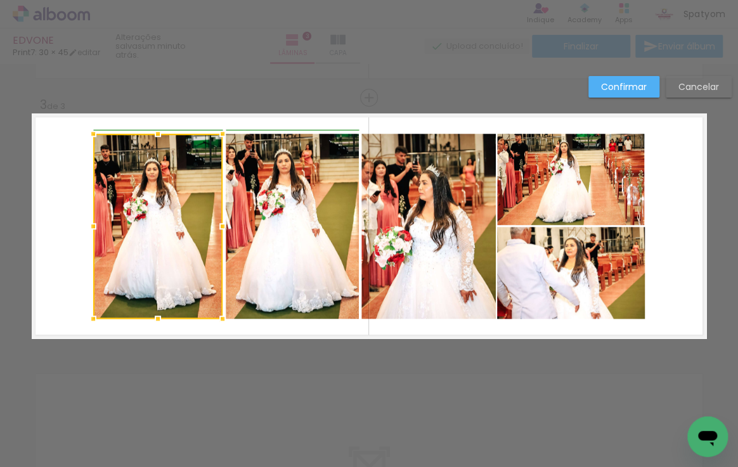
click at [221, 227] on div at bounding box center [222, 226] width 25 height 25
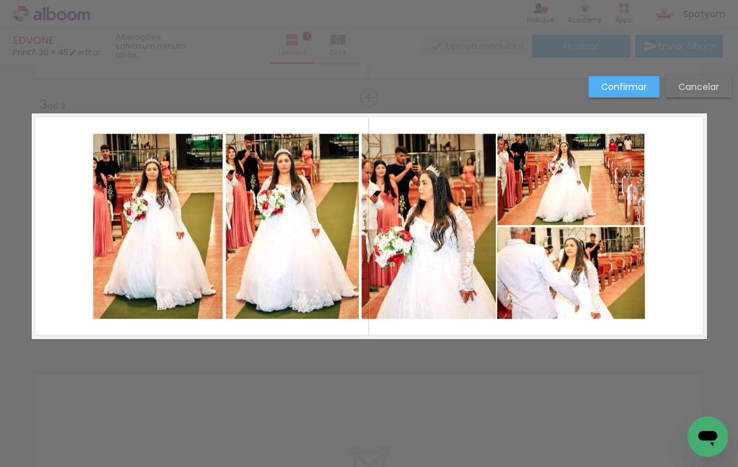
click at [210, 232] on quentale-photo at bounding box center [157, 226] width 129 height 185
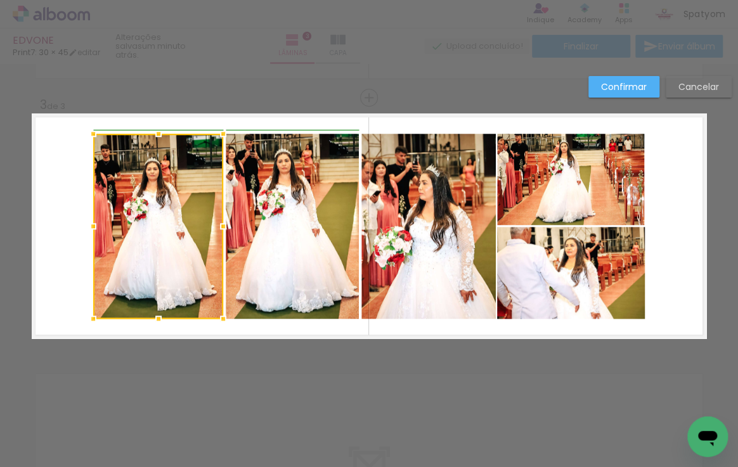
click at [220, 225] on div at bounding box center [222, 226] width 25 height 25
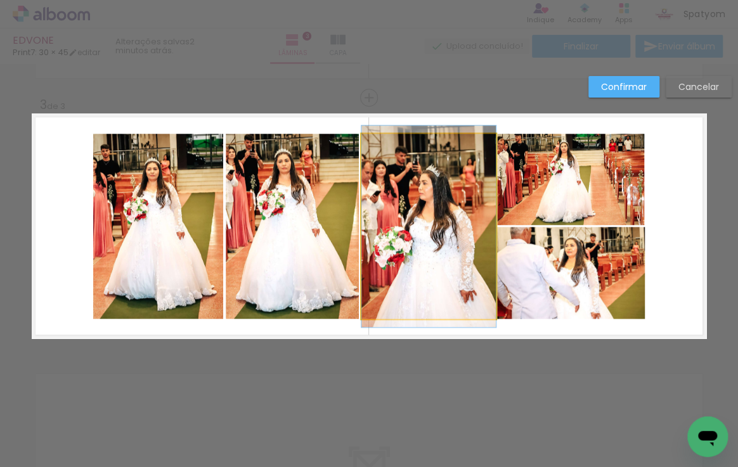
click at [446, 222] on quentale-photo at bounding box center [428, 226] width 134 height 185
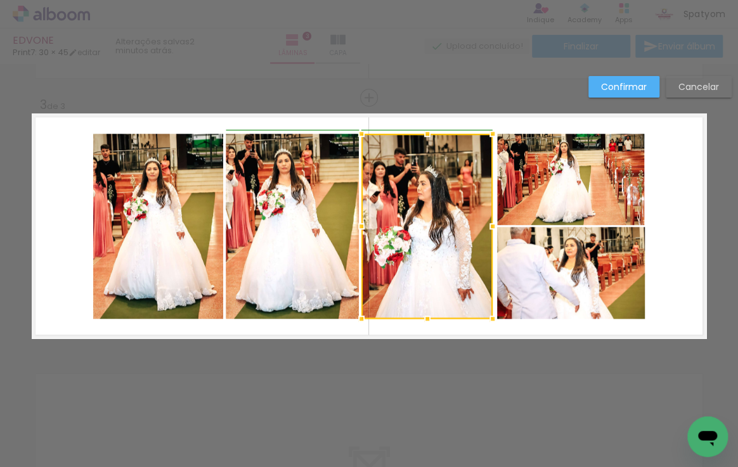
click at [492, 224] on div at bounding box center [492, 226] width 25 height 25
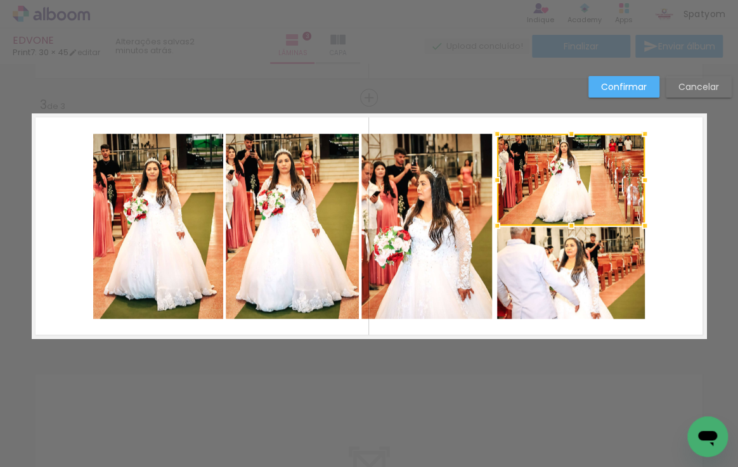
click at [484, 224] on div at bounding box center [496, 225] width 25 height 25
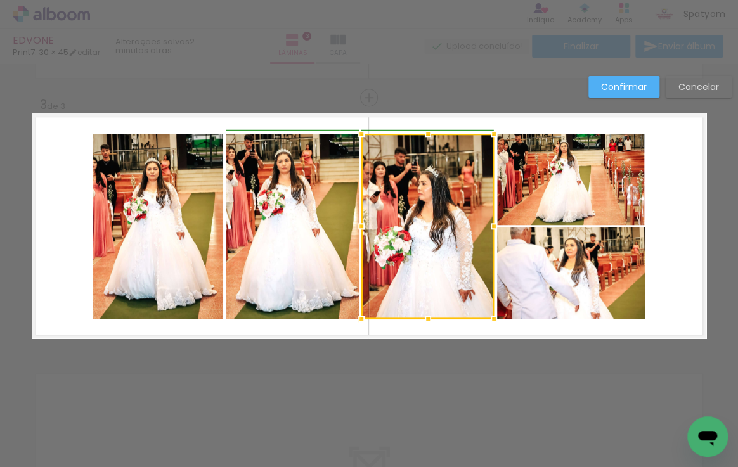
click at [492, 226] on div at bounding box center [493, 226] width 25 height 25
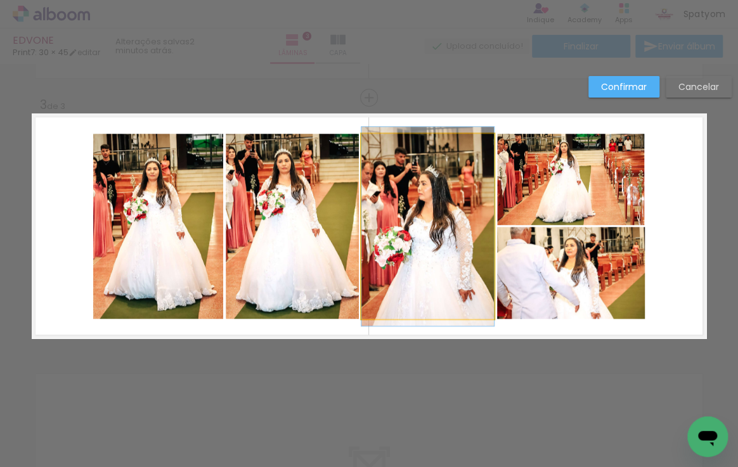
click at [480, 226] on quentale-photo at bounding box center [427, 226] width 132 height 185
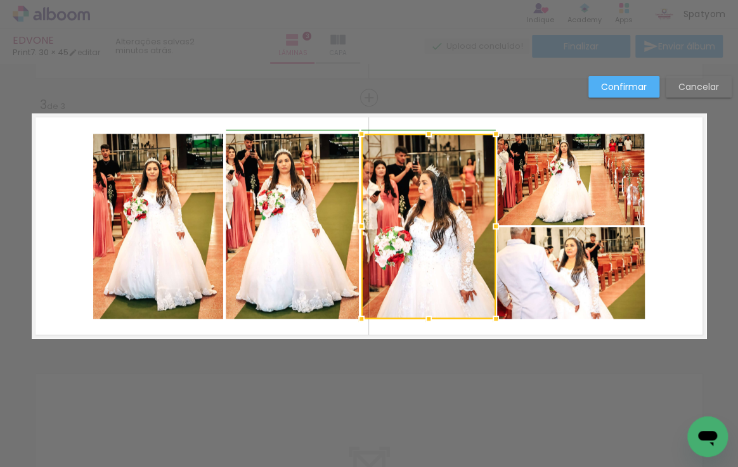
click at [490, 225] on div at bounding box center [495, 226] width 25 height 25
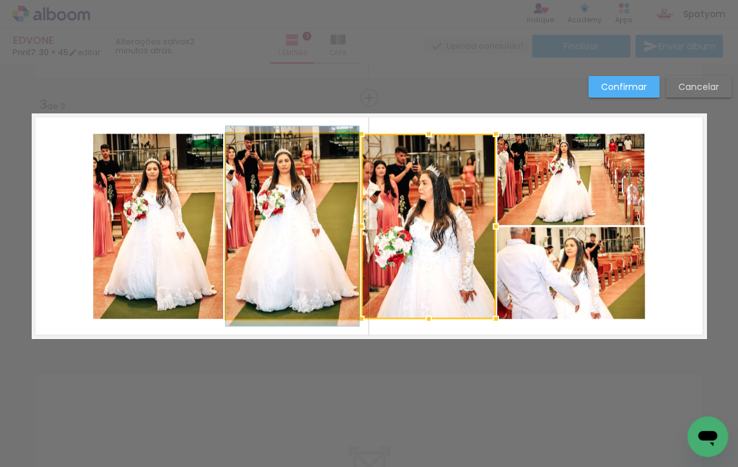
click at [307, 230] on quentale-photo at bounding box center [292, 226] width 133 height 185
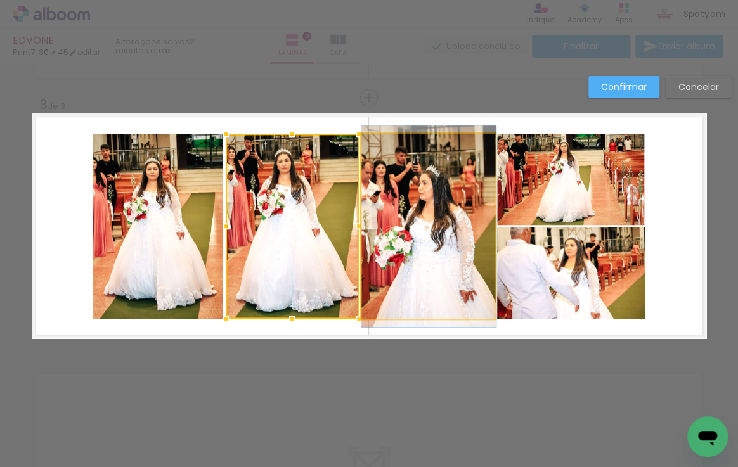
click at [459, 226] on quentale-photo at bounding box center [428, 226] width 134 height 185
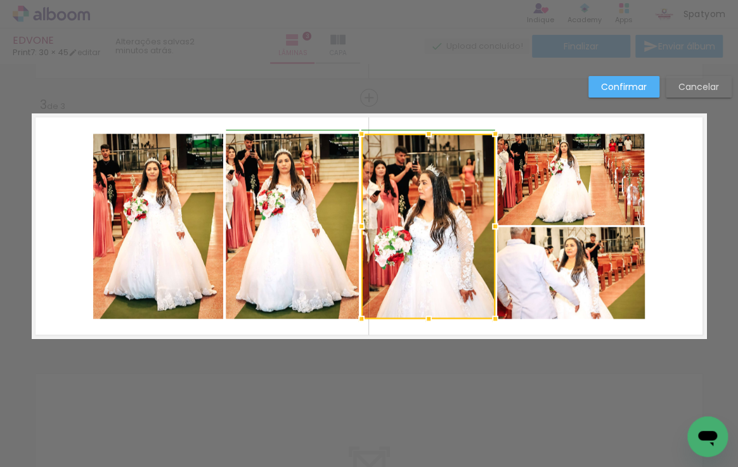
click at [493, 226] on div at bounding box center [494, 226] width 25 height 25
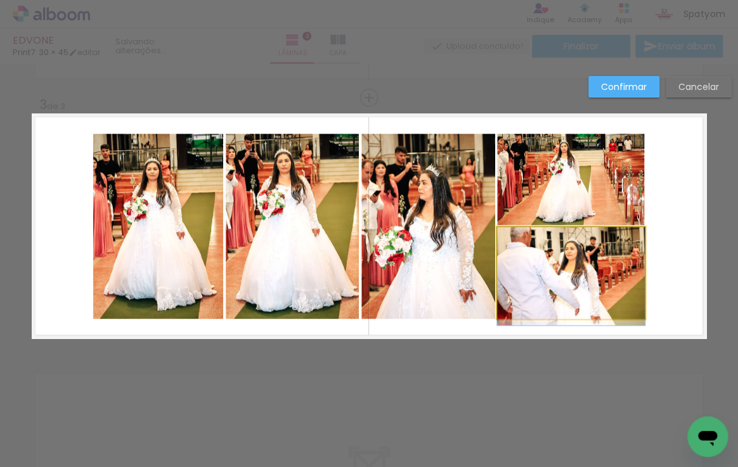
drag, startPoint x: 546, startPoint y: 267, endPoint x: 549, endPoint y: 279, distance: 11.8
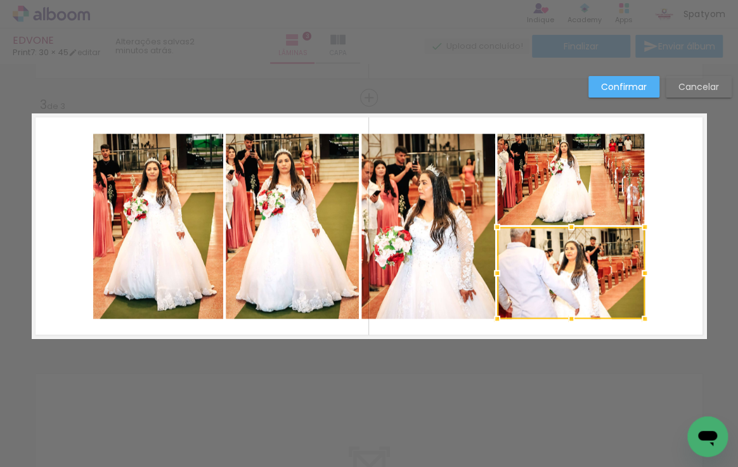
click at [577, 294] on div at bounding box center [571, 273] width 148 height 92
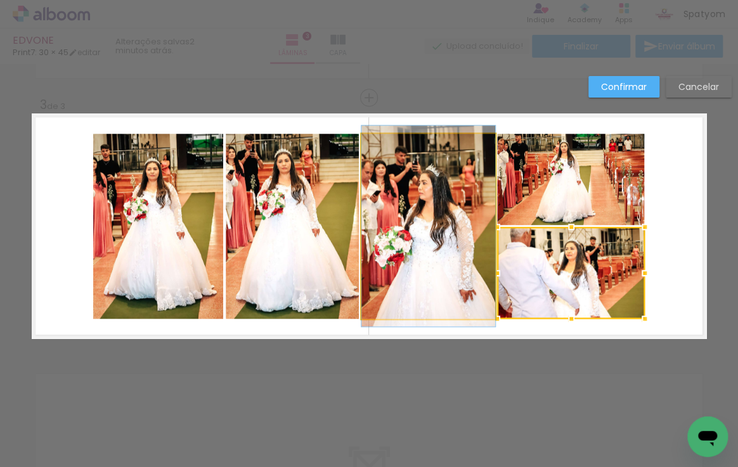
click at [420, 268] on quentale-photo at bounding box center [428, 226] width 134 height 185
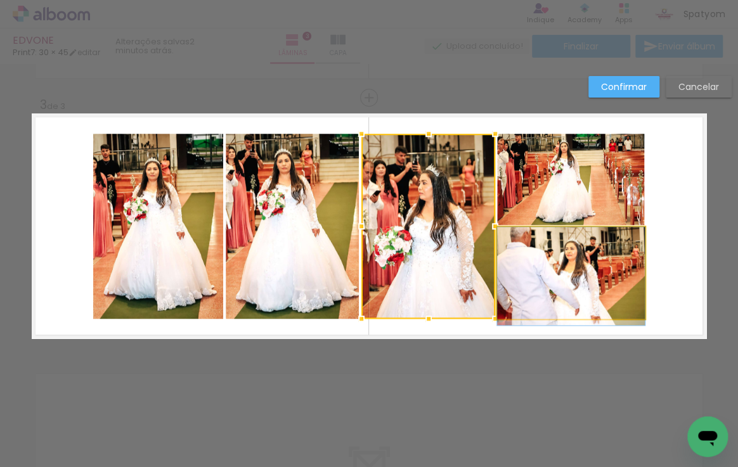
drag, startPoint x: 555, startPoint y: 275, endPoint x: 560, endPoint y: 302, distance: 27.2
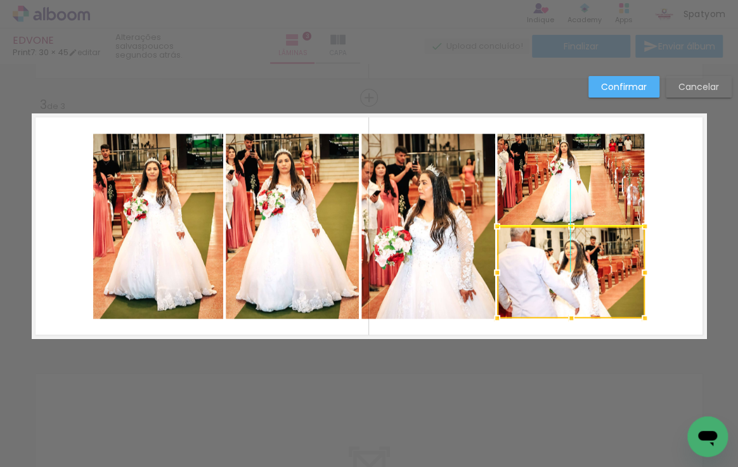
drag, startPoint x: 562, startPoint y: 301, endPoint x: 570, endPoint y: 304, distance: 8.6
click at [570, 304] on div at bounding box center [571, 272] width 148 height 92
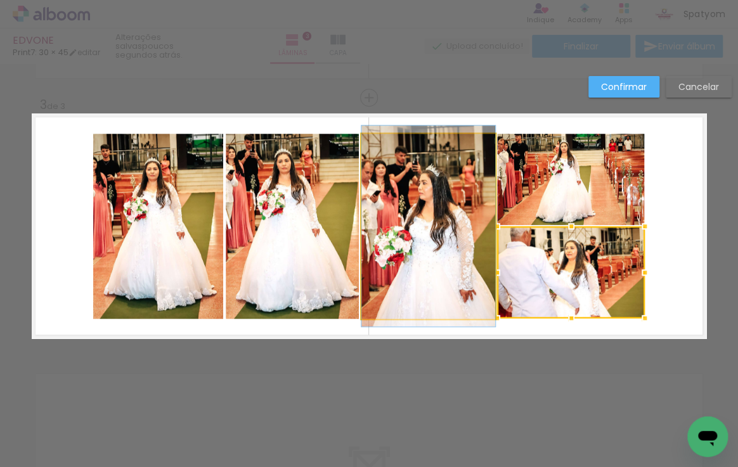
click at [430, 264] on quentale-photo at bounding box center [428, 226] width 134 height 185
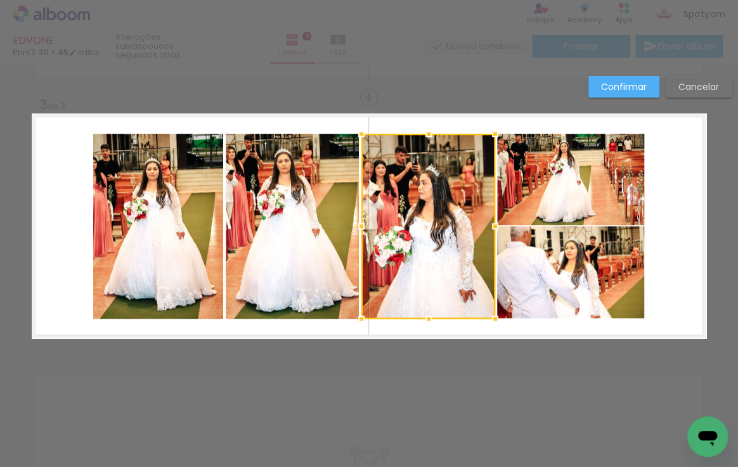
click at [298, 221] on quentale-photo at bounding box center [292, 226] width 133 height 185
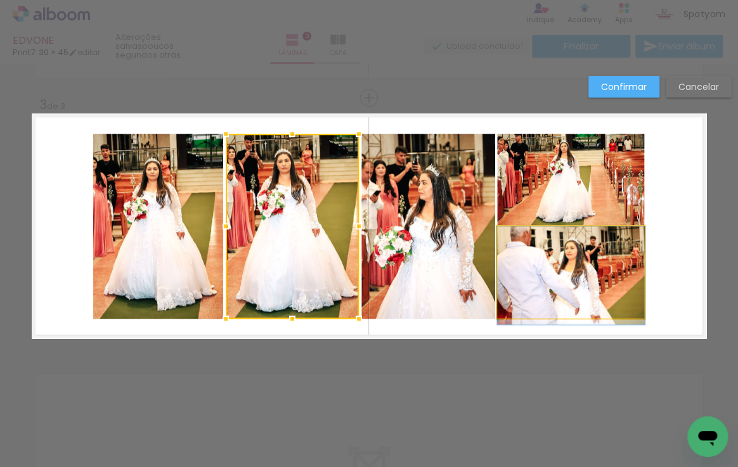
click at [566, 268] on quentale-photo at bounding box center [571, 272] width 148 height 92
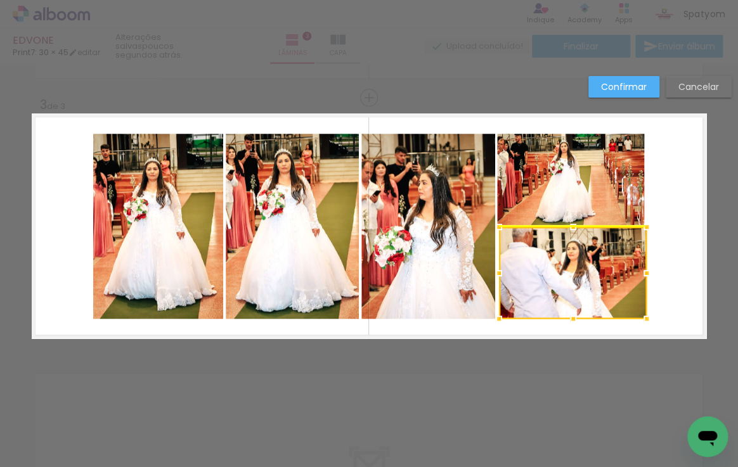
click at [567, 263] on div at bounding box center [573, 273] width 148 height 92
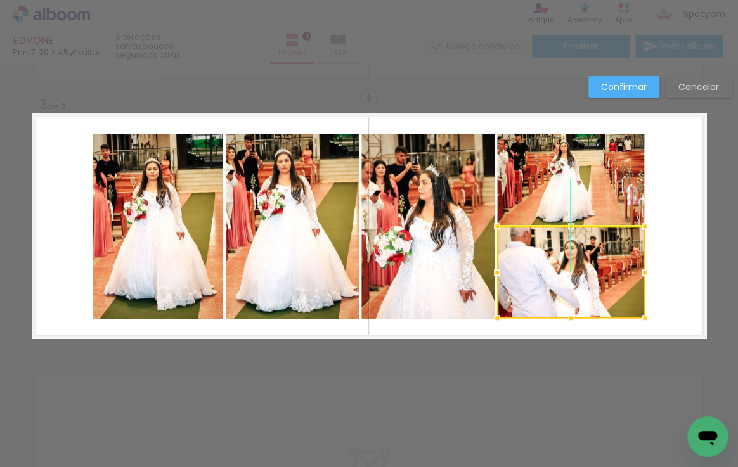
click at [555, 267] on div at bounding box center [571, 272] width 148 height 92
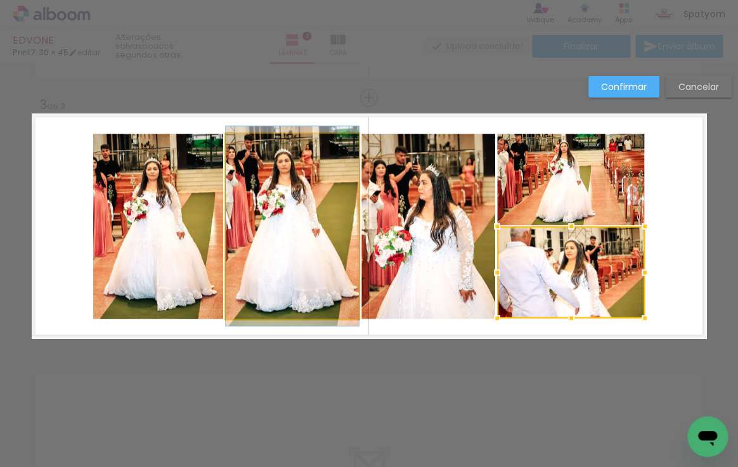
click at [273, 224] on quentale-photo at bounding box center [292, 226] width 133 height 185
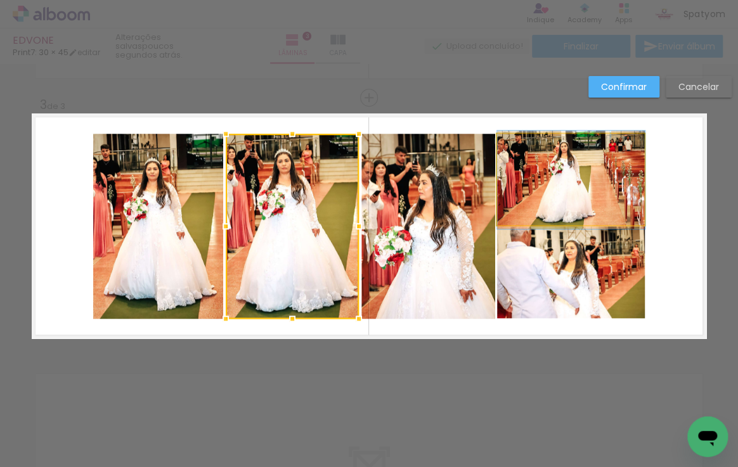
click at [575, 188] on quentale-photo at bounding box center [571, 180] width 148 height 92
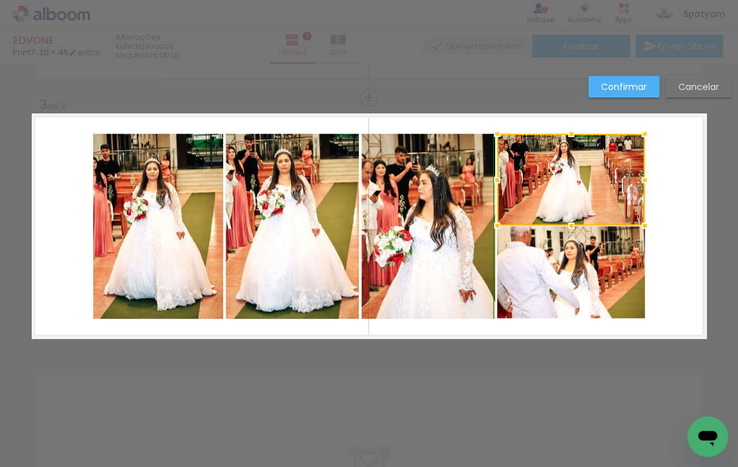
click at [565, 223] on div at bounding box center [570, 225] width 25 height 25
click at [567, 224] on div at bounding box center [570, 223] width 25 height 25
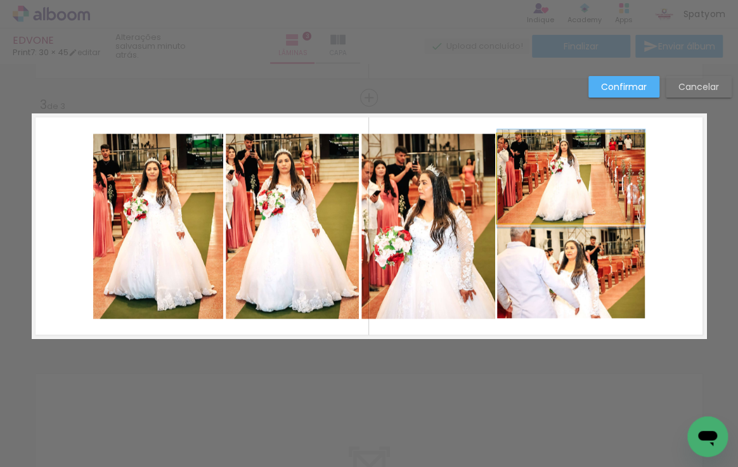
click at [565, 216] on quentale-photo at bounding box center [571, 179] width 148 height 90
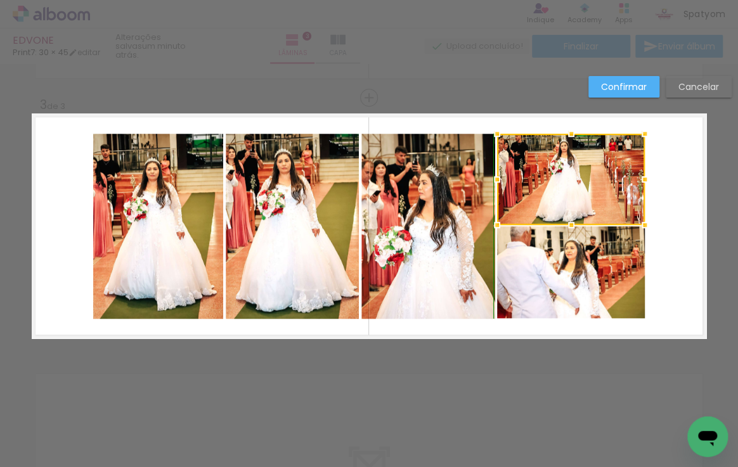
click at [566, 222] on div at bounding box center [570, 224] width 25 height 25
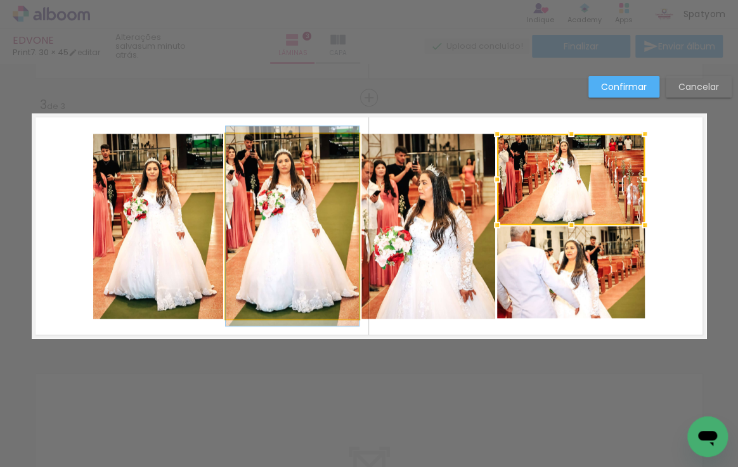
click at [297, 233] on quentale-photo at bounding box center [292, 226] width 133 height 185
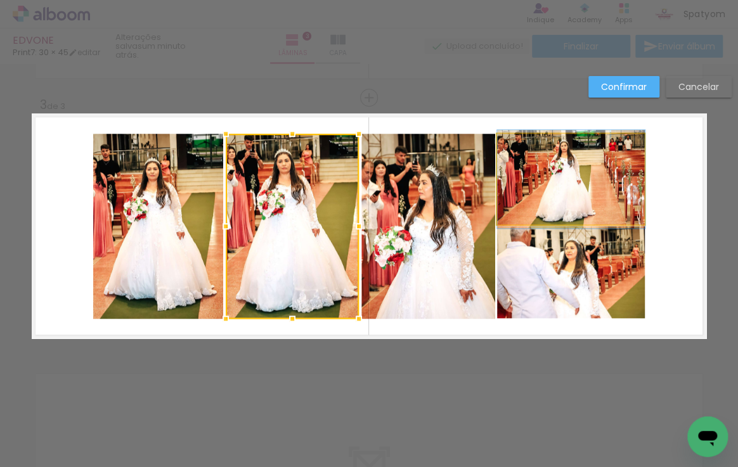
click at [549, 208] on quentale-photo at bounding box center [571, 179] width 148 height 91
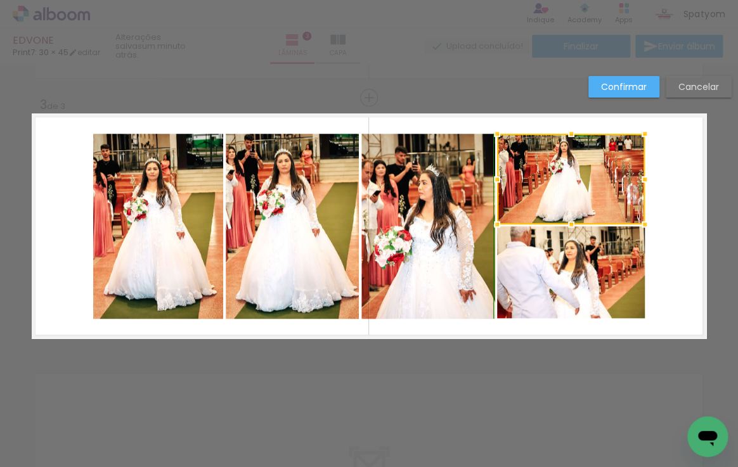
click at [567, 222] on div at bounding box center [570, 224] width 25 height 25
click at [419, 235] on quentale-photo at bounding box center [428, 226] width 134 height 185
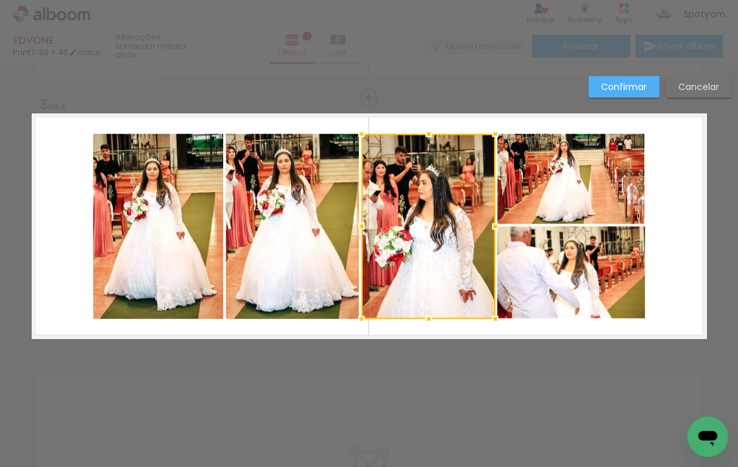
click at [306, 230] on quentale-photo at bounding box center [292, 226] width 133 height 185
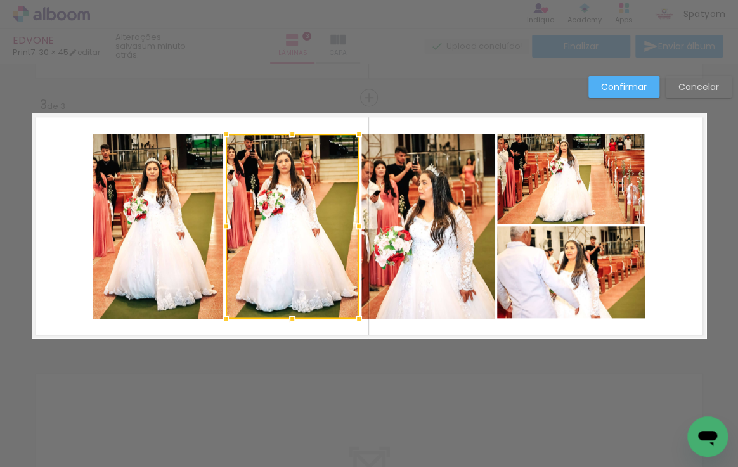
click at [563, 203] on quentale-photo at bounding box center [571, 179] width 148 height 91
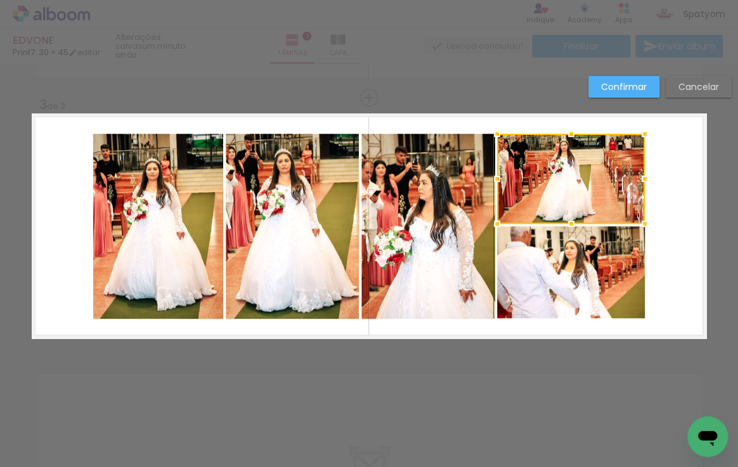
click at [565, 221] on div at bounding box center [570, 223] width 25 height 25
click at [565, 222] on div at bounding box center [570, 225] width 25 height 25
click at [567, 222] on div at bounding box center [570, 224] width 25 height 25
click at [316, 258] on quentale-photo at bounding box center [292, 226] width 133 height 185
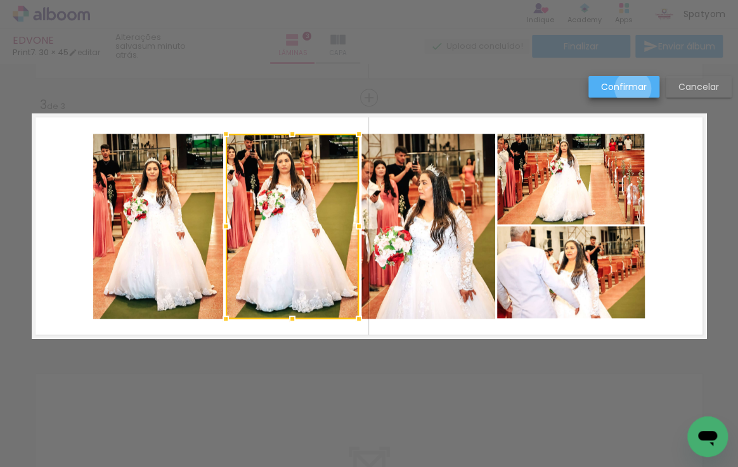
click at [0, 0] on slot "Confirmar" at bounding box center [0, 0] width 0 height 0
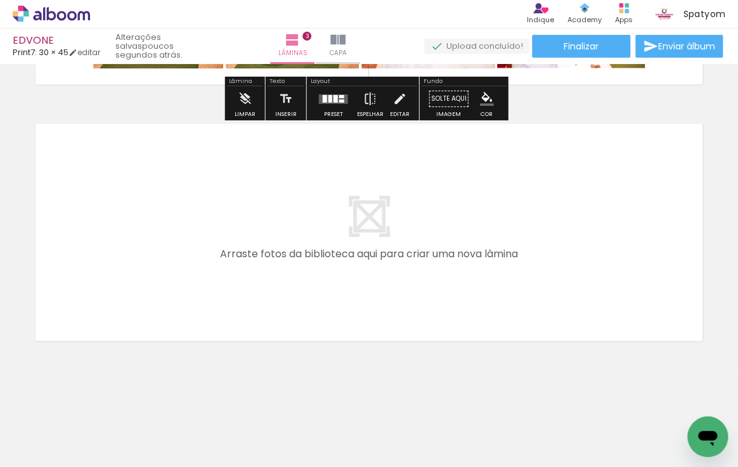
scroll to position [752, 0]
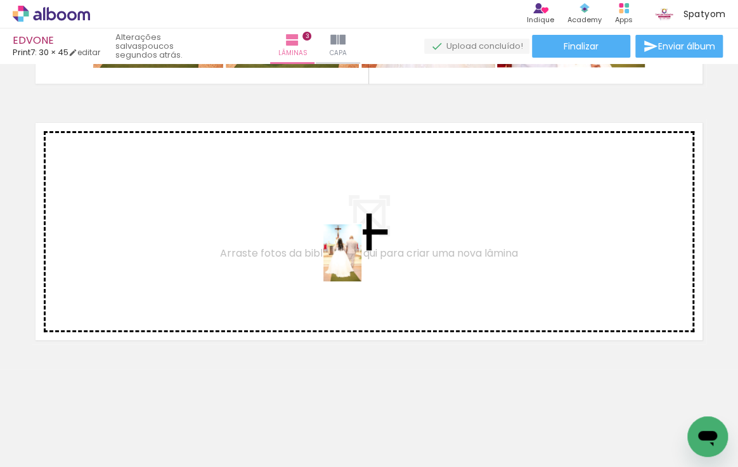
drag, startPoint x: 355, startPoint y: 425, endPoint x: 368, endPoint y: 253, distance: 172.2
click at [368, 253] on quentale-workspace at bounding box center [369, 233] width 738 height 467
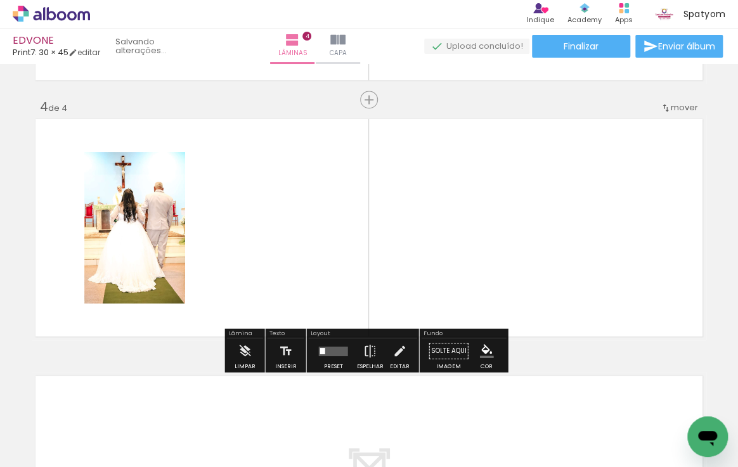
scroll to position [757, 0]
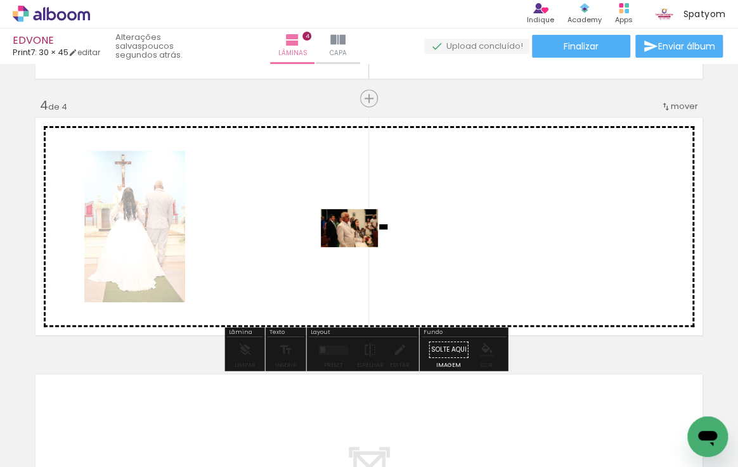
drag, startPoint x: 423, startPoint y: 434, endPoint x: 359, endPoint y: 247, distance: 197.6
click at [359, 247] on quentale-workspace at bounding box center [369, 233] width 738 height 467
